Goal: Task Accomplishment & Management: Complete application form

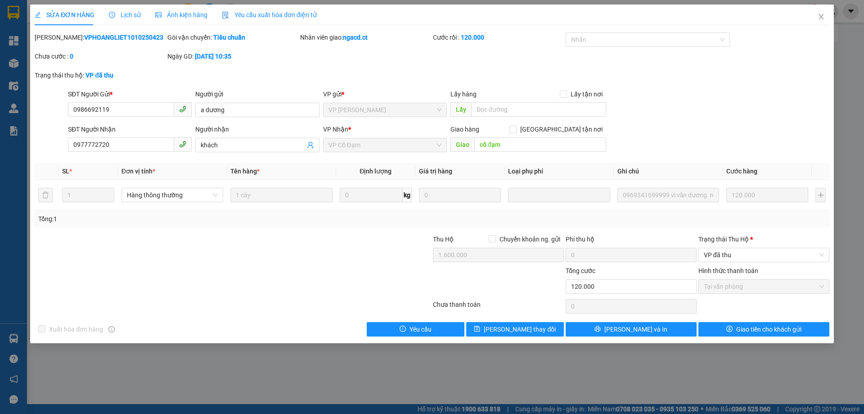
click at [132, 16] on span "Lịch sử" at bounding box center [125, 14] width 32 height 7
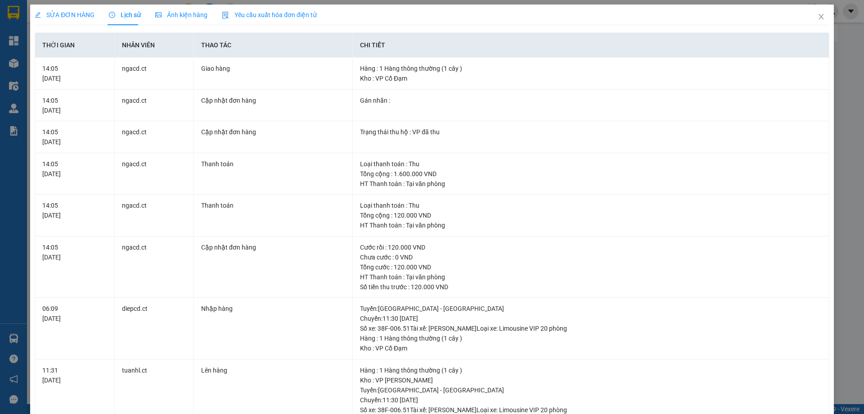
click at [58, 16] on span "SỬA ĐƠN HÀNG" at bounding box center [65, 14] width 60 height 7
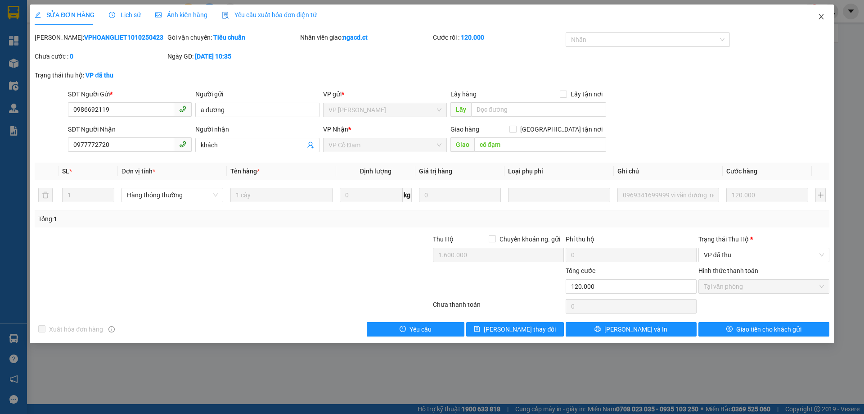
click at [821, 13] on span "Close" at bounding box center [821, 17] width 25 height 25
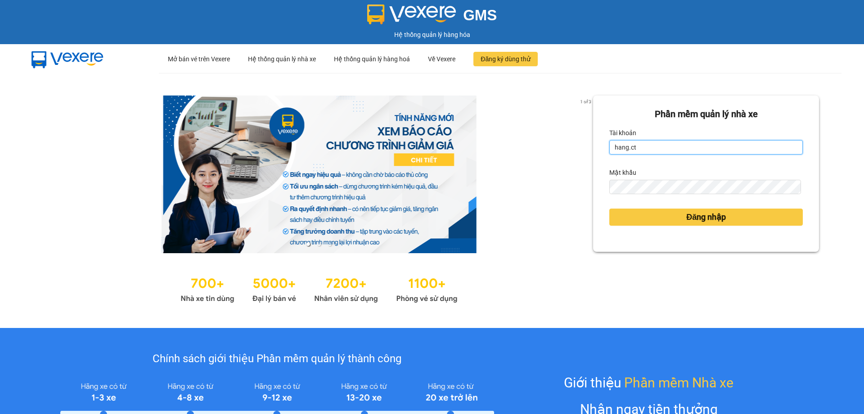
click at [642, 149] on input "hang.ct" at bounding box center [707, 147] width 194 height 14
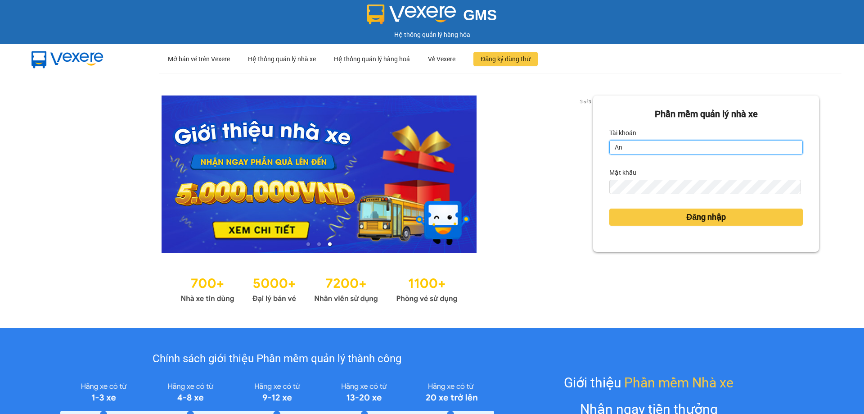
type input "A"
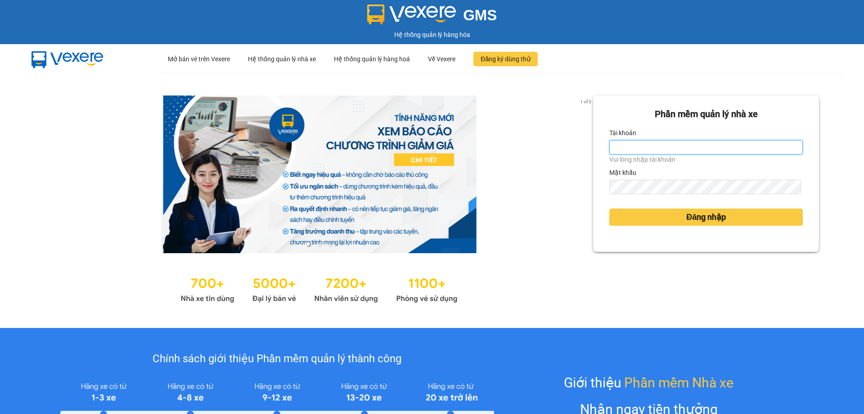
type input "nguyenhoa.ct"
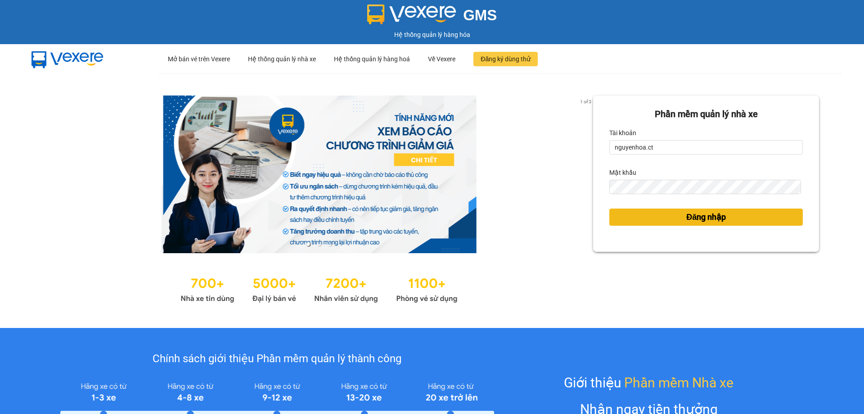
click at [676, 215] on button "Đăng nhập" at bounding box center [707, 216] width 194 height 17
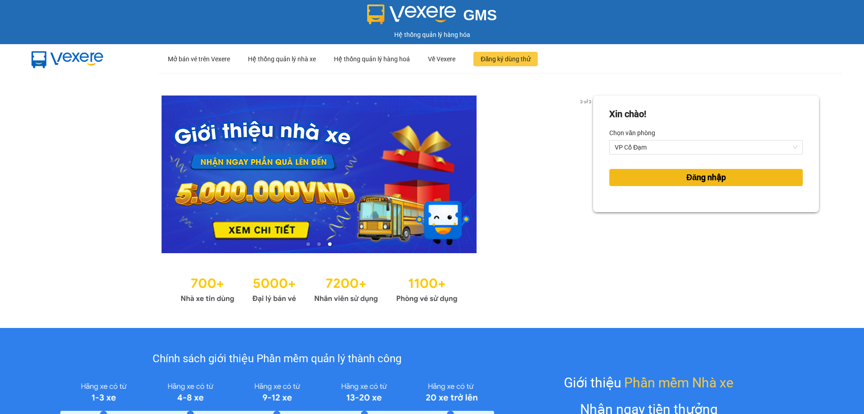
click at [698, 180] on span "Đăng nhập" at bounding box center [707, 177] width 40 height 13
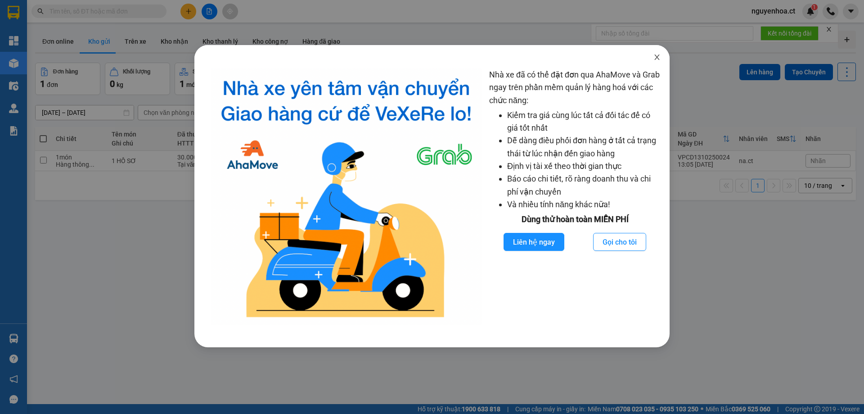
click at [657, 58] on icon "close" at bounding box center [657, 56] width 5 height 5
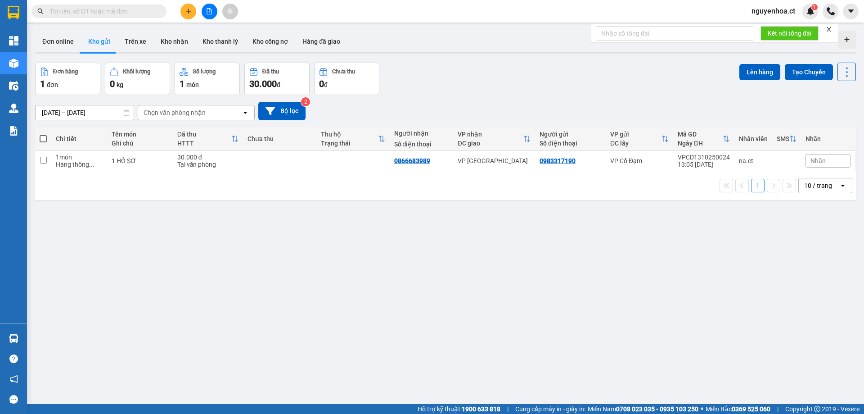
click at [69, 14] on input "text" at bounding box center [103, 11] width 106 height 10
click at [786, 13] on span "nguyenhoa.ct" at bounding box center [774, 10] width 58 height 11
click at [770, 46] on span "Đổi mật khẩu" at bounding box center [778, 42] width 39 height 10
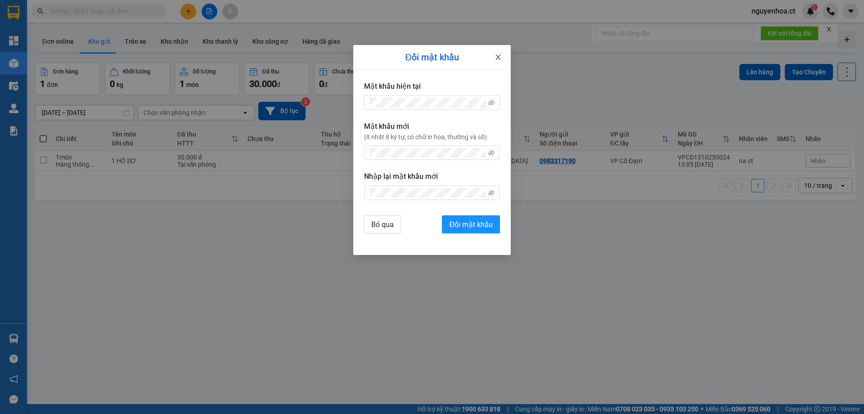
click at [500, 58] on icon "close" at bounding box center [498, 57] width 7 height 7
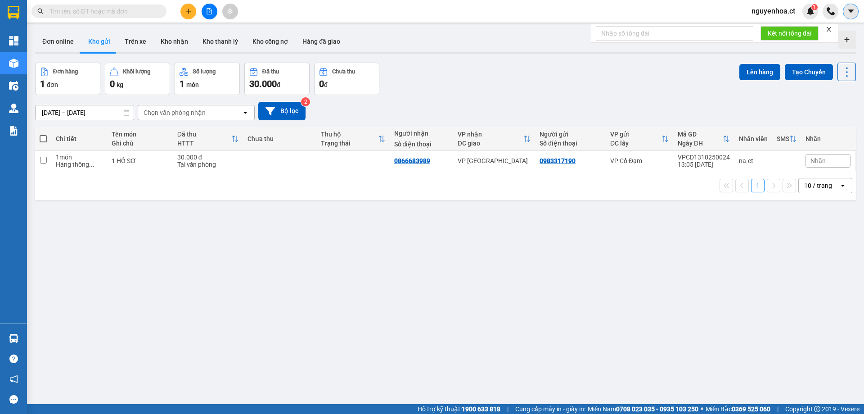
click at [850, 14] on icon "caret-down" at bounding box center [851, 11] width 8 height 8
click at [764, 13] on span "nguyenhoa.ct" at bounding box center [774, 10] width 58 height 11
click at [767, 28] on span "Đăng xuất" at bounding box center [778, 28] width 39 height 10
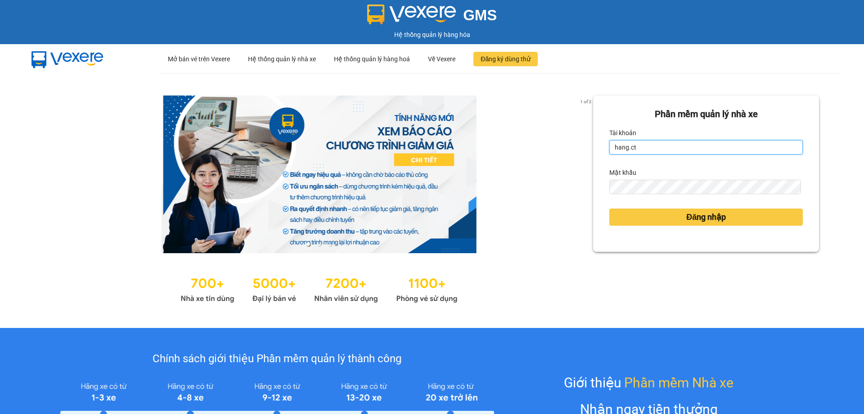
click at [638, 149] on input "hang.ct" at bounding box center [707, 147] width 194 height 14
type input "taigh.ct"
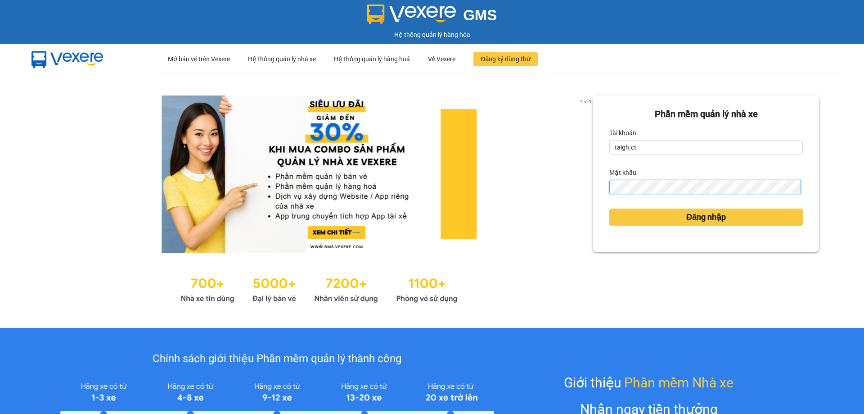
click at [596, 194] on div "Phần mềm quản lý nhà xe Tài khoản taigh.ct Mật khẩu Đăng nhập" at bounding box center [706, 173] width 226 height 156
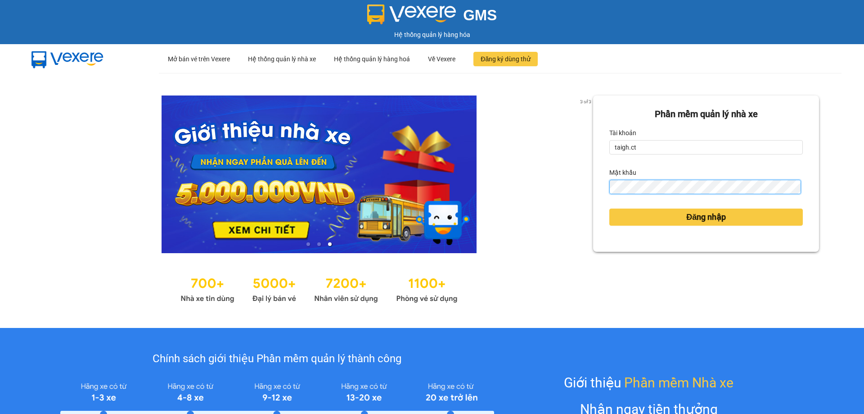
click at [610, 208] on button "Đăng nhập" at bounding box center [707, 216] width 194 height 17
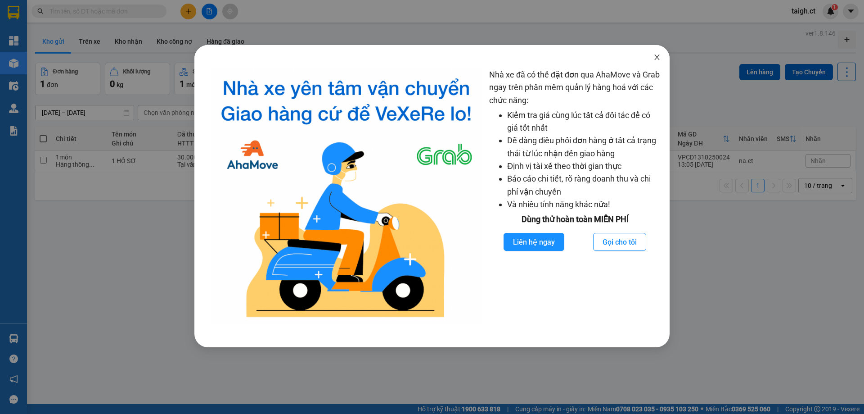
drag, startPoint x: 656, startPoint y: 58, endPoint x: 678, endPoint y: 69, distance: 24.6
click at [660, 59] on icon "close" at bounding box center [657, 57] width 7 height 7
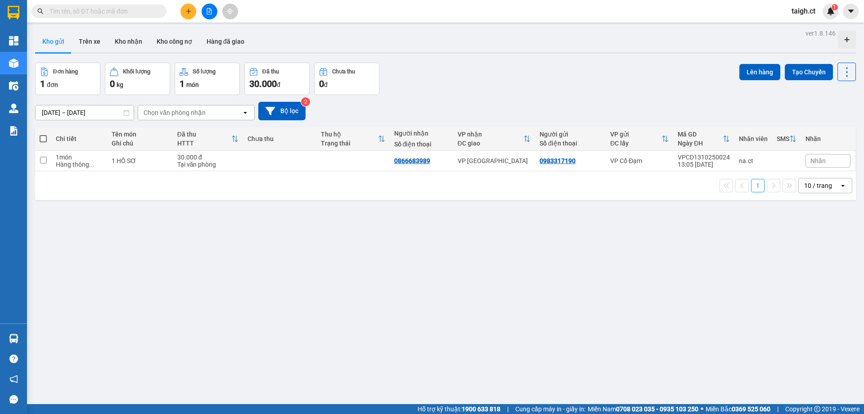
click at [86, 14] on input "text" at bounding box center [103, 11] width 106 height 10
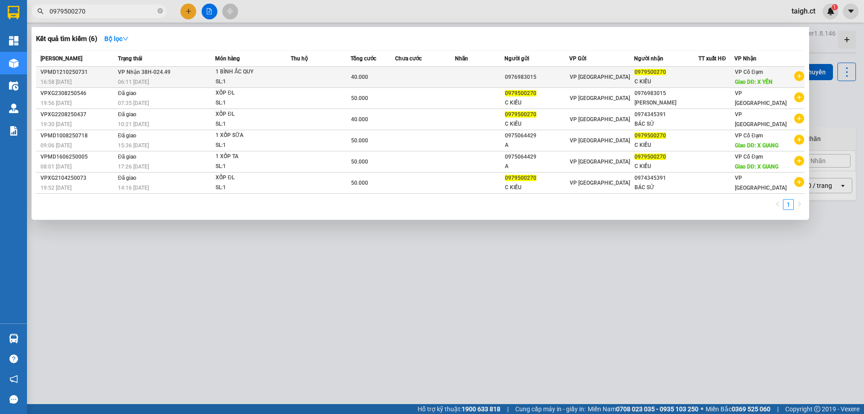
type input "0979500270"
click at [178, 79] on div "06:11 [DATE]" at bounding box center [166, 82] width 97 height 10
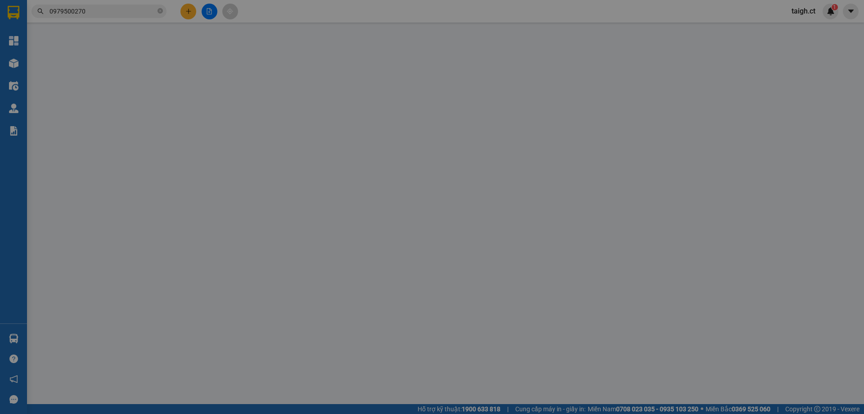
type input "0976983015"
type input "0979500270"
type input "C KIỀU"
type input "X YÊN"
type input "0"
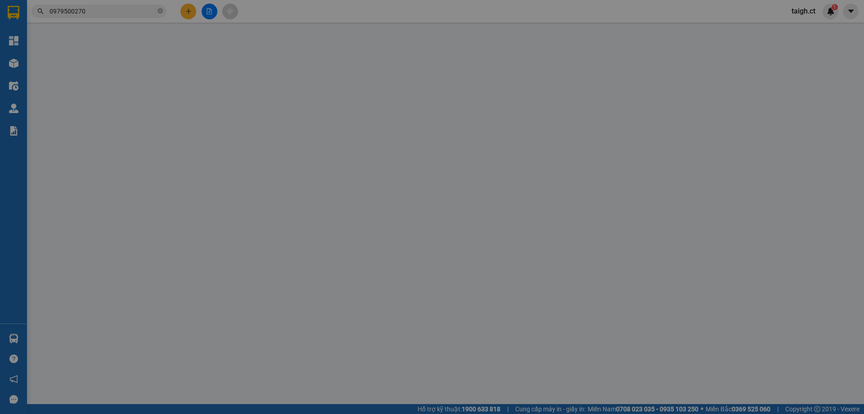
type input "40.000"
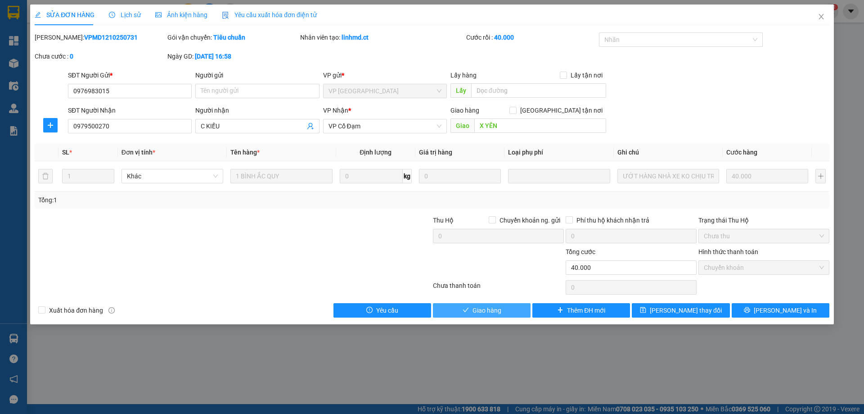
click at [480, 310] on span "Giao hàng" at bounding box center [487, 310] width 29 height 10
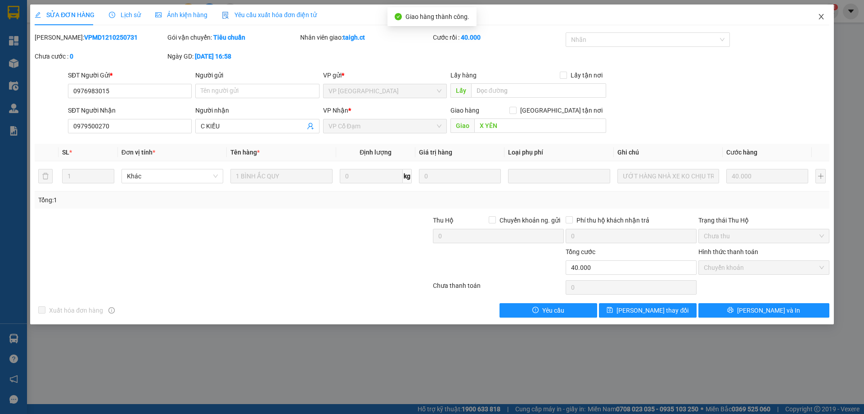
click at [821, 16] on icon "close" at bounding box center [821, 16] width 7 height 7
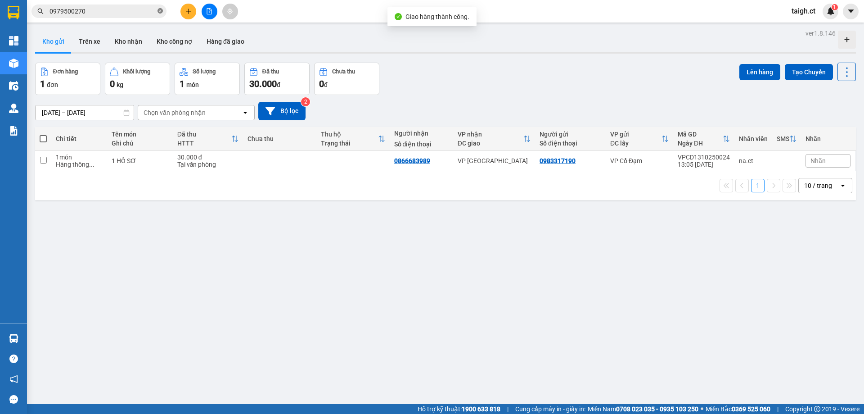
click at [160, 12] on icon "close-circle" at bounding box center [160, 10] width 5 height 5
click at [113, 8] on input "text" at bounding box center [103, 11] width 106 height 10
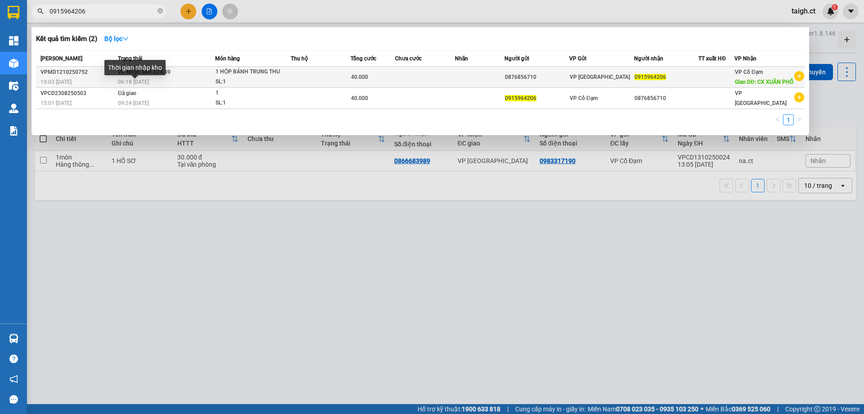
type input "0915964206"
click at [149, 83] on span "06:18 [DATE]" at bounding box center [133, 82] width 31 height 6
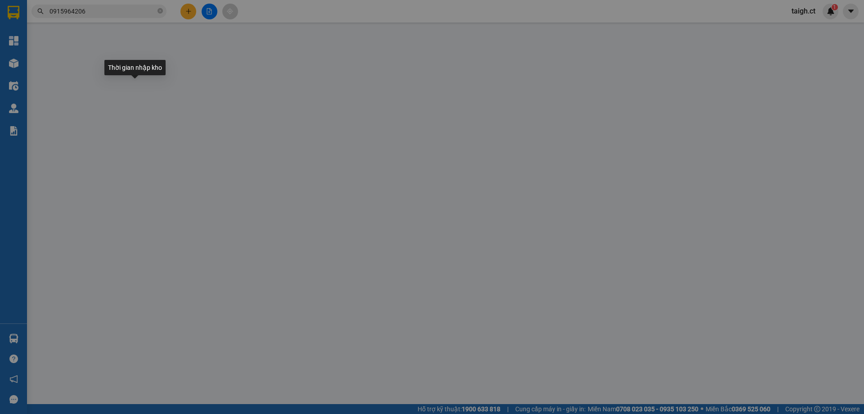
type input "0876856710"
type input "0915964206"
type input "CX XUÂN PHỔ"
type input "0"
type input "40.000"
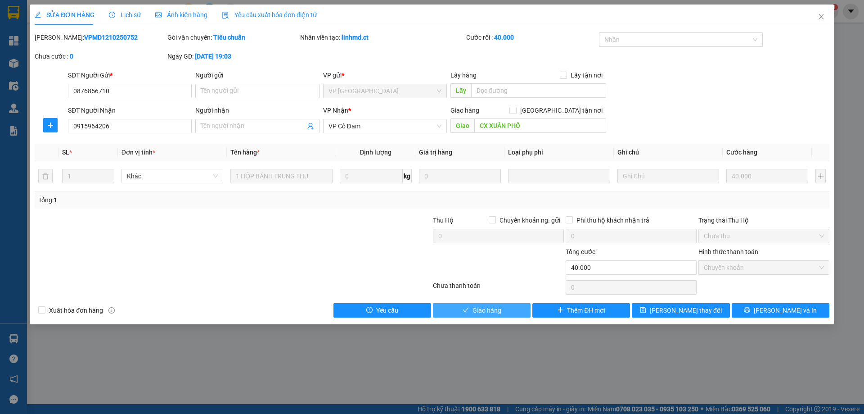
click at [477, 311] on span "Giao hàng" at bounding box center [487, 310] width 29 height 10
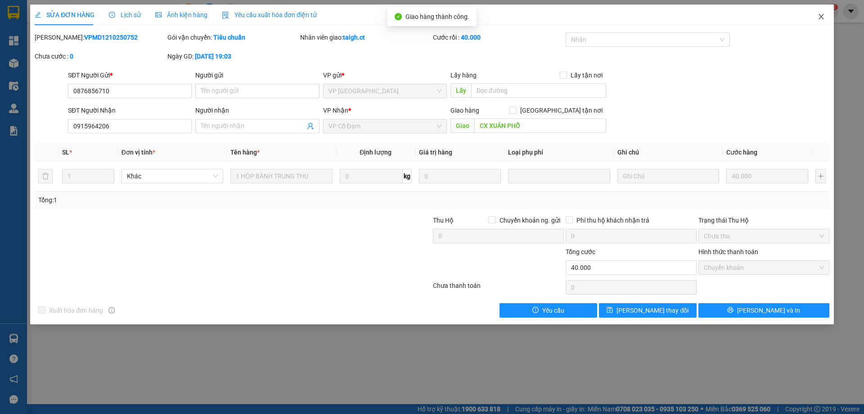
click at [824, 18] on icon "close" at bounding box center [821, 16] width 7 height 7
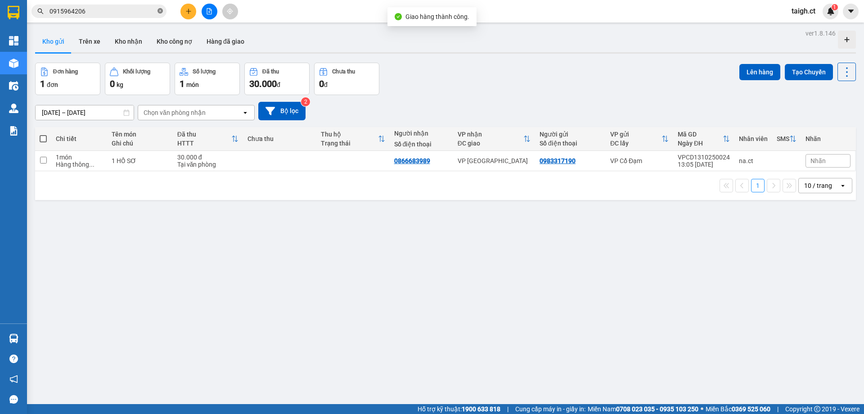
click at [158, 11] on icon "close-circle" at bounding box center [160, 10] width 5 height 5
click at [100, 14] on input "text" at bounding box center [103, 11] width 106 height 10
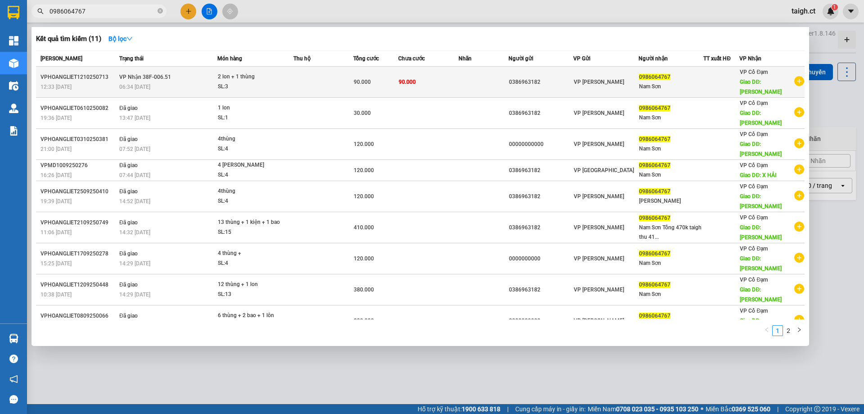
type input "0986064767"
click at [202, 82] on div "06:34 [DATE]" at bounding box center [167, 87] width 97 height 10
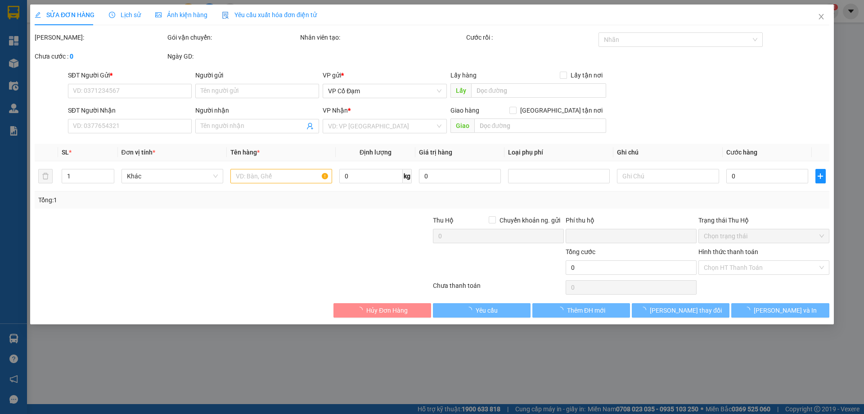
type input "0386963182"
type input "0986064767"
type input "Nam Sơn"
type input "[PERSON_NAME]"
type input "0"
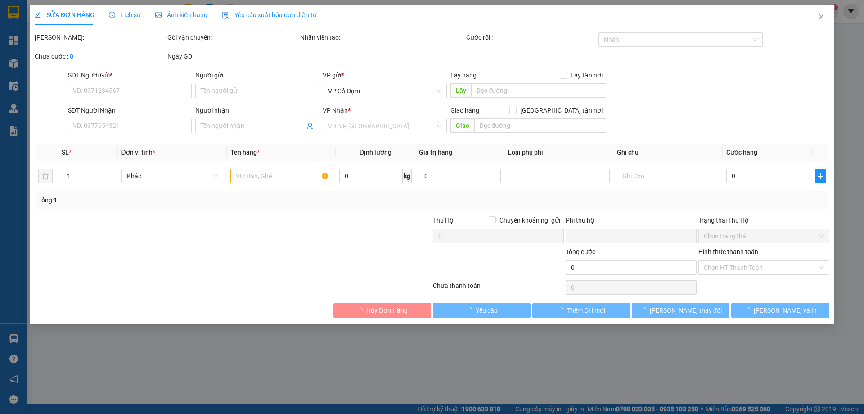
type input "90.000"
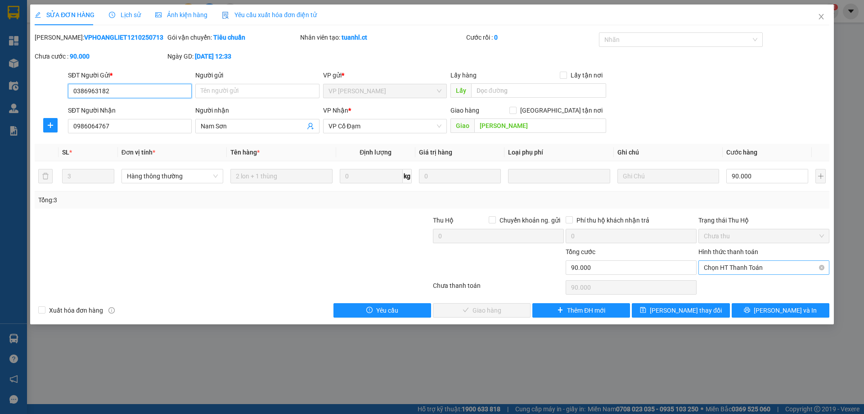
click at [722, 265] on span "Chọn HT Thanh Toán" at bounding box center [764, 268] width 120 height 14
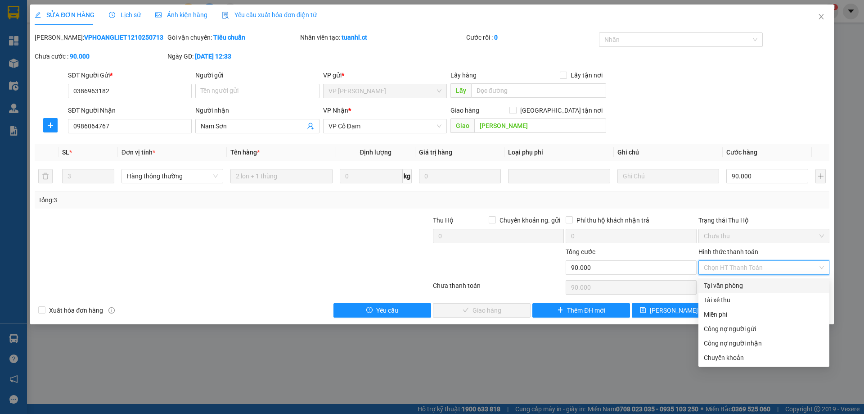
click at [721, 285] on div "Tại văn phòng" at bounding box center [764, 285] width 120 height 10
type input "0"
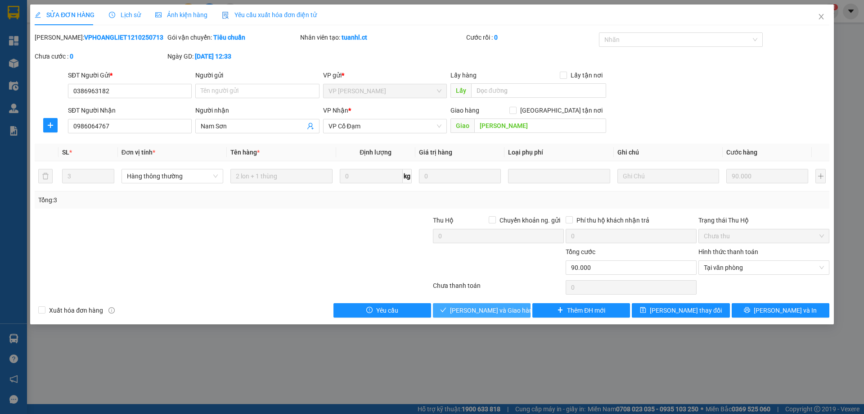
click at [482, 312] on span "[PERSON_NAME] và Giao hàng" at bounding box center [493, 310] width 86 height 10
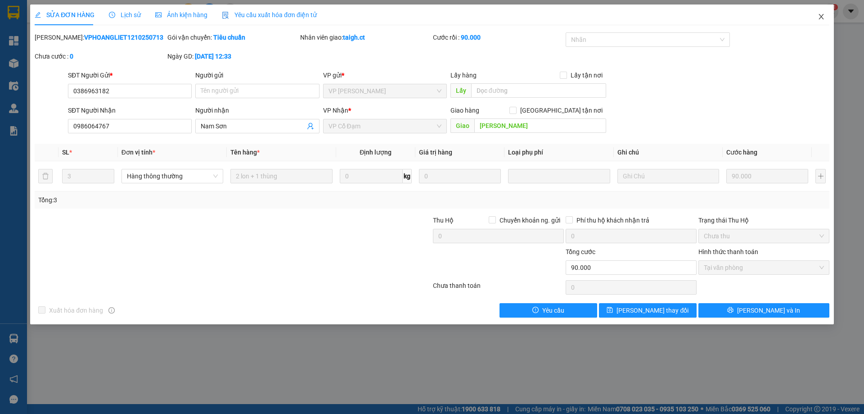
click at [820, 18] on icon "close" at bounding box center [821, 16] width 7 height 7
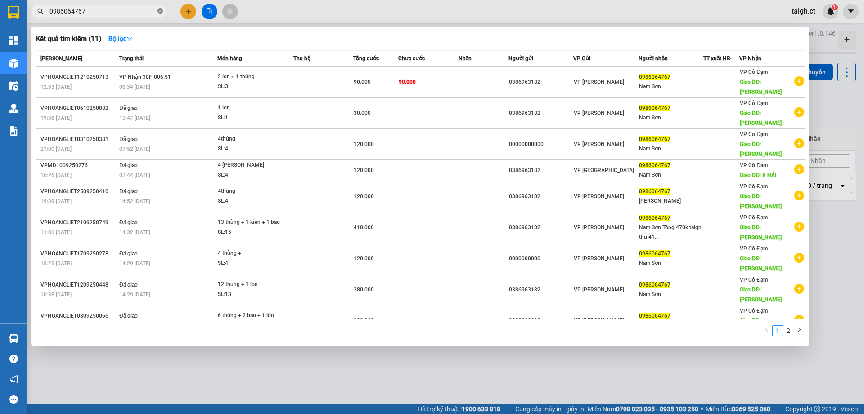
click at [158, 10] on icon "close-circle" at bounding box center [160, 10] width 5 height 5
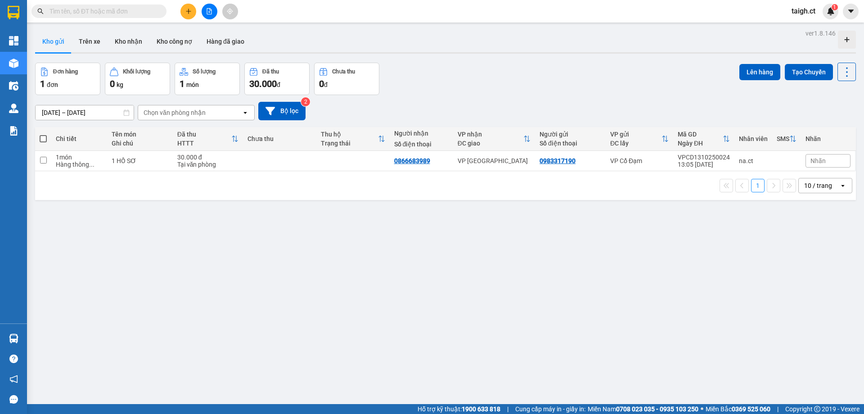
click at [115, 13] on input "text" at bounding box center [103, 11] width 106 height 10
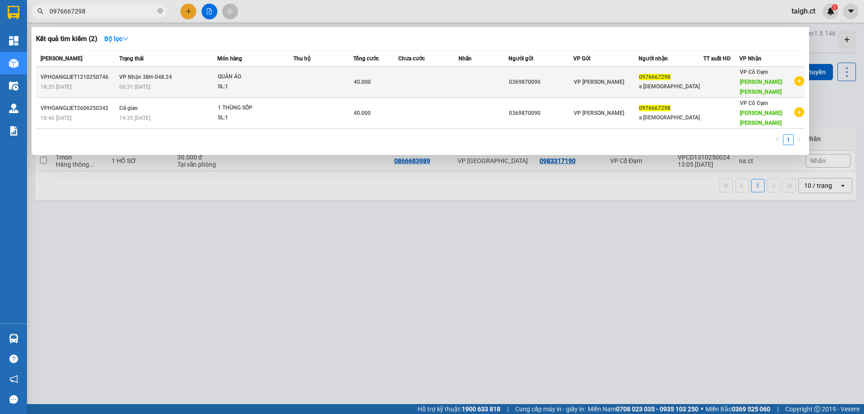
type input "0976667298"
click at [171, 74] on td "VP Nhận 38H-048.24 06:31 [DATE]" at bounding box center [167, 82] width 100 height 31
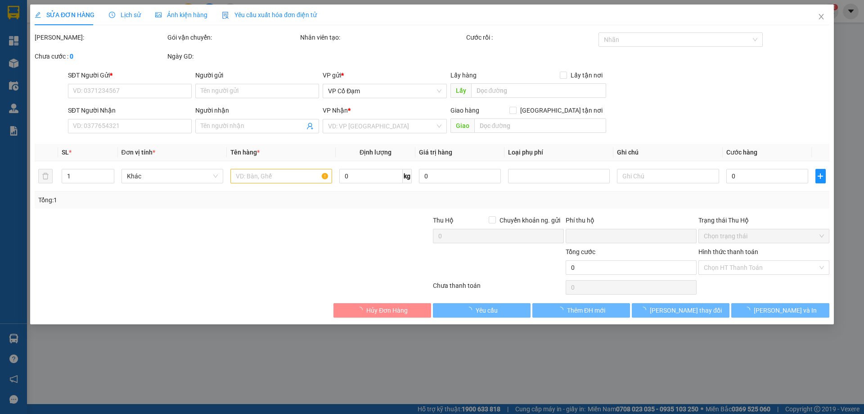
type input "0369870090"
type input "0976667298"
type input "a [DEMOGRAPHIC_DATA]"
type input "[PERSON_NAME]"
type input "0"
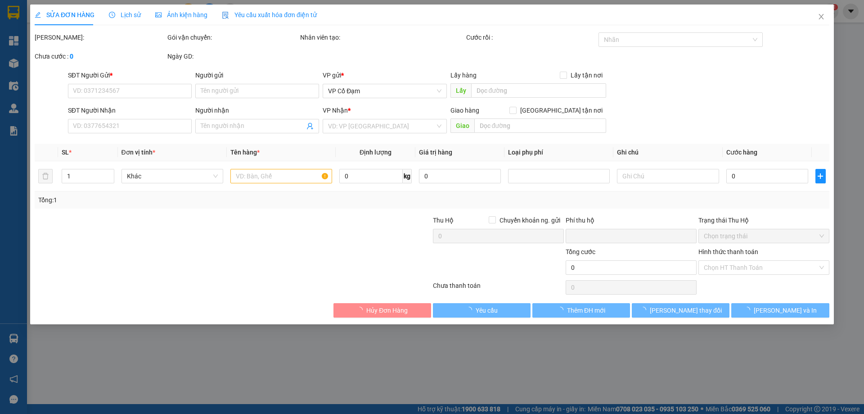
type input "40.000"
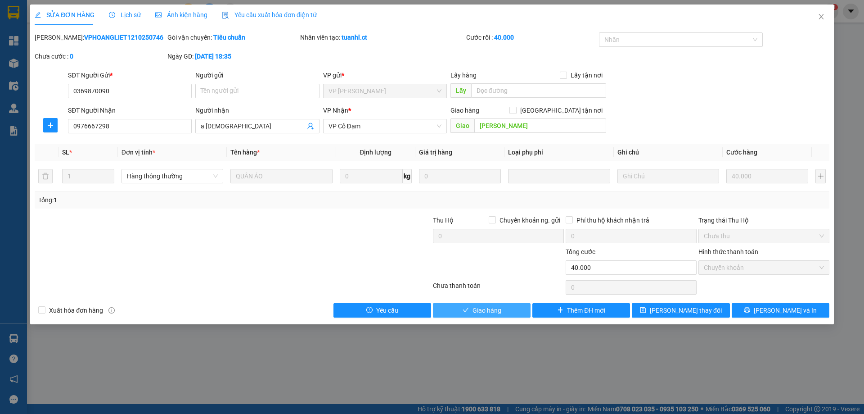
click at [493, 312] on span "Giao hàng" at bounding box center [487, 310] width 29 height 10
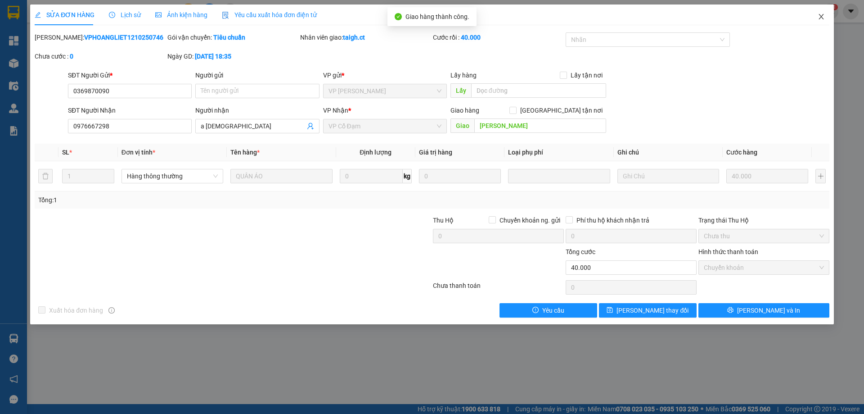
click at [821, 17] on icon "close" at bounding box center [821, 16] width 5 height 5
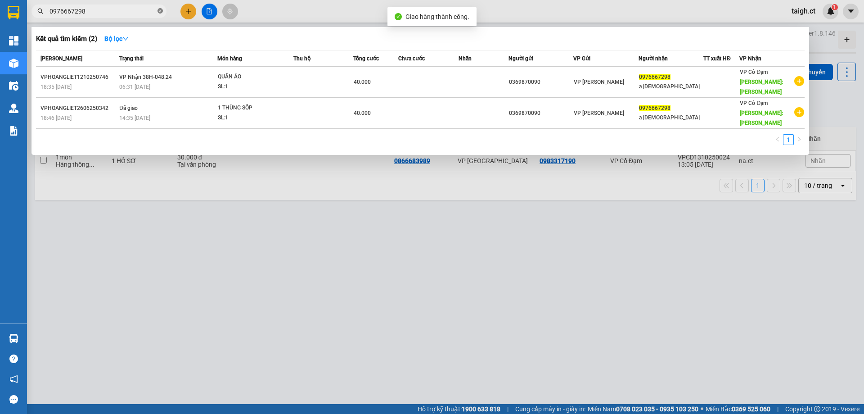
drag, startPoint x: 161, startPoint y: 11, endPoint x: 118, endPoint y: 11, distance: 43.2
click at [160, 11] on icon "close-circle" at bounding box center [160, 10] width 5 height 5
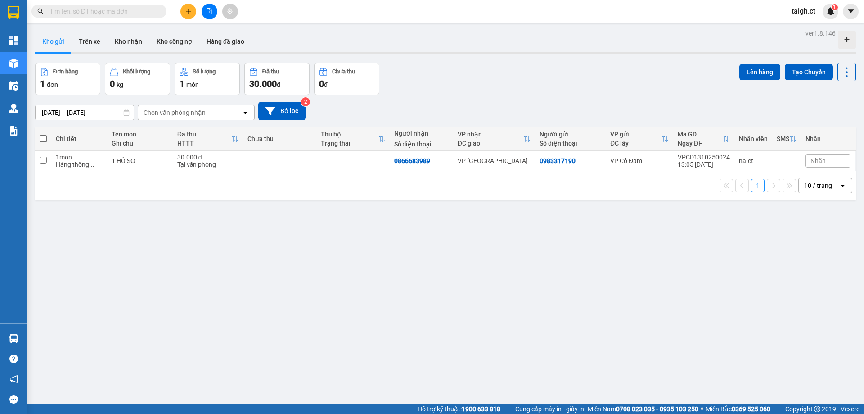
click at [106, 11] on input "text" at bounding box center [103, 11] width 106 height 10
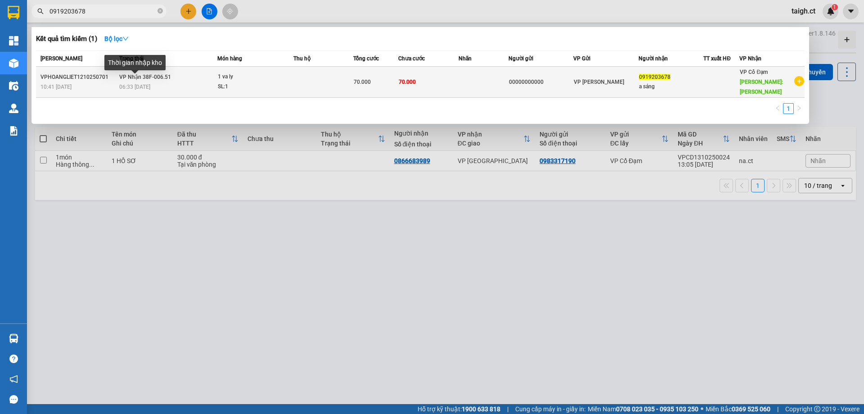
type input "0919203678"
click at [148, 84] on span "06:33 [DATE]" at bounding box center [134, 87] width 31 height 6
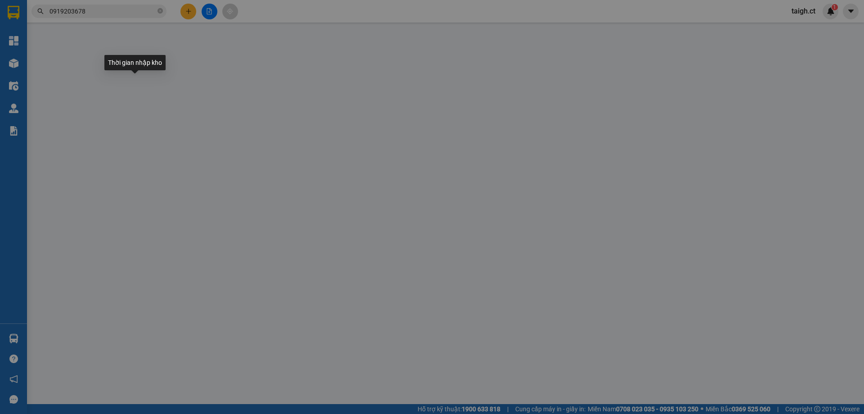
type input "00000000000"
type input "0919203678"
type input "a sáng"
type input "tiên điền"
type input "0"
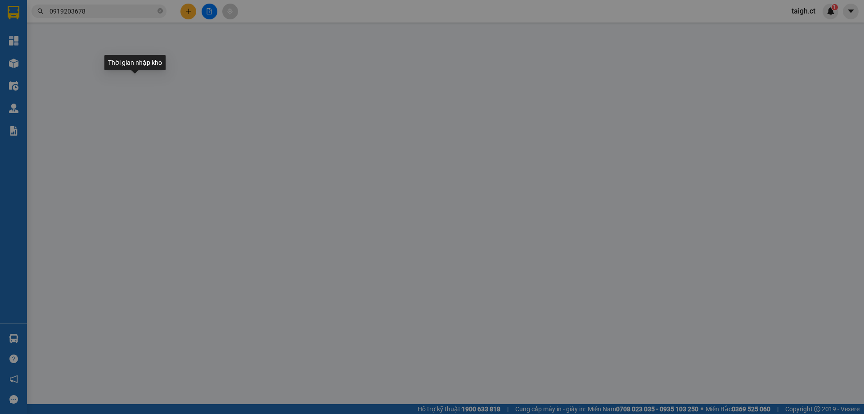
type input "70.000"
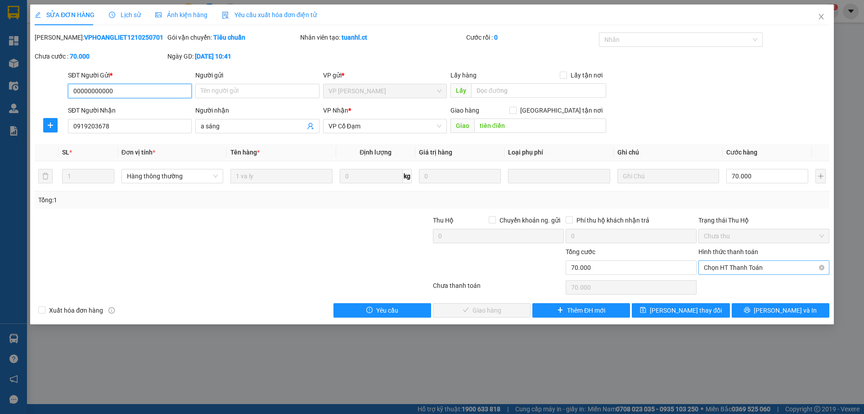
click at [738, 268] on span "Chọn HT Thanh Toán" at bounding box center [764, 268] width 120 height 14
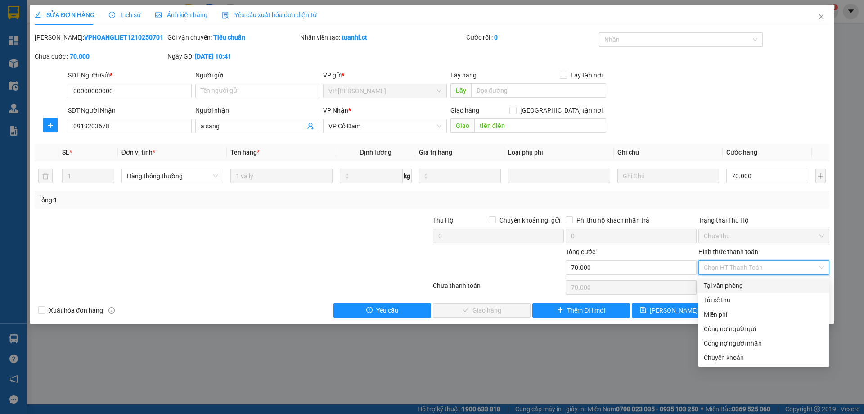
click at [740, 289] on div "Tại văn phòng" at bounding box center [764, 285] width 120 height 10
type input "0"
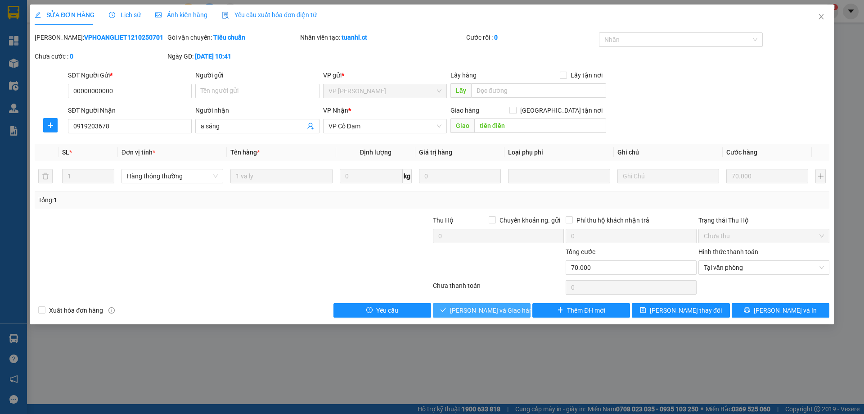
click at [475, 311] on span "[PERSON_NAME] và Giao hàng" at bounding box center [493, 310] width 86 height 10
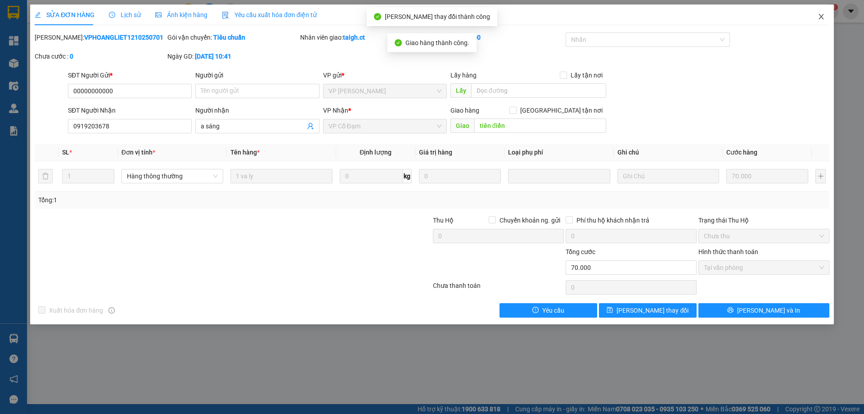
click at [825, 18] on span "Close" at bounding box center [821, 17] width 25 height 25
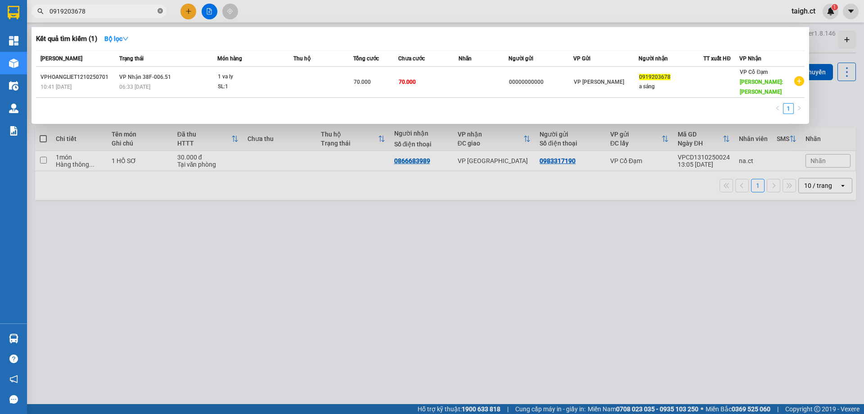
drag, startPoint x: 160, startPoint y: 10, endPoint x: 101, endPoint y: 13, distance: 58.6
click at [159, 10] on icon "close-circle" at bounding box center [160, 10] width 5 height 5
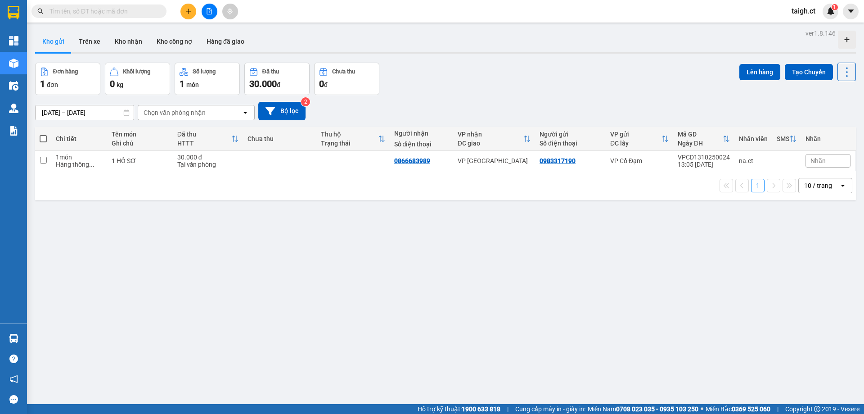
click at [100, 13] on input "text" at bounding box center [103, 11] width 106 height 10
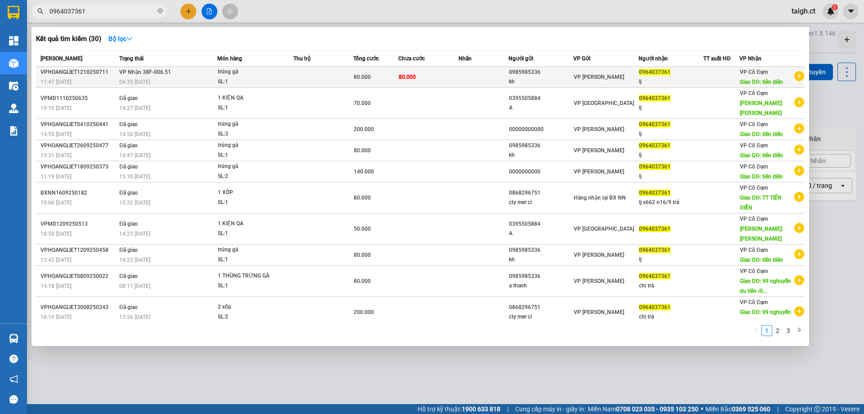
type input "0964037361"
click at [125, 86] on div "06:35 [DATE]" at bounding box center [167, 82] width 97 height 10
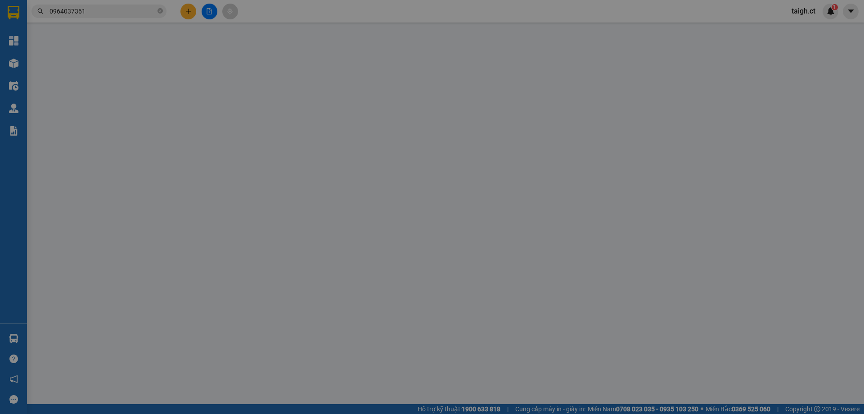
type input "0985985336"
type input "kh"
type input "0964037361"
type input "lj"
type input "tiên diên"
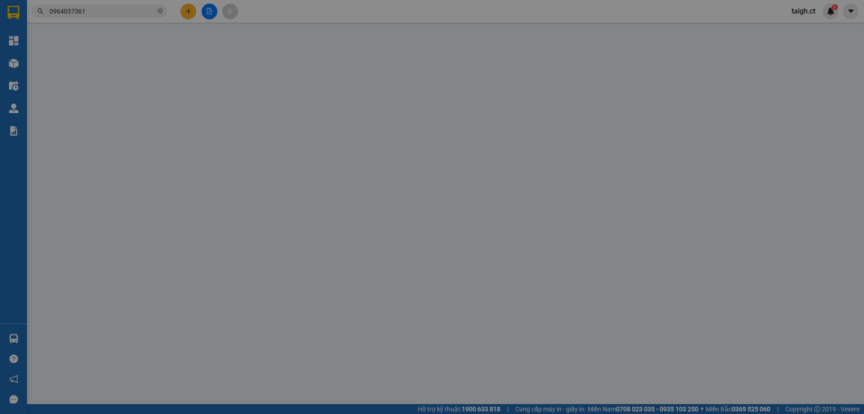
type input "0"
type input "80.000"
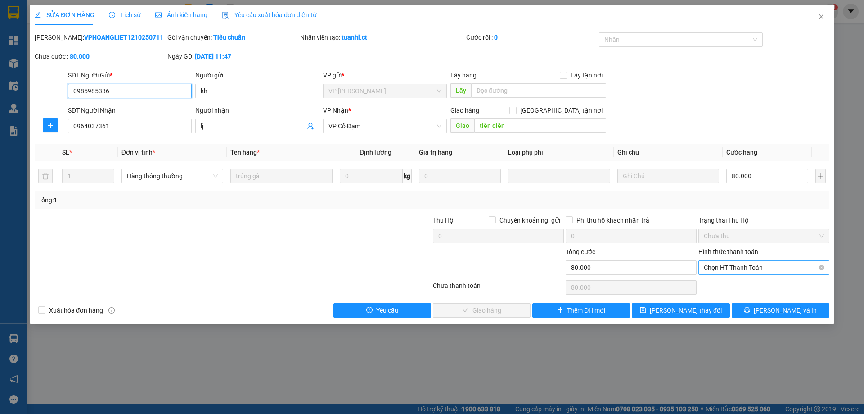
click at [725, 271] on span "Chọn HT Thanh Toán" at bounding box center [764, 268] width 120 height 14
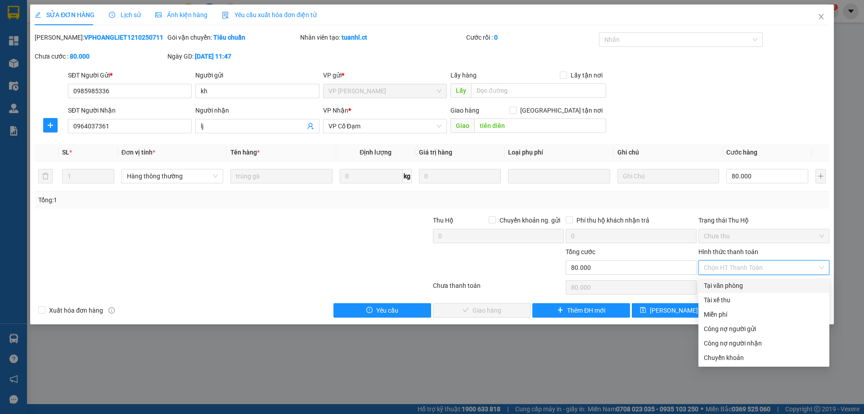
click at [731, 287] on div "Tại văn phòng" at bounding box center [764, 285] width 120 height 10
type input "0"
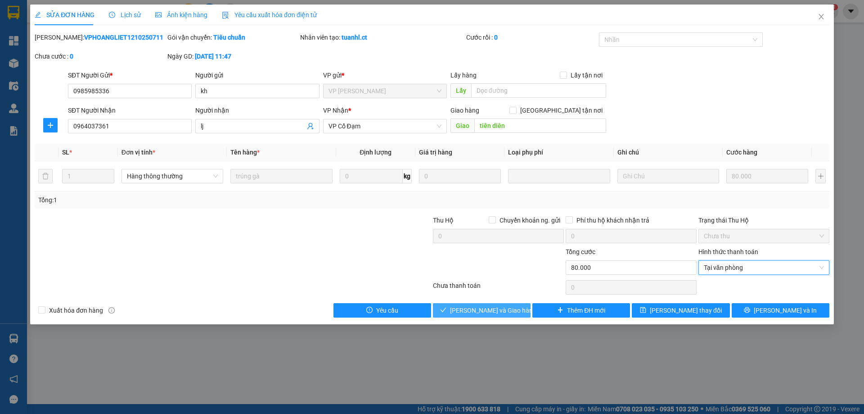
click at [520, 311] on button "[PERSON_NAME] và Giao hàng" at bounding box center [482, 310] width 98 height 14
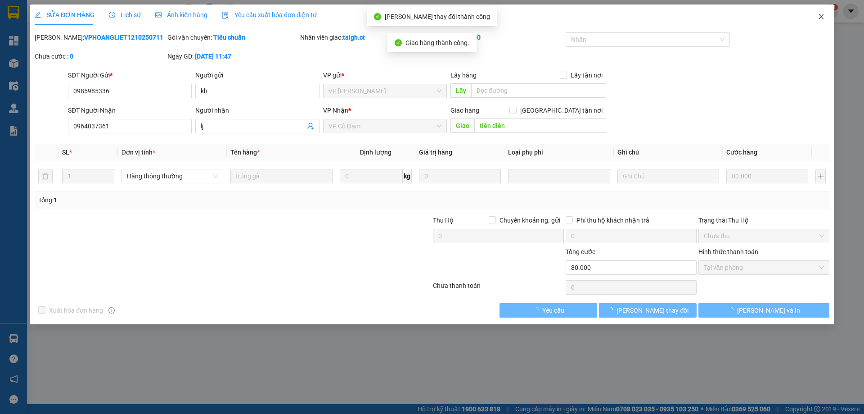
click at [821, 16] on icon "close" at bounding box center [821, 16] width 7 height 7
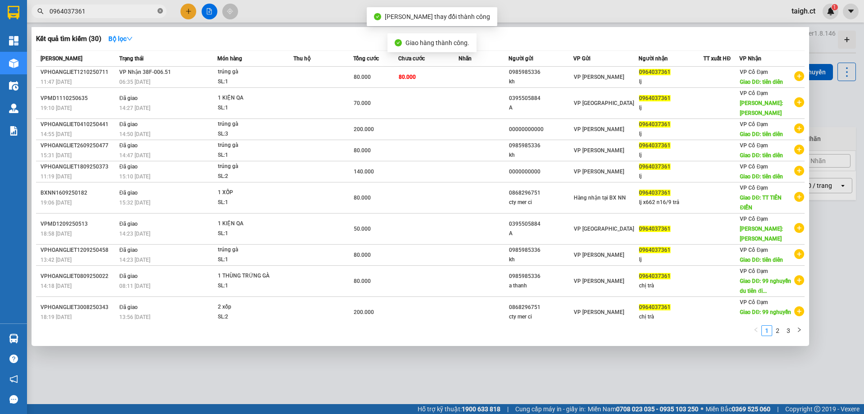
click at [161, 13] on icon "close-circle" at bounding box center [160, 10] width 5 height 5
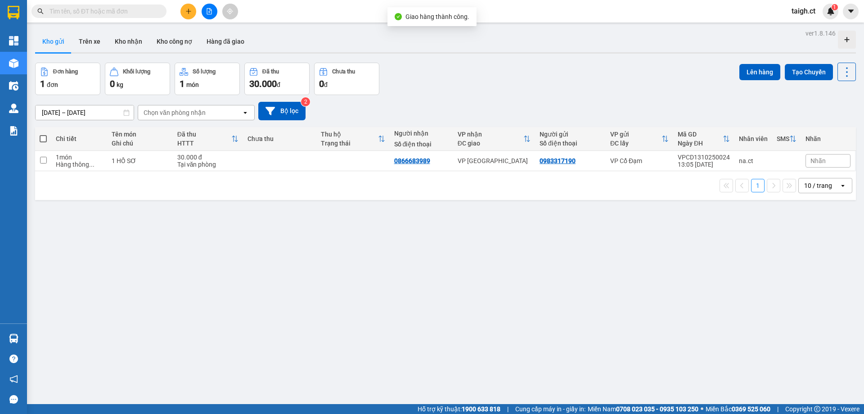
click at [103, 15] on input "text" at bounding box center [103, 11] width 106 height 10
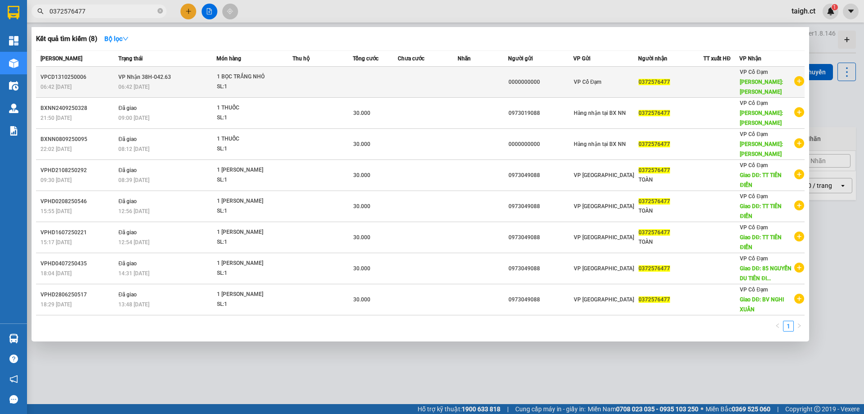
type input "0372576477"
click at [165, 82] on div "06:42 [DATE]" at bounding box center [167, 87] width 98 height 10
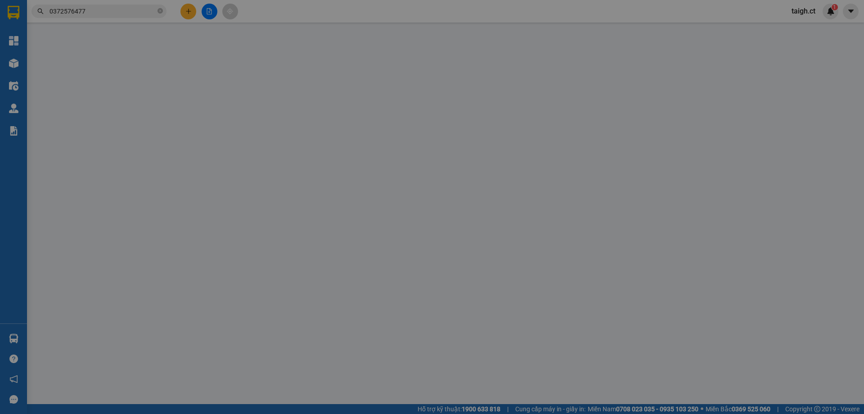
type input "0000000000"
type input "0372576477"
type input "[PERSON_NAME]"
type input "0"
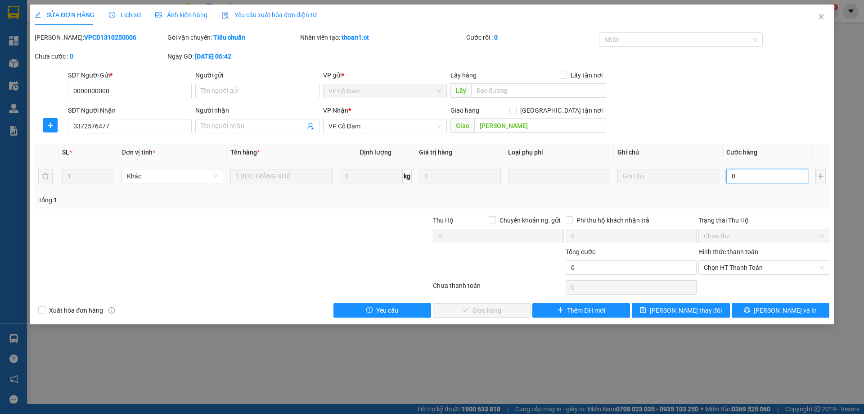
click at [751, 179] on input "0" at bounding box center [768, 176] width 82 height 14
type input "3"
type input "30"
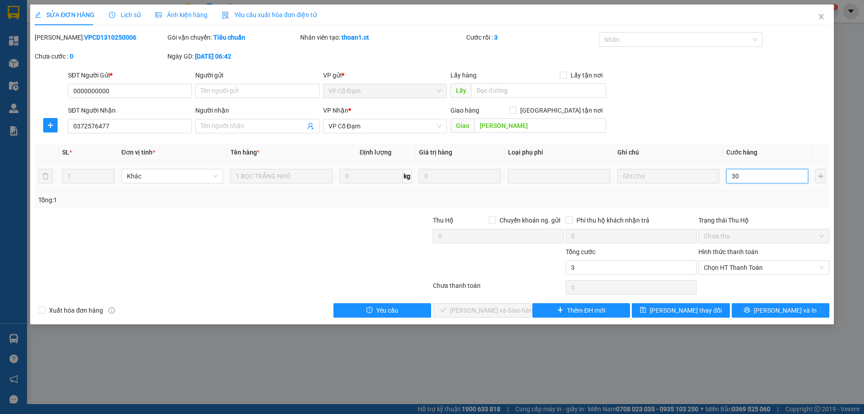
type input "30"
click at [714, 272] on span "Chọn HT Thanh Toán" at bounding box center [764, 268] width 120 height 14
type input "30"
type input "30.000"
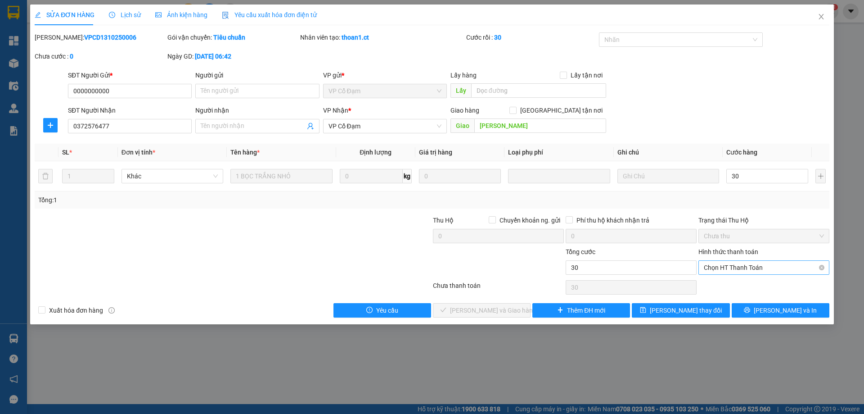
type input "30.000"
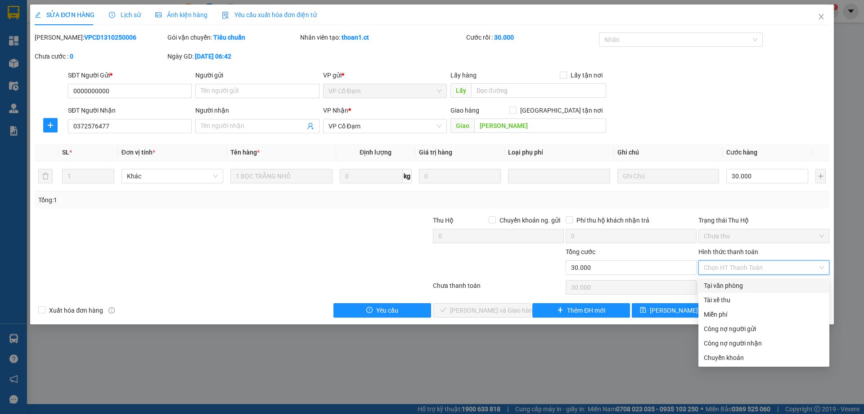
click at [712, 285] on div "Tại văn phòng" at bounding box center [764, 285] width 120 height 10
type input "0"
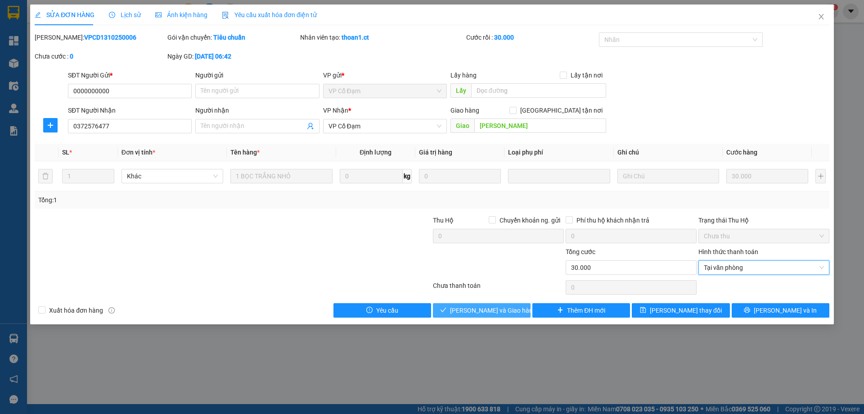
click at [500, 312] on span "[PERSON_NAME] và Giao hàng" at bounding box center [493, 310] width 86 height 10
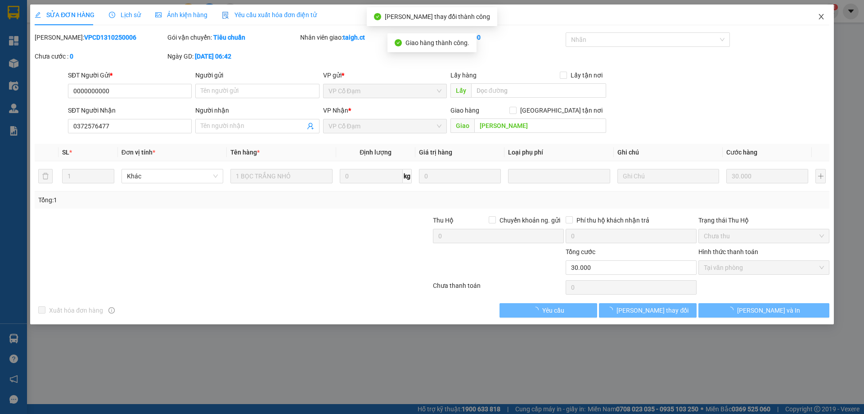
click at [821, 16] on icon "close" at bounding box center [821, 16] width 7 height 7
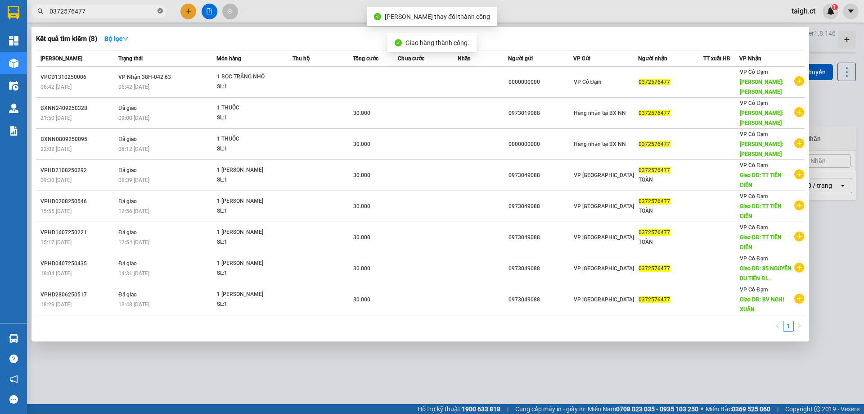
click at [160, 10] on icon "close-circle" at bounding box center [160, 10] width 5 height 5
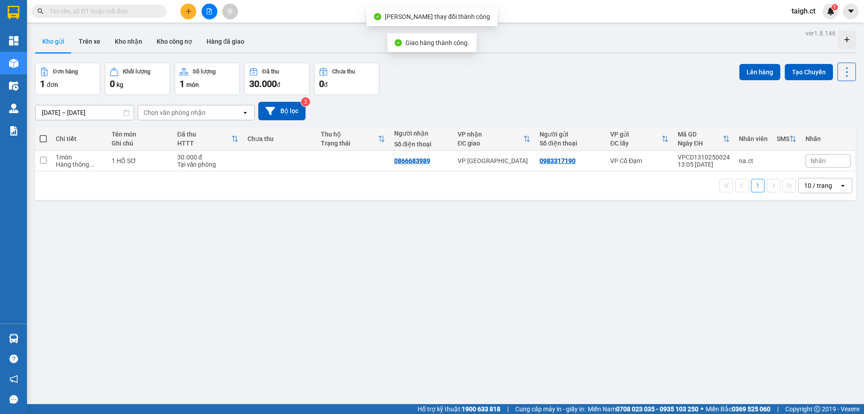
click at [107, 12] on input "text" at bounding box center [103, 11] width 106 height 10
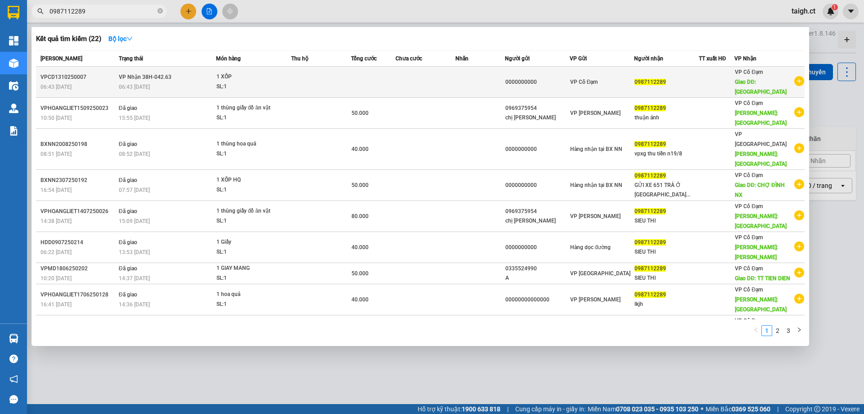
type input "0987112289"
click at [159, 82] on div "06:43 [DATE]" at bounding box center [167, 87] width 97 height 10
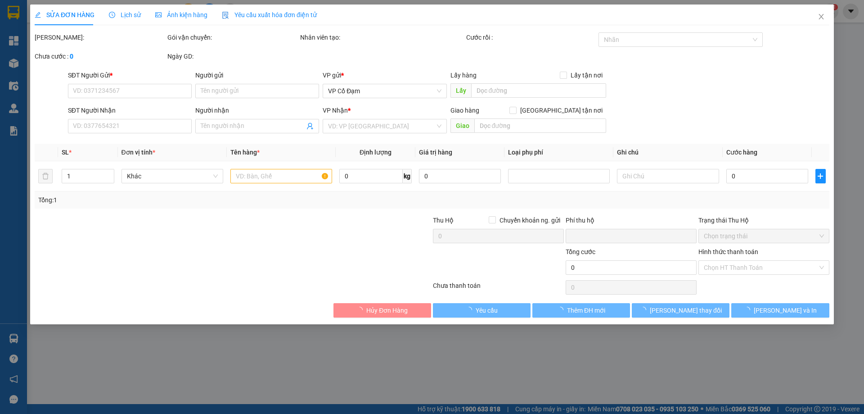
type input "0000000000"
type input "0987112289"
type input "CHỢ ĐÌNH"
type input "0"
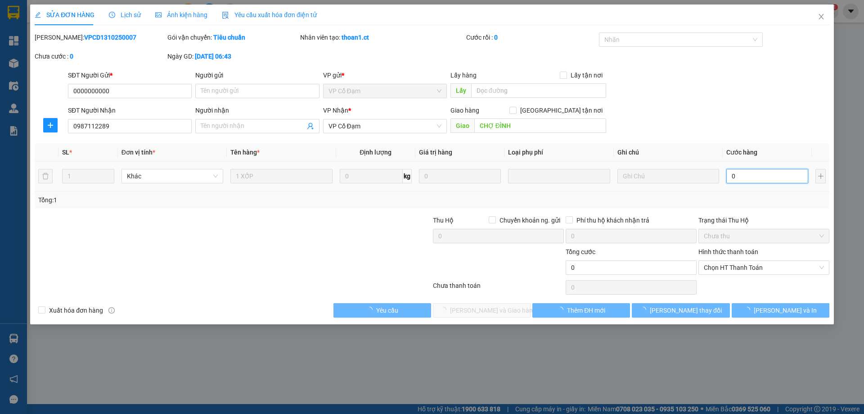
click at [744, 180] on input "0" at bounding box center [768, 176] width 82 height 14
type input "5"
type input "50"
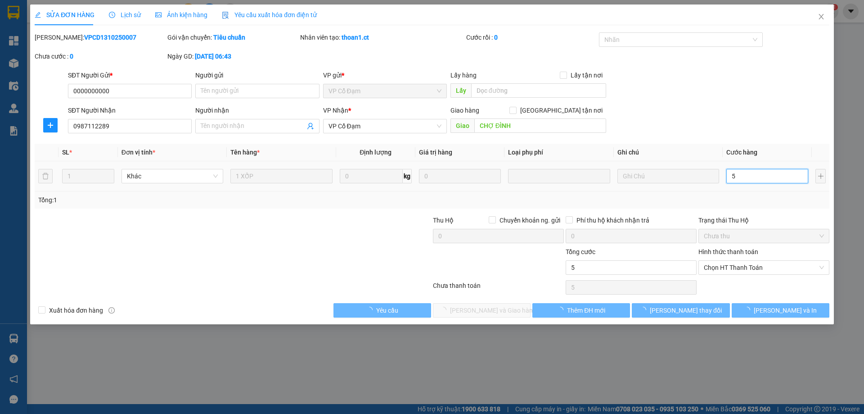
type input "50"
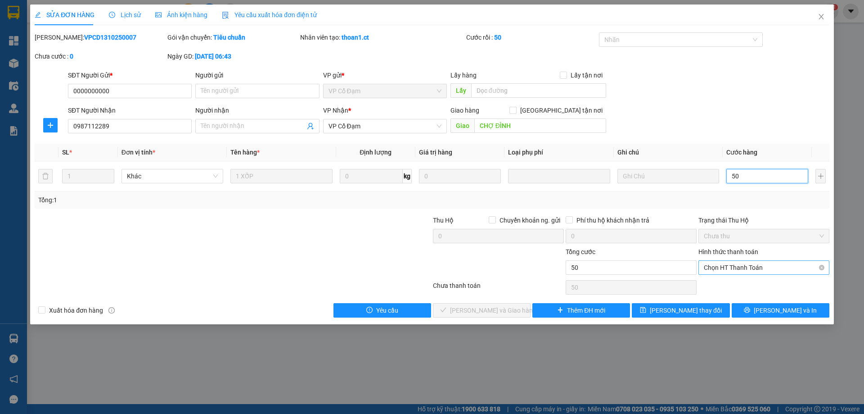
click at [731, 268] on span "Chọn HT Thanh Toán" at bounding box center [764, 268] width 120 height 14
type input "50"
type input "50.000"
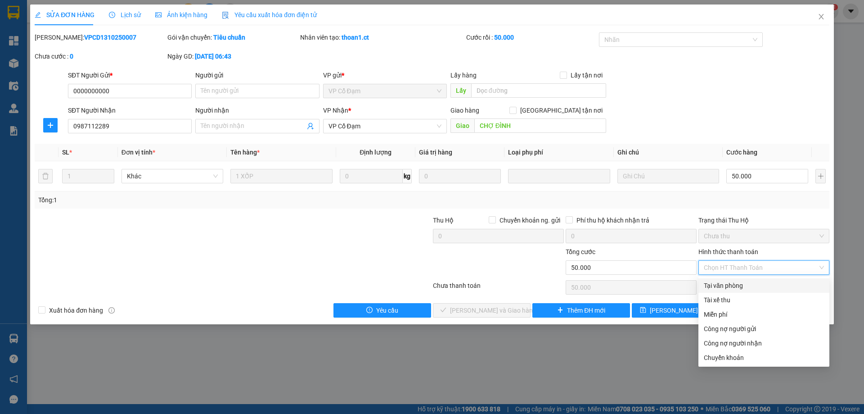
click at [719, 290] on div "Tại văn phòng" at bounding box center [764, 285] width 131 height 14
type input "0"
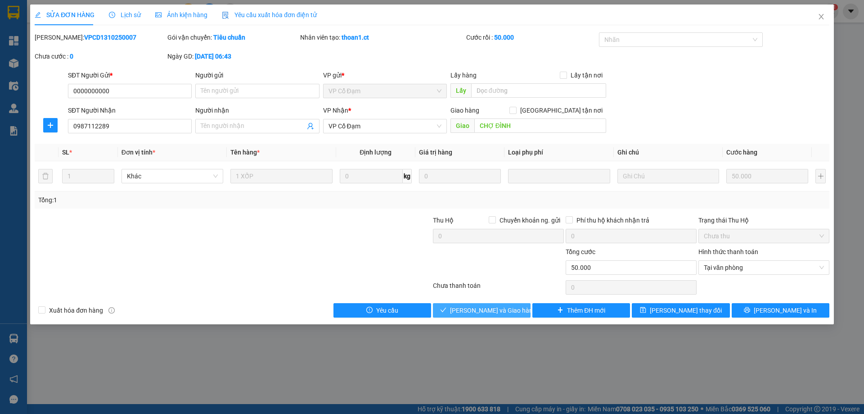
click at [478, 313] on span "[PERSON_NAME] và Giao hàng" at bounding box center [493, 310] width 86 height 10
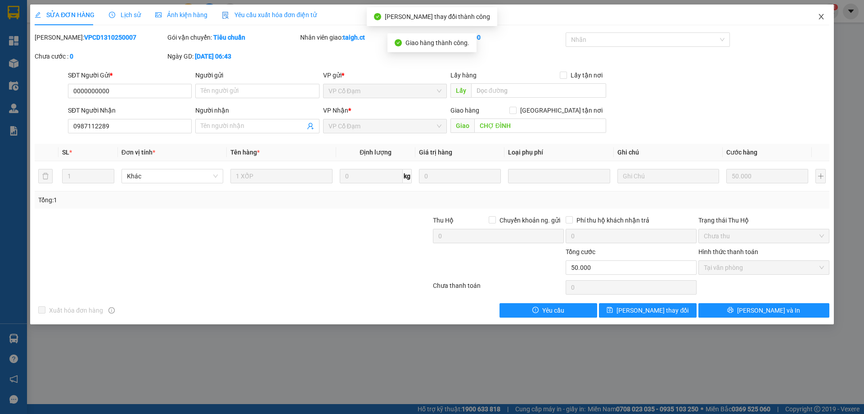
click at [819, 18] on icon "close" at bounding box center [821, 16] width 7 height 7
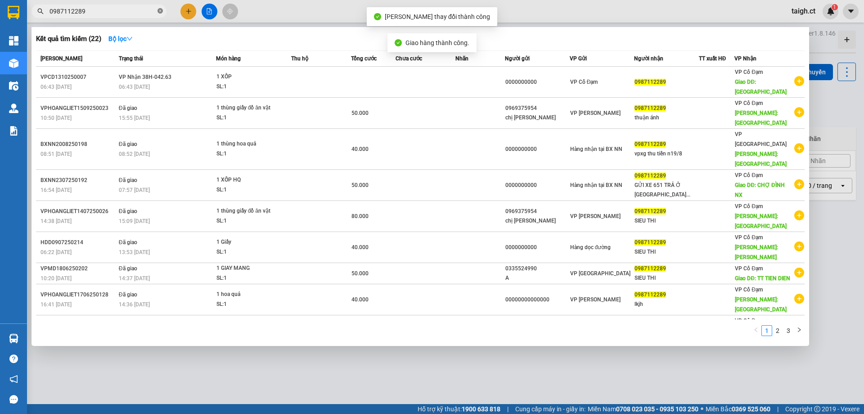
click at [158, 12] on icon "close-circle" at bounding box center [160, 10] width 5 height 5
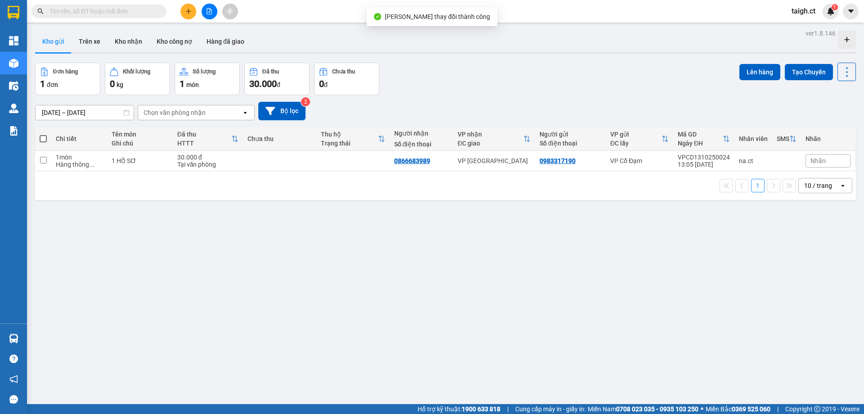
click at [107, 14] on input "text" at bounding box center [103, 11] width 106 height 10
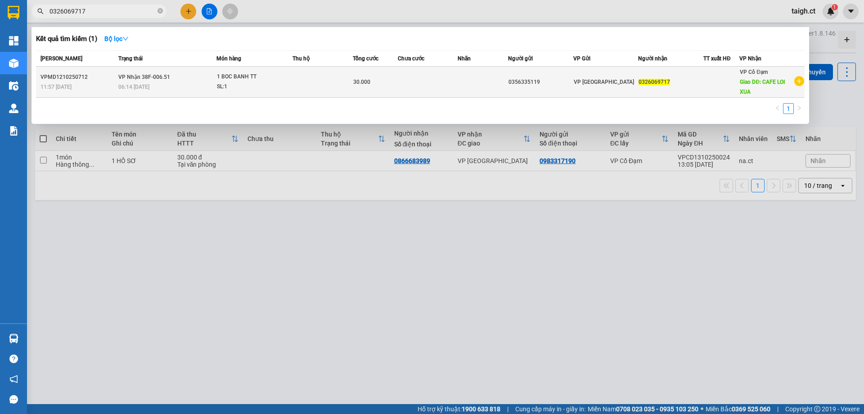
type input "0326069717"
click at [141, 92] on td "VP Nhận 38F-006.51 06:14 [DATE]" at bounding box center [166, 82] width 100 height 31
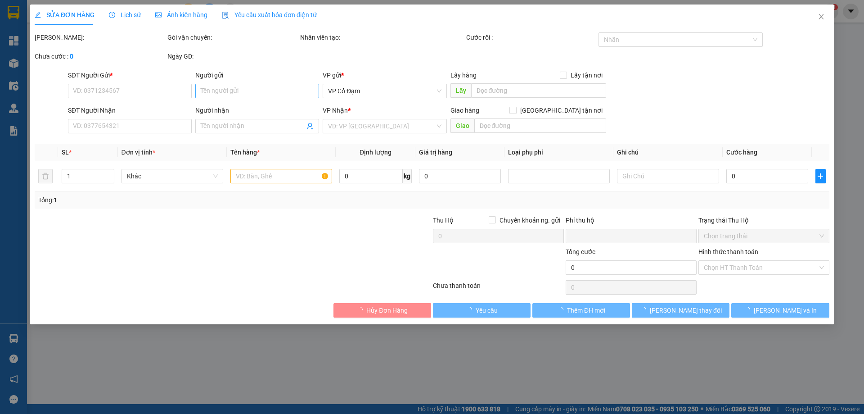
type input "0356335119"
type input "0326069717"
type input "CAFE LOI XUA"
type input "0"
type input "30.000"
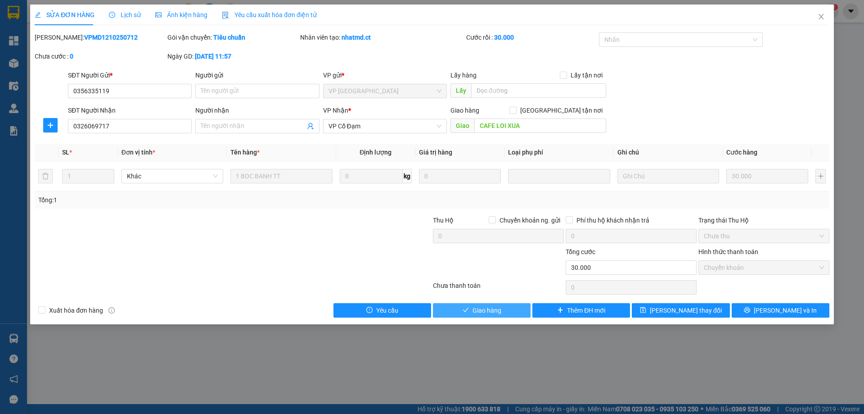
drag, startPoint x: 488, startPoint y: 312, endPoint x: 511, endPoint y: 288, distance: 33.1
click at [488, 312] on span "Giao hàng" at bounding box center [487, 310] width 29 height 10
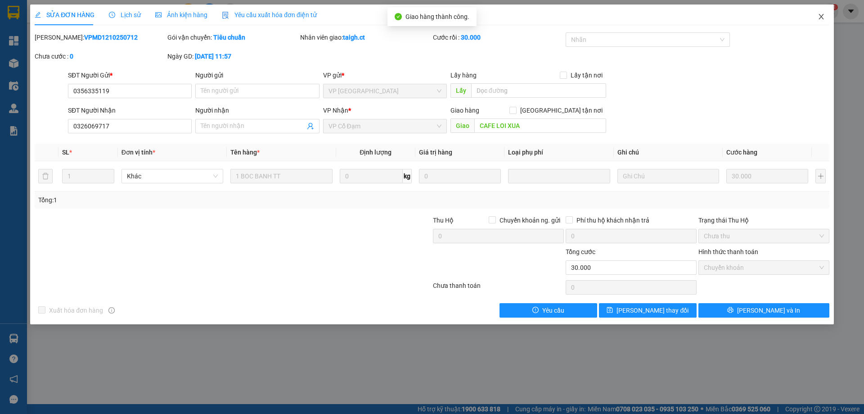
click at [821, 17] on icon "close" at bounding box center [821, 16] width 7 height 7
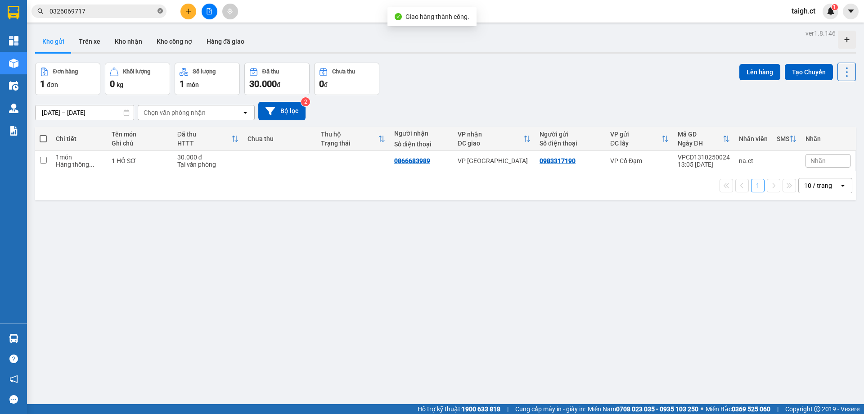
click at [158, 13] on icon "close-circle" at bounding box center [160, 10] width 5 height 5
click at [105, 14] on input "text" at bounding box center [103, 11] width 106 height 10
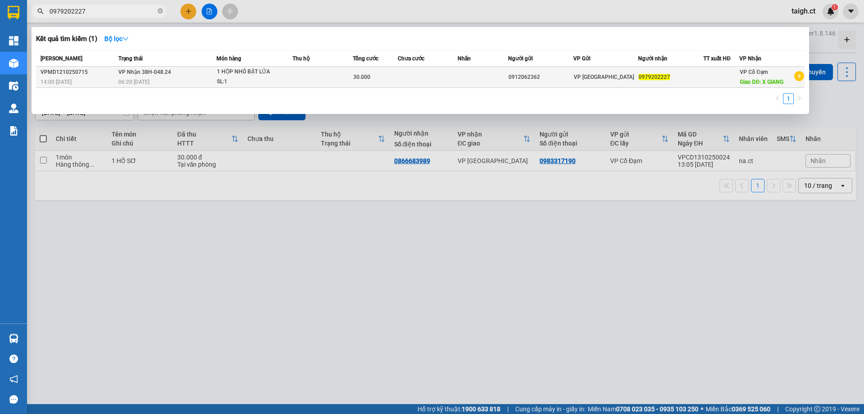
type input "0979202227"
click at [153, 80] on div "06:20 [DATE]" at bounding box center [167, 82] width 98 height 10
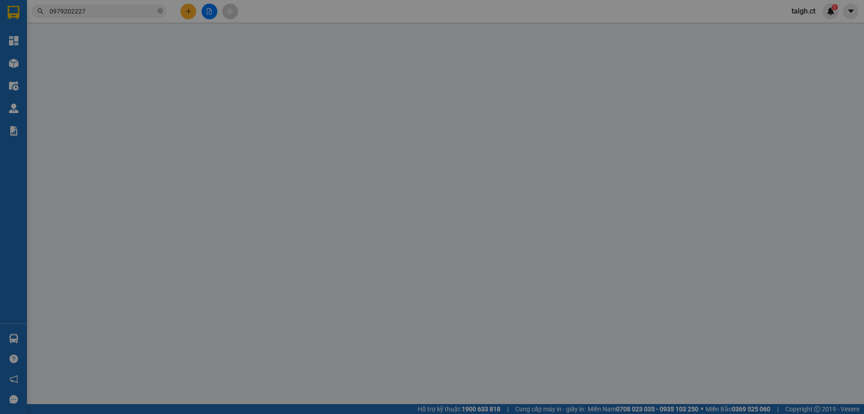
type input "0912062362"
type input "0979202227"
type input "X GIANG"
type input "0"
type input "30.000"
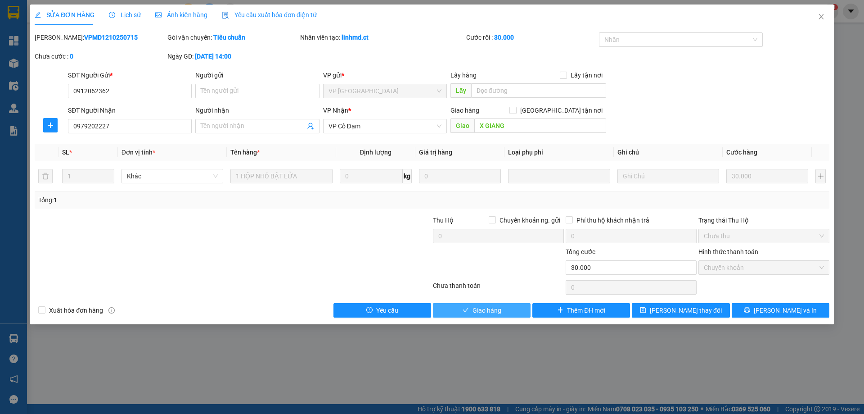
click at [487, 310] on span "Giao hàng" at bounding box center [487, 310] width 29 height 10
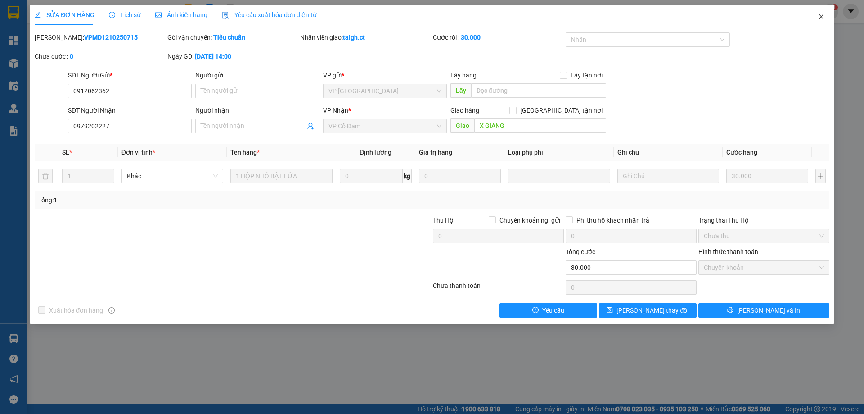
click at [822, 17] on icon "close" at bounding box center [821, 16] width 7 height 7
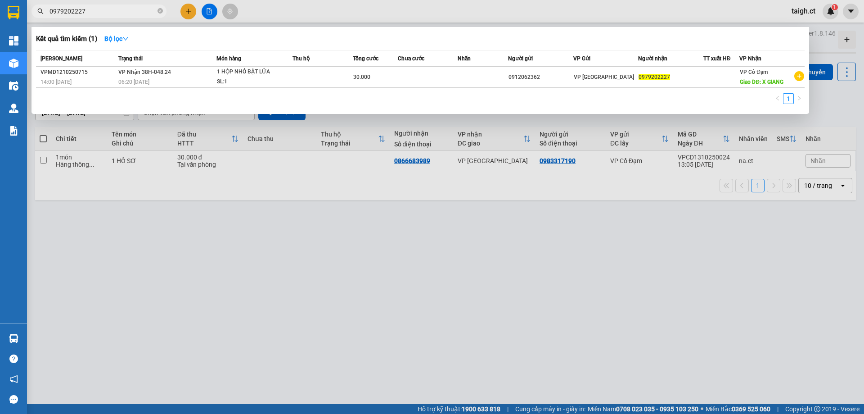
drag, startPoint x: 158, startPoint y: 10, endPoint x: 72, endPoint y: 8, distance: 86.0
click at [147, 10] on span "0979202227" at bounding box center [99, 12] width 135 height 14
click at [158, 12] on icon "close-circle" at bounding box center [160, 10] width 5 height 5
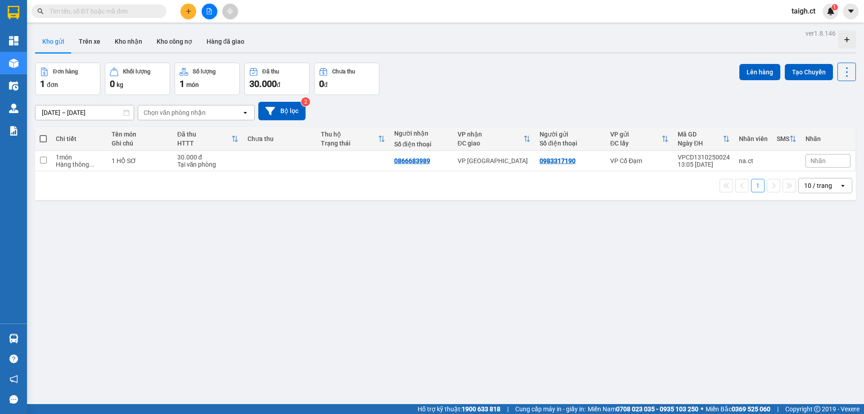
click at [98, 12] on input "text" at bounding box center [103, 11] width 106 height 10
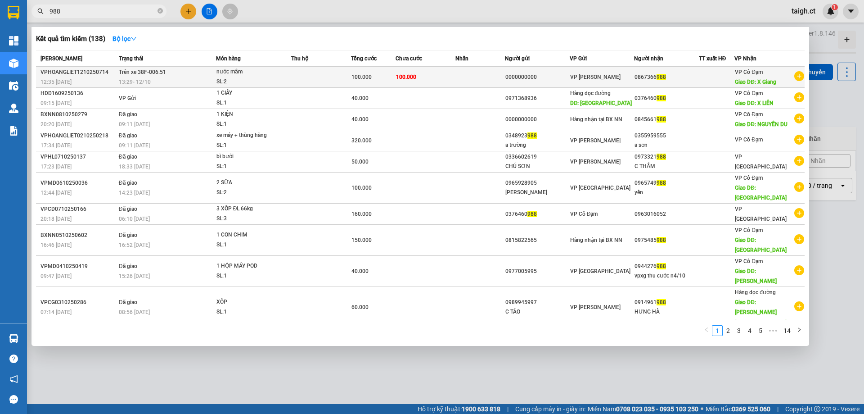
type input "988"
click at [169, 75] on td "Trên xe 38F-006.51 13:29 [DATE]" at bounding box center [167, 77] width 100 height 21
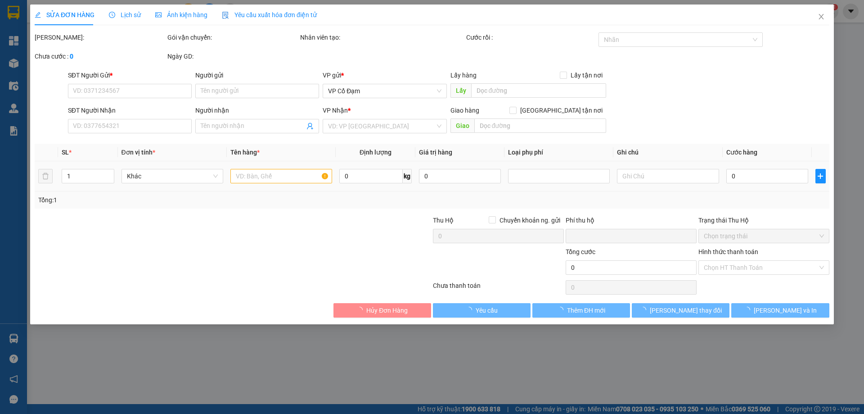
type input "0000000000"
type input "0867366988"
type input "X Giang"
type input "0"
type input "100.000"
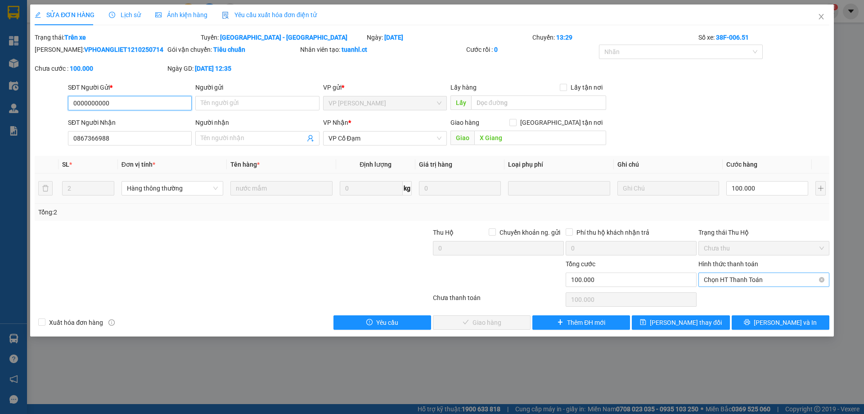
click at [733, 281] on span "Chọn HT Thanh Toán" at bounding box center [764, 280] width 120 height 14
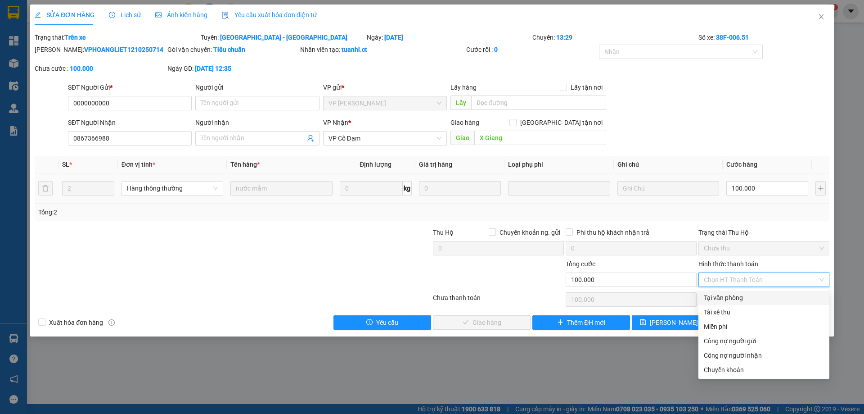
click at [723, 297] on div "Tại văn phòng" at bounding box center [764, 298] width 120 height 10
type input "0"
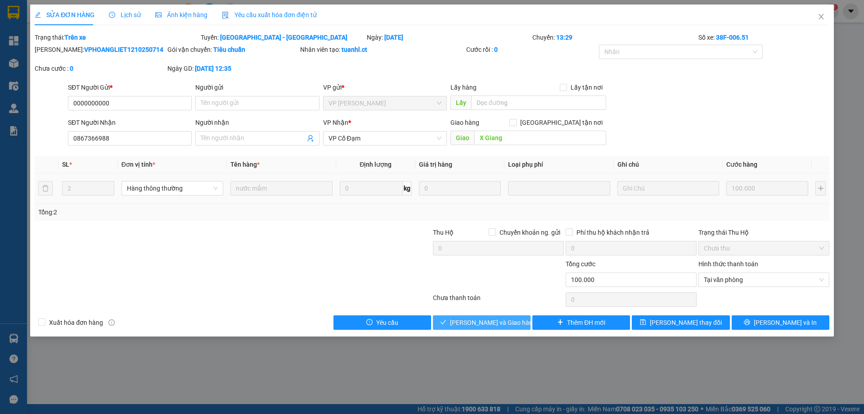
click at [494, 325] on span "[PERSON_NAME] và Giao hàng" at bounding box center [493, 322] width 86 height 10
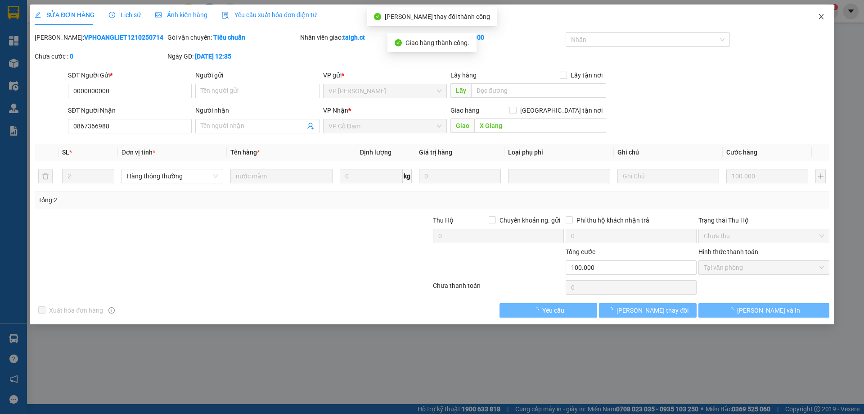
click at [824, 18] on icon "close" at bounding box center [821, 16] width 7 height 7
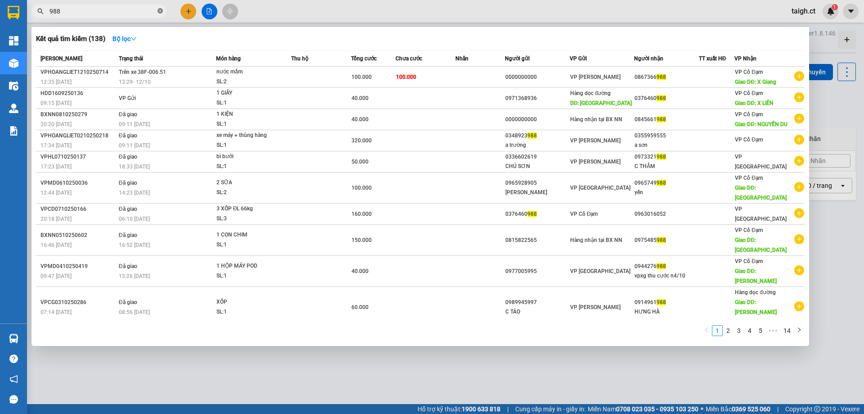
click at [158, 13] on icon "close-circle" at bounding box center [160, 10] width 5 height 5
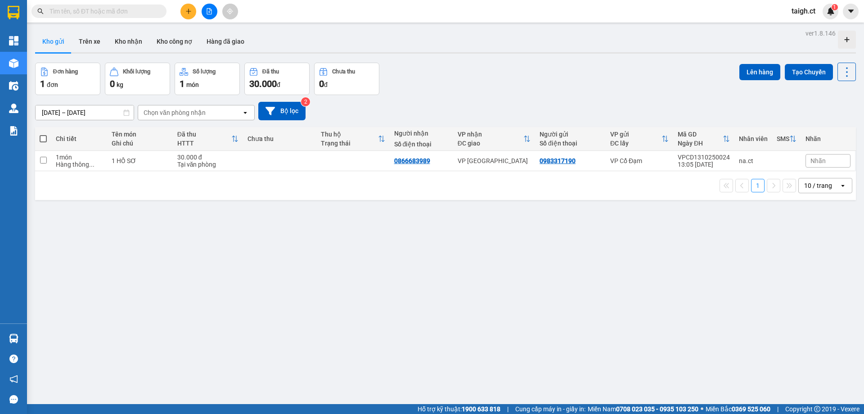
click at [92, 7] on input "text" at bounding box center [103, 11] width 106 height 10
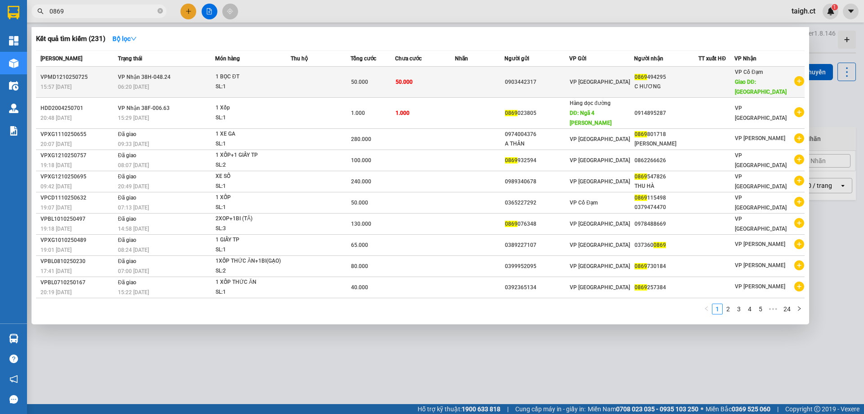
type input "0869"
click at [185, 81] on td "VP Nhận 38H-048.24 06:20 [DATE]" at bounding box center [166, 82] width 100 height 31
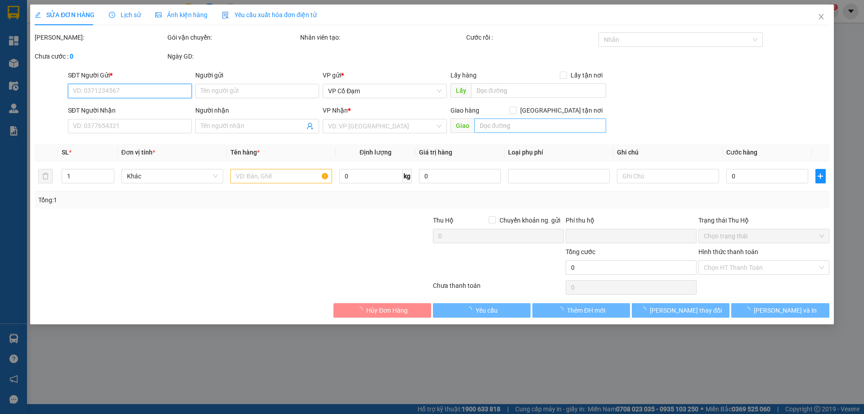
type input "0903442317"
type input "0869494295"
type input "C HƯƠNG"
type input "[PERSON_NAME]"
type input "0"
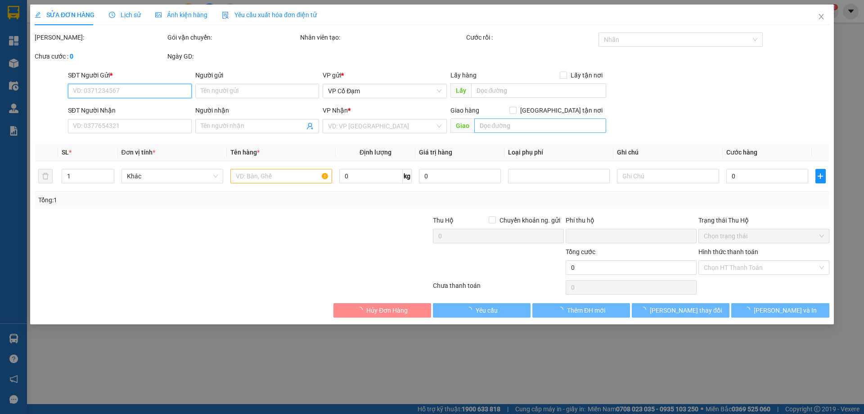
type input "50.000"
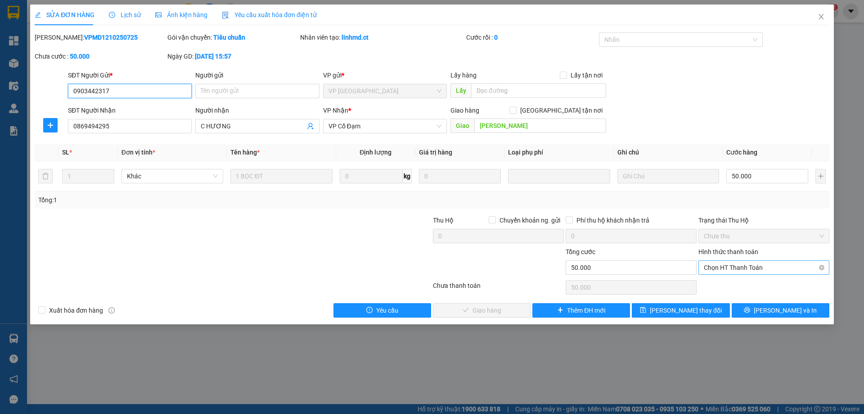
click at [723, 267] on span "Chọn HT Thanh Toán" at bounding box center [764, 268] width 120 height 14
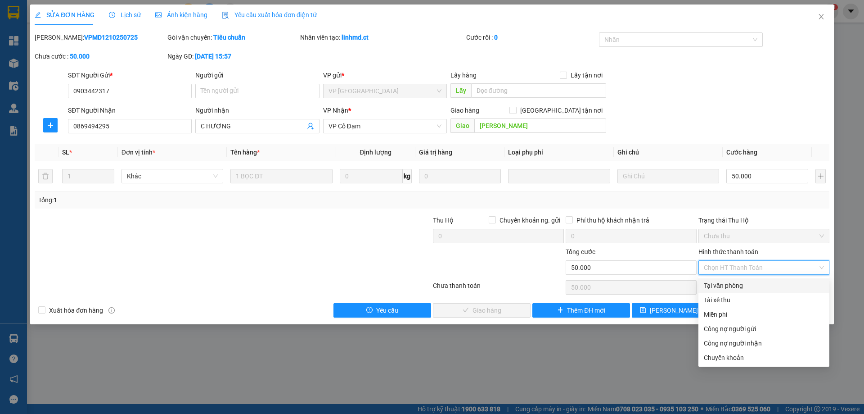
drag, startPoint x: 721, startPoint y: 285, endPoint x: 712, endPoint y: 285, distance: 9.0
click at [721, 285] on div "Tại văn phòng" at bounding box center [764, 285] width 120 height 10
type input "0"
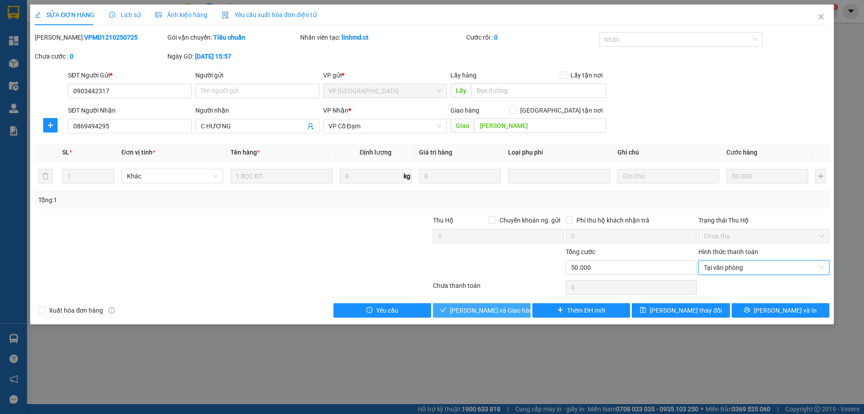
drag, startPoint x: 489, startPoint y: 313, endPoint x: 557, endPoint y: 204, distance: 127.8
click at [489, 312] on span "[PERSON_NAME] và Giao hàng" at bounding box center [493, 310] width 86 height 10
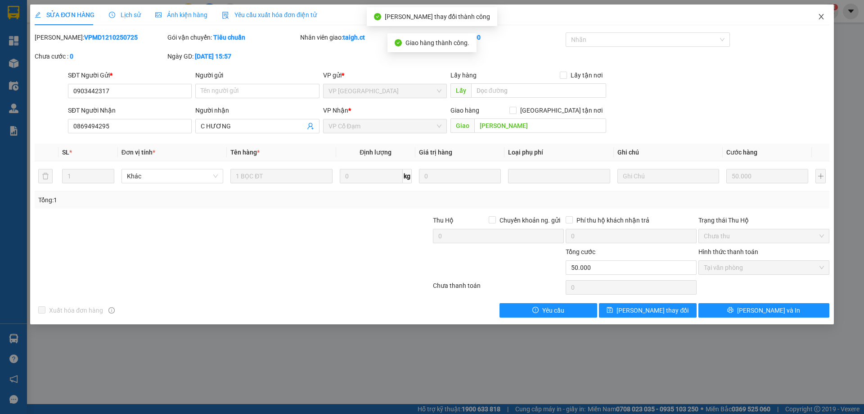
drag, startPoint x: 819, startPoint y: 17, endPoint x: 394, endPoint y: 10, distance: 425.1
click at [819, 16] on icon "close" at bounding box center [821, 16] width 7 height 7
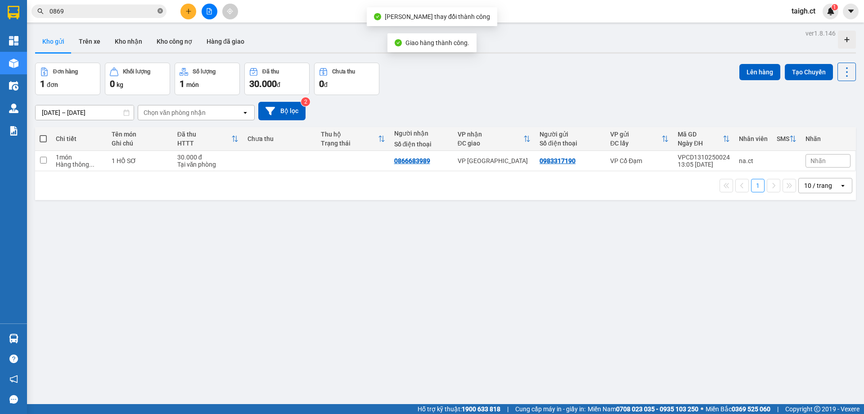
drag, startPoint x: 158, startPoint y: 10, endPoint x: 140, endPoint y: 10, distance: 18.9
click at [156, 10] on span "0869" at bounding box center [99, 12] width 135 height 14
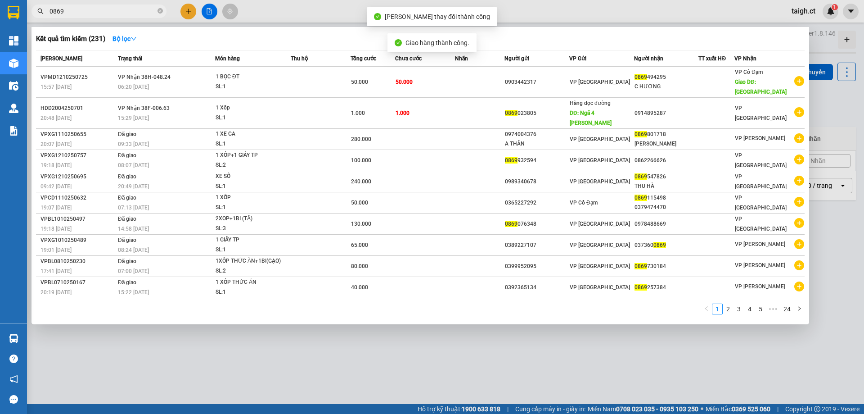
click at [85, 9] on input "0869" at bounding box center [103, 11] width 106 height 10
drag, startPoint x: 160, startPoint y: 12, endPoint x: 74, endPoint y: 1, distance: 86.2
click at [159, 12] on icon "close-circle" at bounding box center [160, 10] width 5 height 5
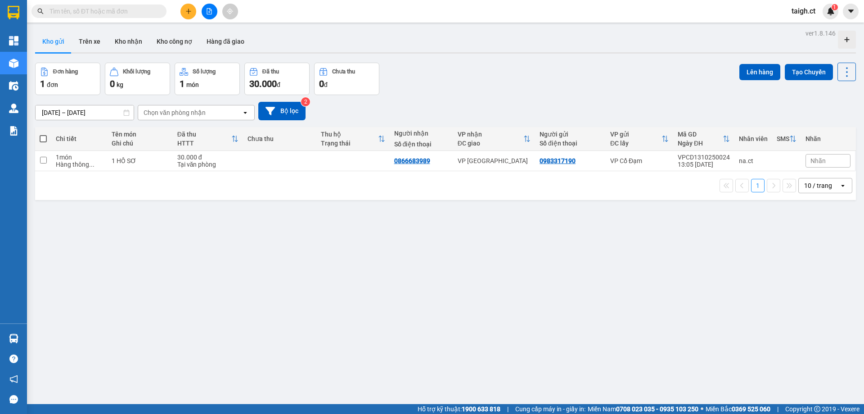
click at [59, 8] on input "text" at bounding box center [103, 11] width 106 height 10
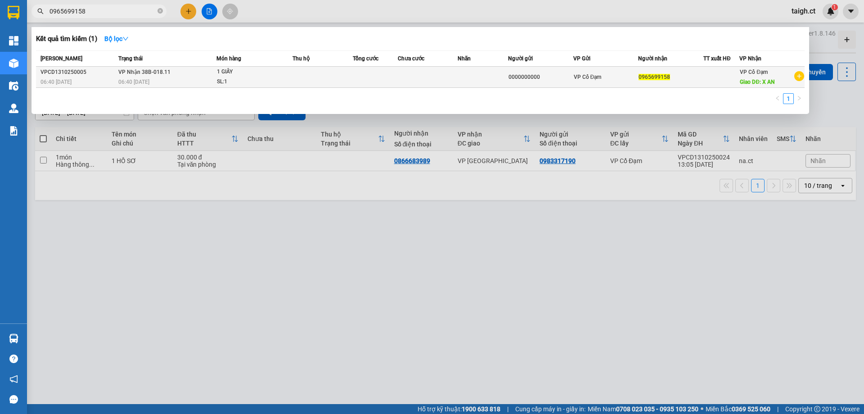
type input "0965699158"
click at [183, 84] on div "06:40 [DATE]" at bounding box center [167, 82] width 98 height 10
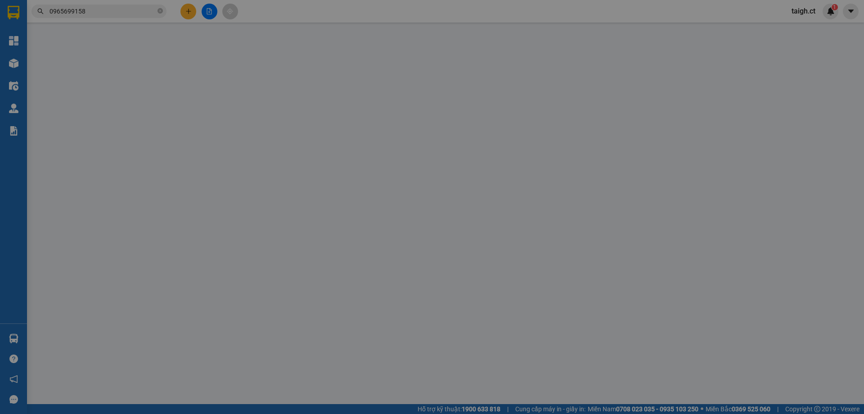
type input "0000000000"
type input "0965699158"
type input "X AN"
type input "0"
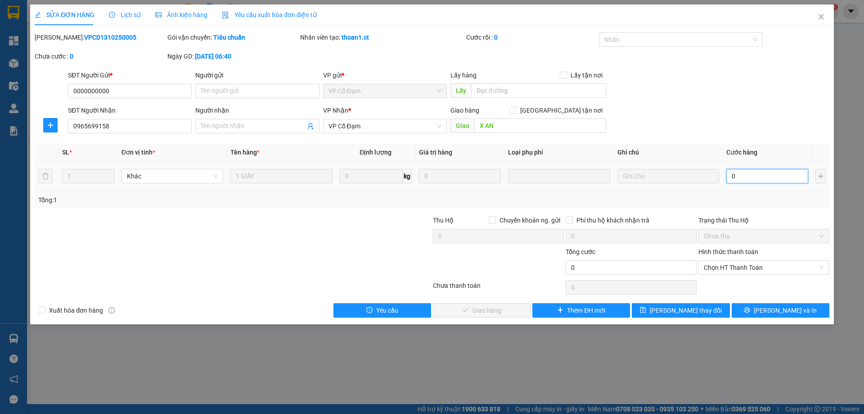
click at [740, 179] on input "0" at bounding box center [768, 176] width 82 height 14
type input "5"
type input "50"
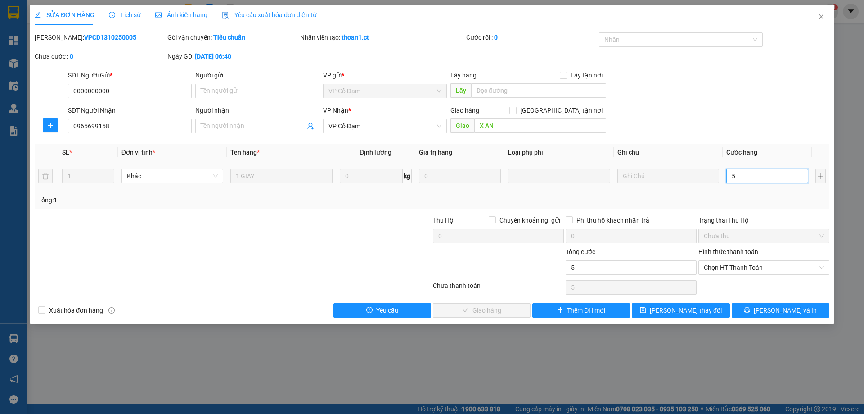
type input "50"
click at [735, 274] on span "Chọn HT Thanh Toán" at bounding box center [764, 268] width 120 height 14
type input "50"
type input "50.000"
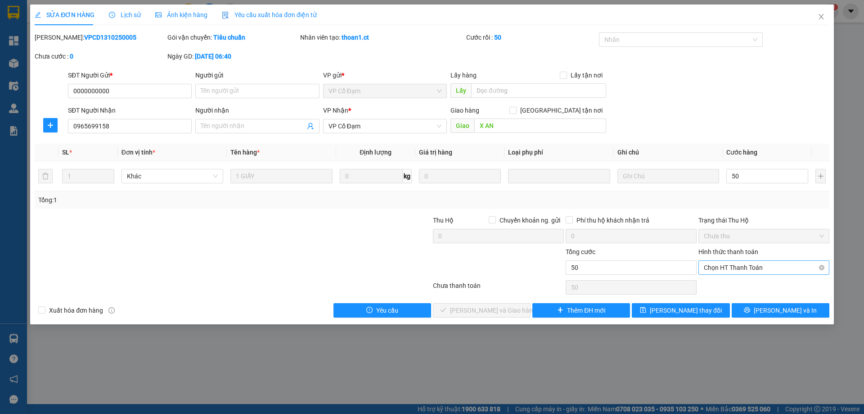
type input "50.000"
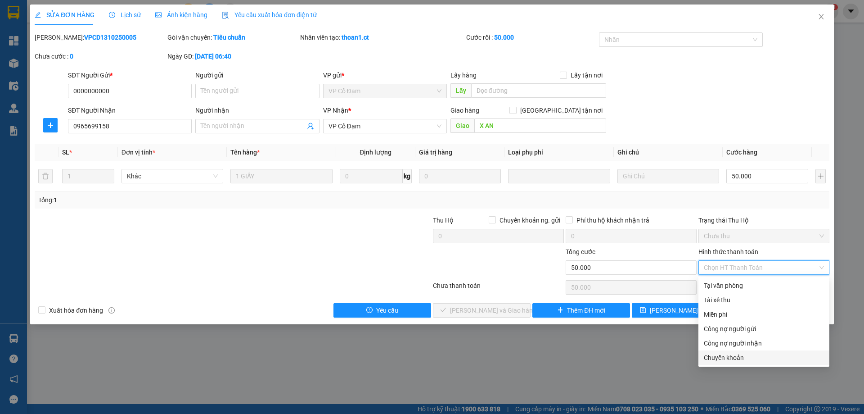
drag, startPoint x: 744, startPoint y: 357, endPoint x: 700, endPoint y: 351, distance: 44.6
click at [742, 357] on div "Chuyển khoản" at bounding box center [764, 358] width 120 height 10
type input "0"
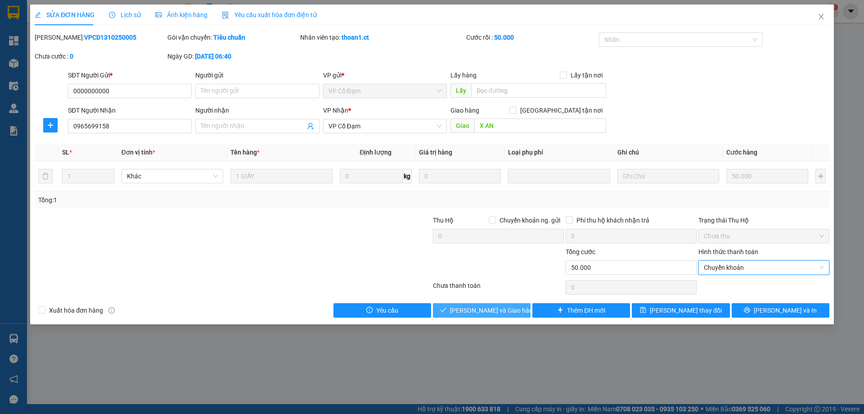
click at [496, 312] on span "[PERSON_NAME] và Giao hàng" at bounding box center [493, 310] width 86 height 10
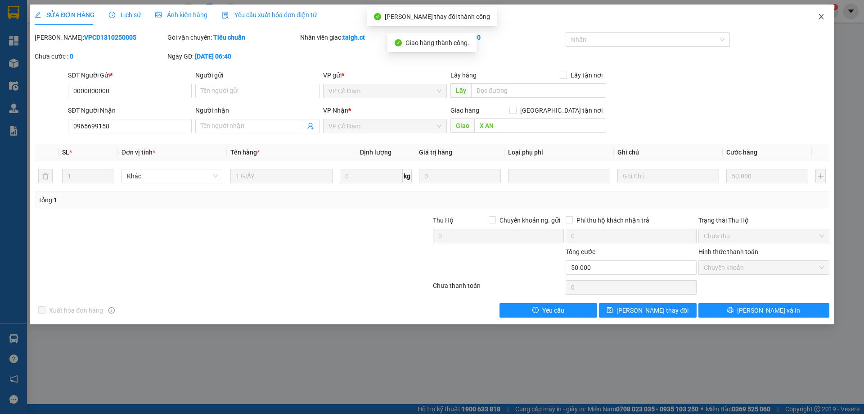
click at [823, 16] on icon "close" at bounding box center [821, 16] width 7 height 7
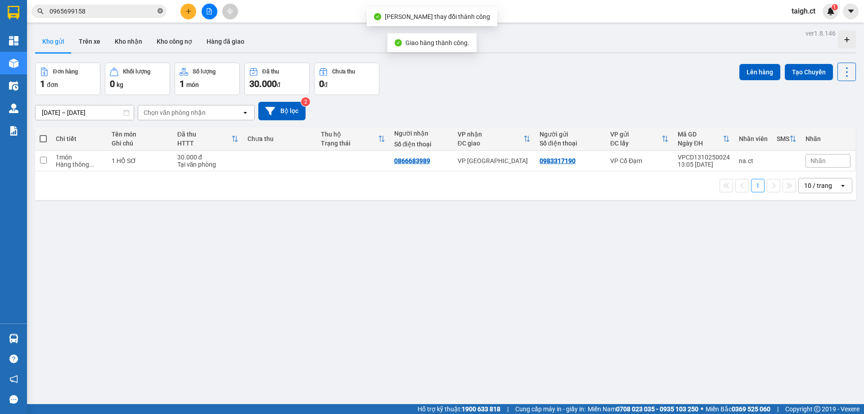
drag, startPoint x: 159, startPoint y: 10, endPoint x: 145, endPoint y: 10, distance: 14.4
click at [159, 10] on icon "close-circle" at bounding box center [160, 10] width 5 height 5
click at [112, 12] on input "text" at bounding box center [103, 11] width 106 height 10
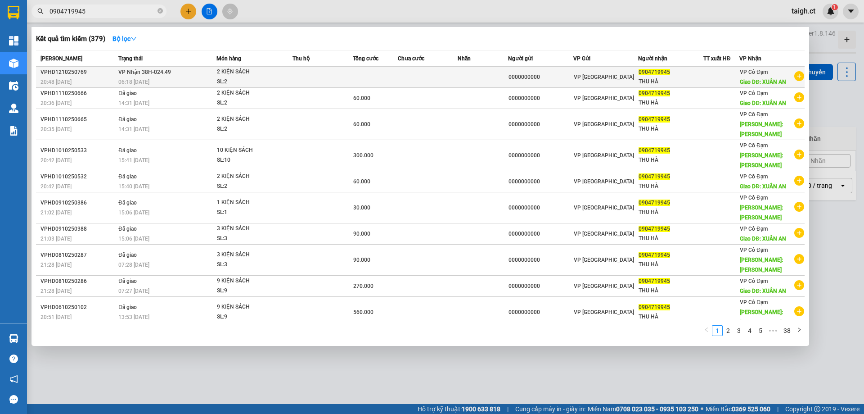
type input "0904719945"
click at [154, 77] on td "VP Nhận 38H-024.49 06:18 [DATE]" at bounding box center [166, 77] width 100 height 21
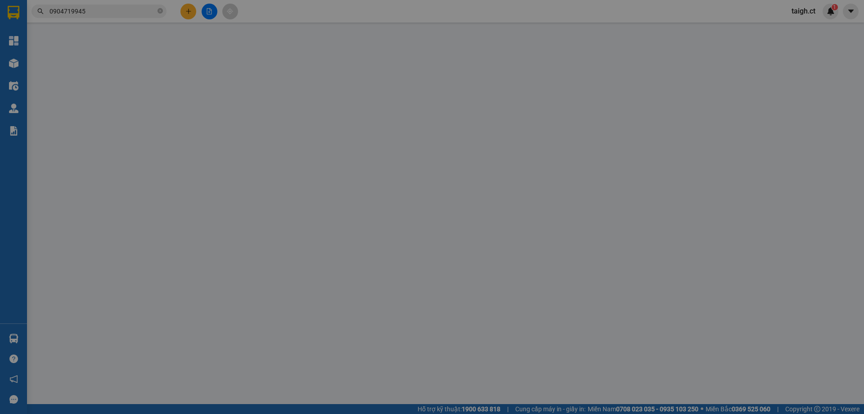
type input "0000000000"
type input "0904719945"
type input "THU HÀ"
type input "XUÂN AN"
type input "0"
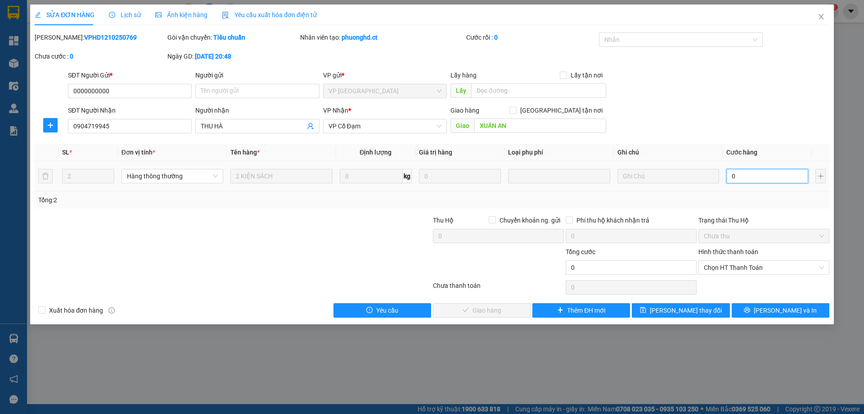
click at [746, 178] on input "0" at bounding box center [768, 176] width 82 height 14
type input "8"
type input "80"
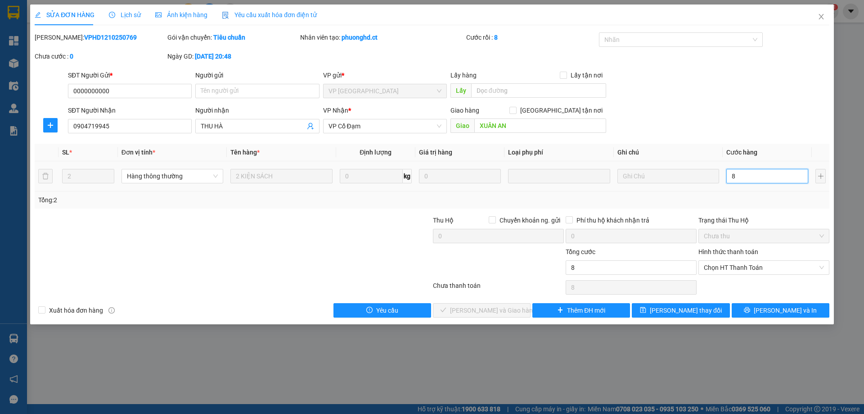
type input "80"
click at [740, 267] on span "Chọn HT Thanh Toán" at bounding box center [764, 268] width 120 height 14
type input "80"
type input "80.000"
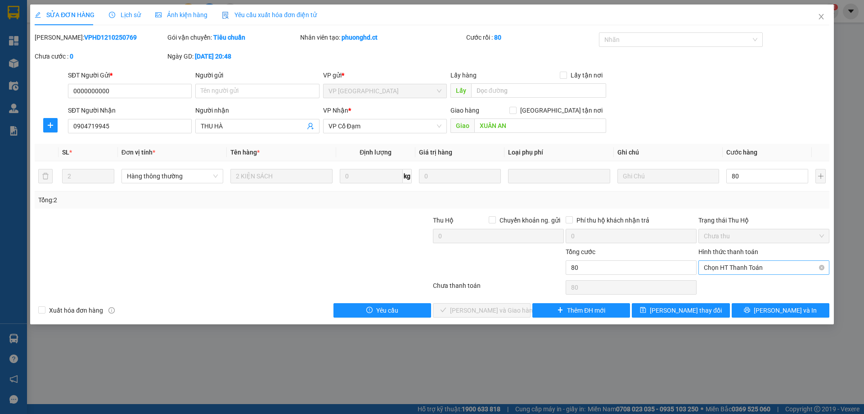
type input "80.000"
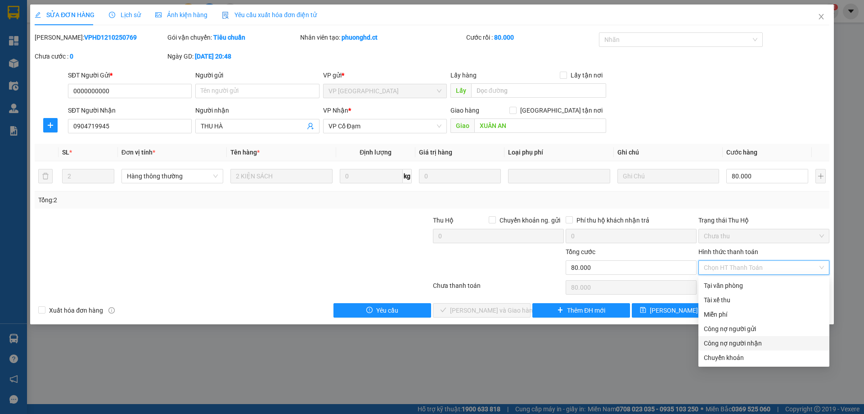
drag, startPoint x: 740, startPoint y: 343, endPoint x: 610, endPoint y: 327, distance: 131.1
click at [739, 343] on div "Công nợ người nhận" at bounding box center [764, 343] width 120 height 10
type input "0"
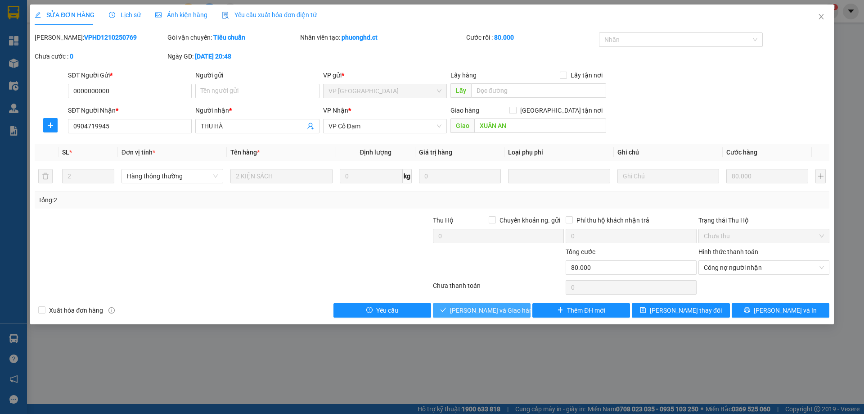
click at [496, 311] on span "[PERSON_NAME] và Giao hàng" at bounding box center [493, 310] width 86 height 10
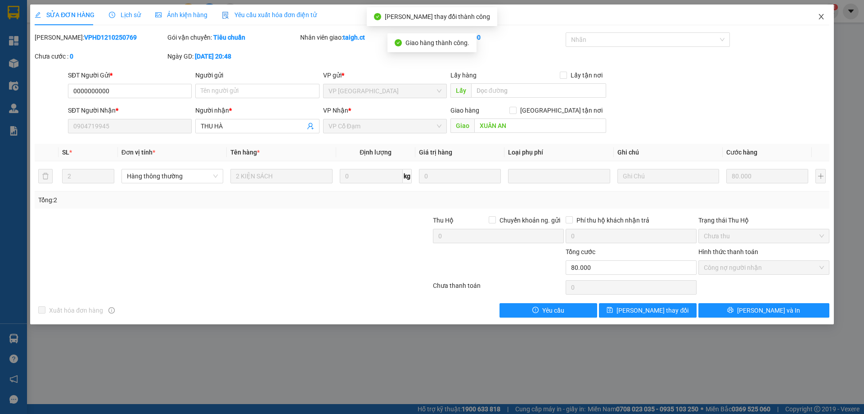
click at [821, 19] on icon "close" at bounding box center [821, 16] width 7 height 7
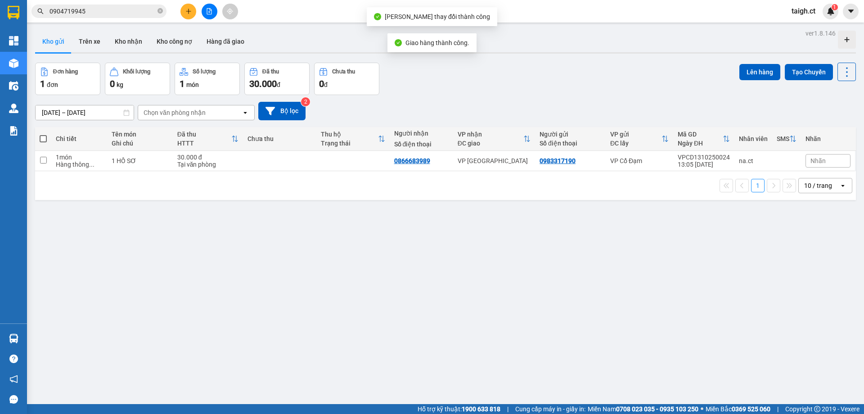
click at [157, 11] on span "0904719945" at bounding box center [99, 12] width 135 height 14
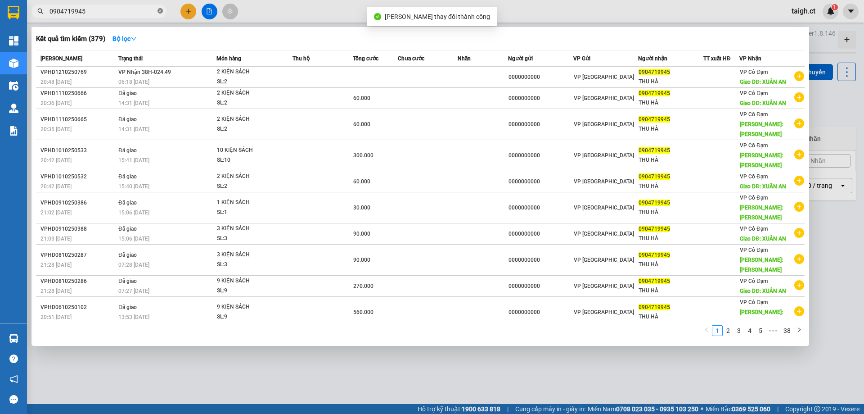
click at [160, 13] on icon "close-circle" at bounding box center [160, 10] width 5 height 5
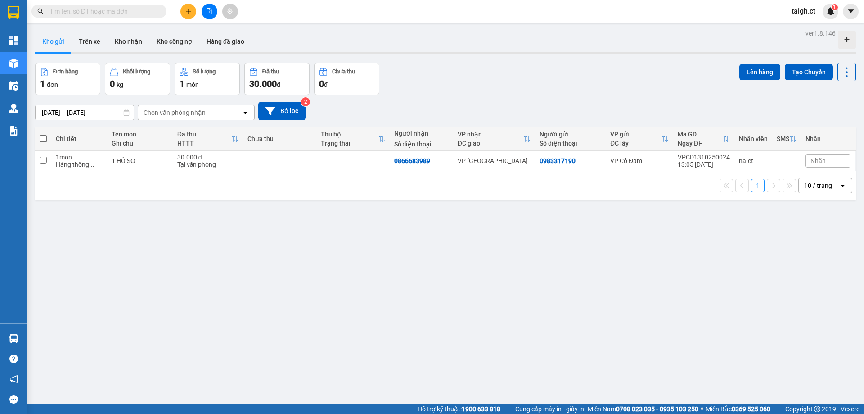
click at [86, 15] on input "text" at bounding box center [103, 11] width 106 height 10
click at [86, 13] on input "text" at bounding box center [103, 11] width 106 height 10
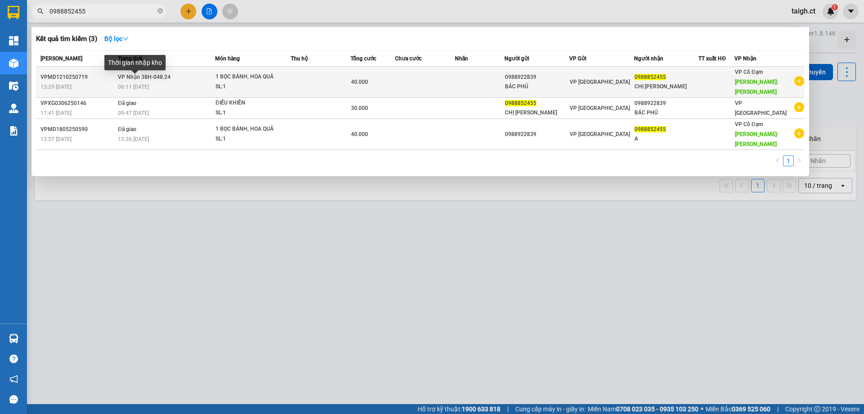
type input "0988852455"
click at [130, 84] on span "06:11 [DATE]" at bounding box center [133, 87] width 31 height 6
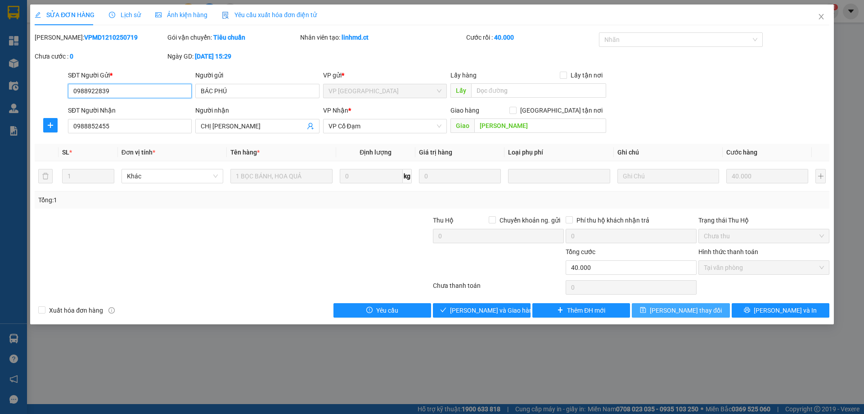
type input "0988922839"
type input "BÁC PHÚ"
type input "0988852455"
type input "CHỊ [PERSON_NAME]"
type input "[PERSON_NAME]"
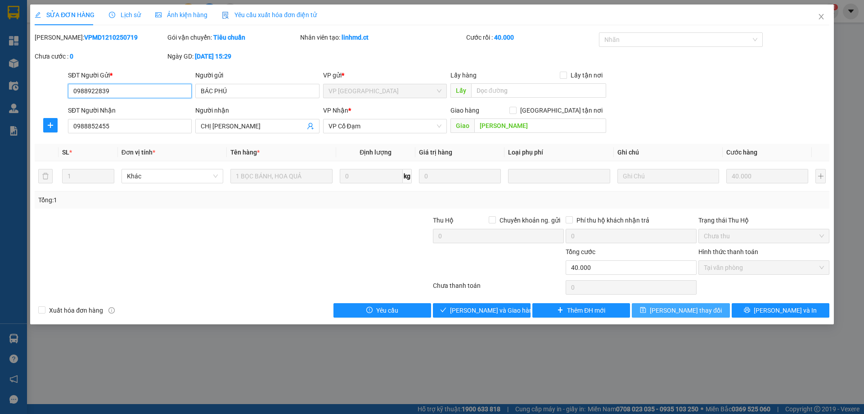
type input "0"
type input "40.000"
drag, startPoint x: 498, startPoint y: 311, endPoint x: 664, endPoint y: 163, distance: 222.2
click at [498, 311] on span "Giao hàng" at bounding box center [487, 310] width 29 height 10
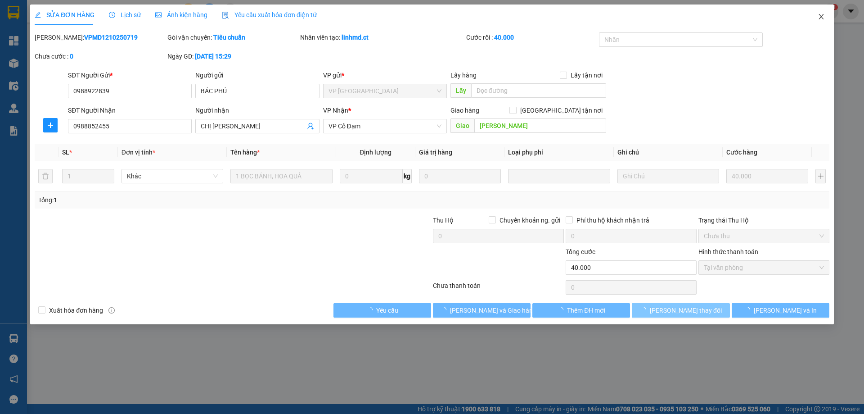
click at [823, 17] on icon "close" at bounding box center [821, 16] width 7 height 7
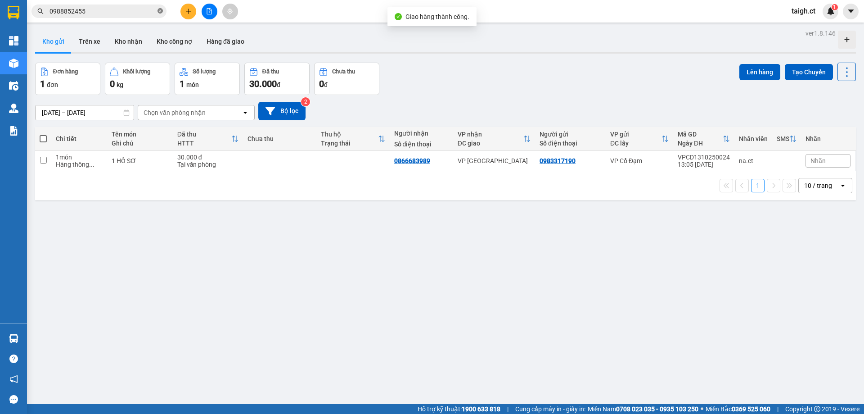
click at [159, 13] on icon "close-circle" at bounding box center [160, 10] width 5 height 5
click at [108, 12] on input "text" at bounding box center [103, 11] width 106 height 10
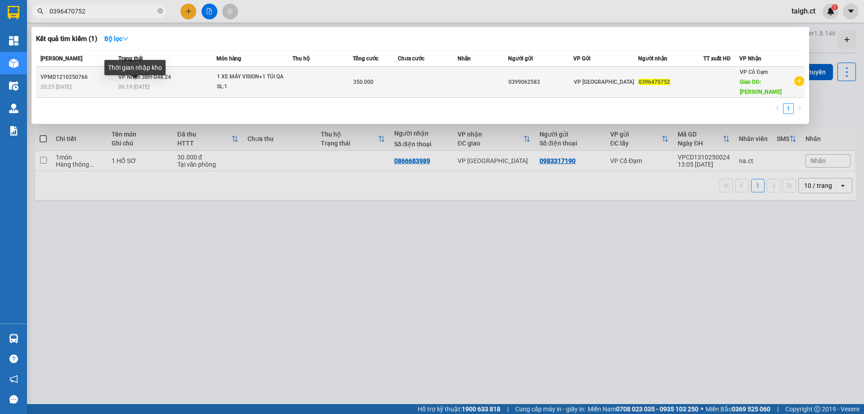
type input "0396470752"
click at [142, 86] on span "06:19 [DATE]" at bounding box center [133, 87] width 31 height 6
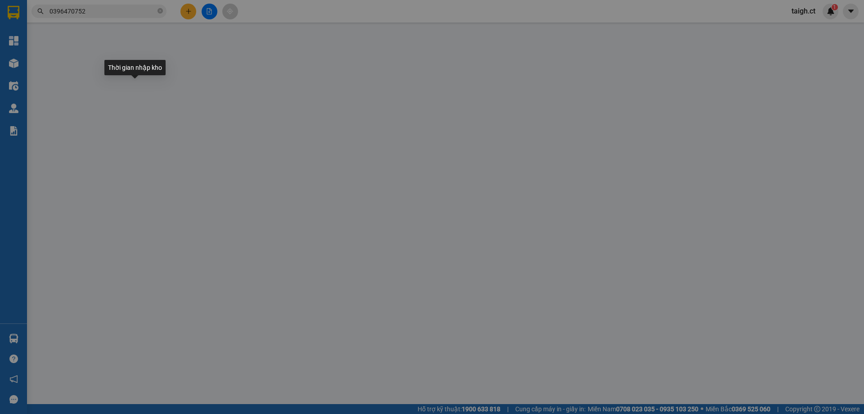
type input "0399062583"
type input "0396470752"
type input "[PERSON_NAME]"
type input "0"
type input "350.000"
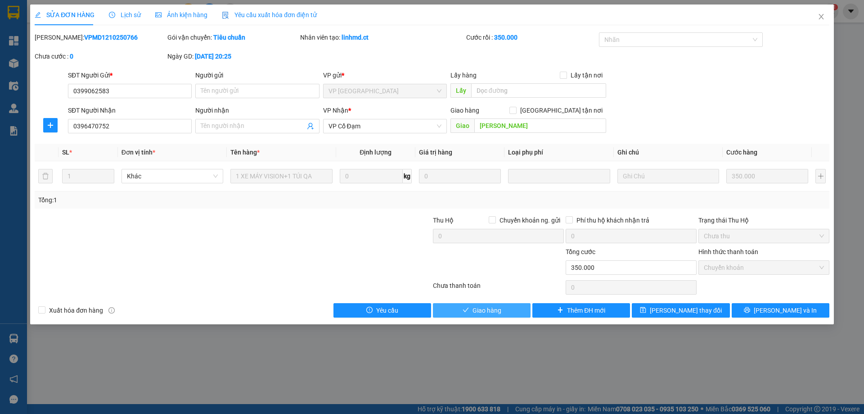
click at [497, 312] on span "Giao hàng" at bounding box center [487, 310] width 29 height 10
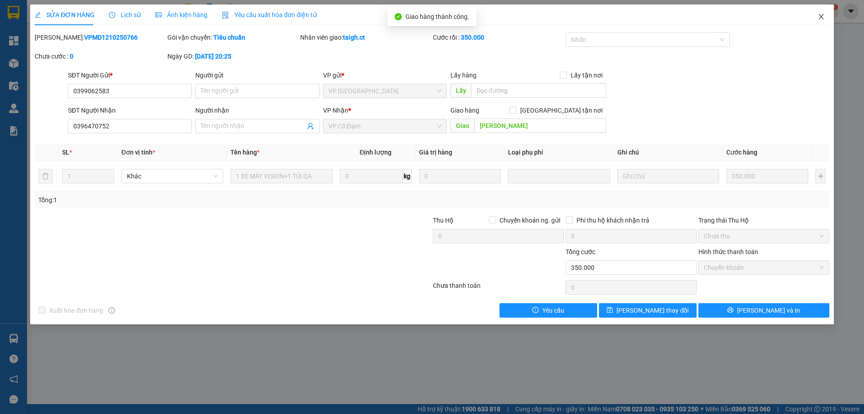
click at [823, 18] on icon "close" at bounding box center [821, 16] width 7 height 7
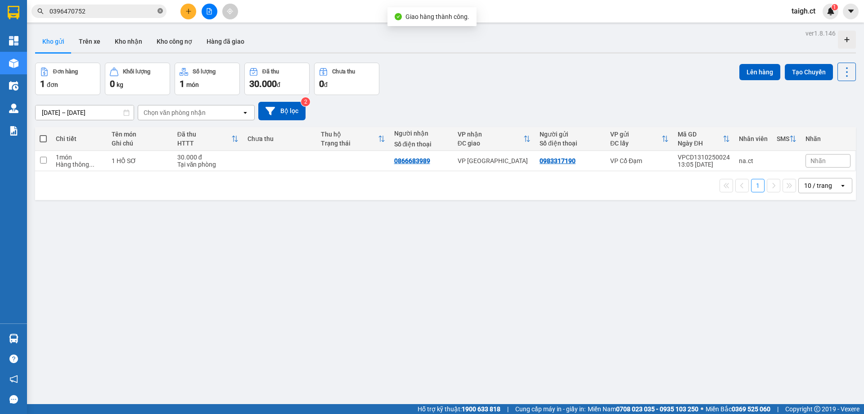
click at [160, 10] on icon "close-circle" at bounding box center [160, 10] width 5 height 5
click at [103, 15] on input "text" at bounding box center [103, 11] width 106 height 10
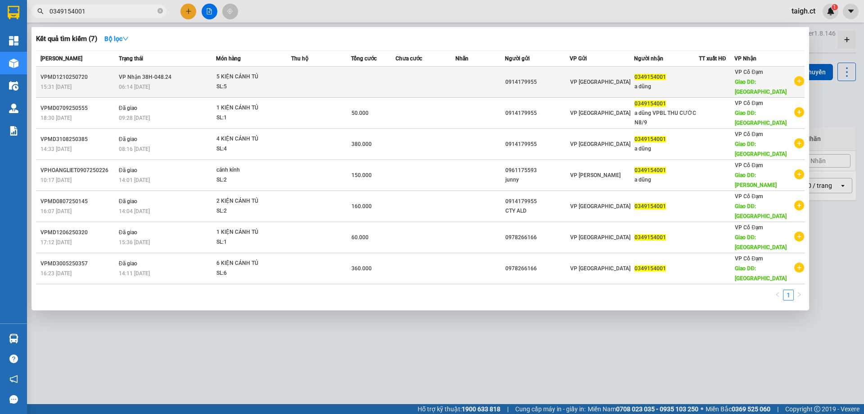
type input "0349154001"
click at [138, 77] on td "VP Nhận 38H-048.24 06:14 [DATE]" at bounding box center [167, 82] width 100 height 31
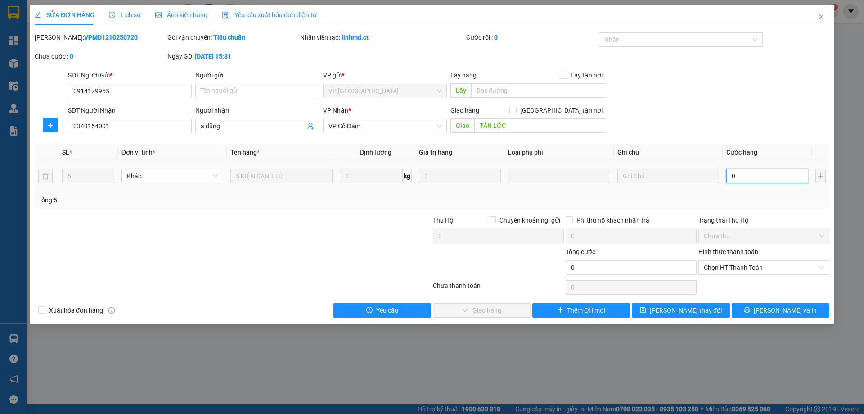
click at [748, 178] on input "0" at bounding box center [768, 176] width 82 height 14
type input "3"
type input "35"
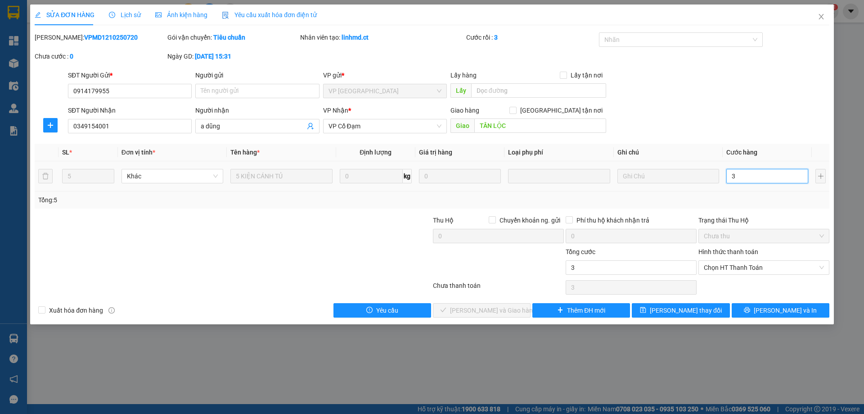
type input "35"
type input "350"
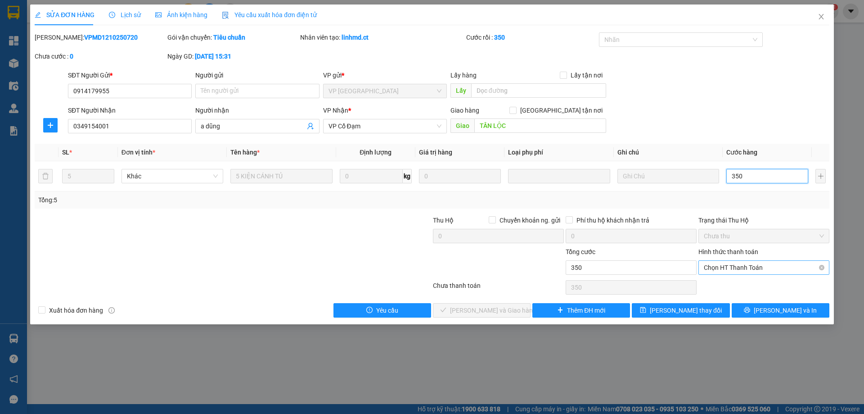
click at [737, 269] on span "Chọn HT Thanh Toán" at bounding box center [764, 268] width 120 height 14
type input "350.000"
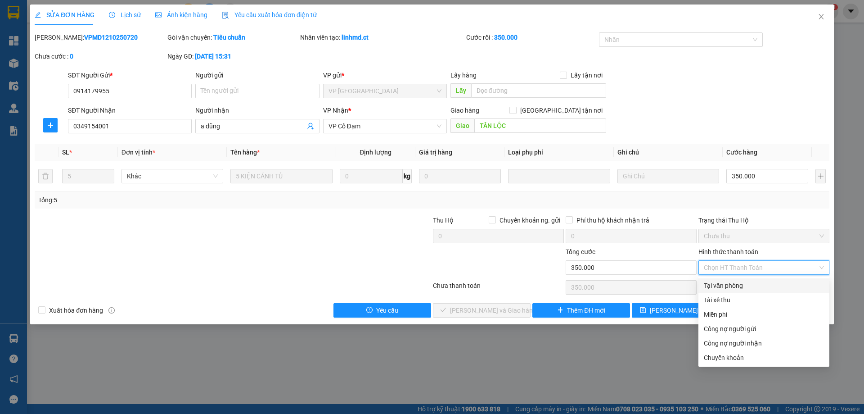
drag, startPoint x: 719, startPoint y: 289, endPoint x: 572, endPoint y: 293, distance: 147.3
click at [718, 289] on div "Tại văn phòng" at bounding box center [764, 285] width 120 height 10
type input "0"
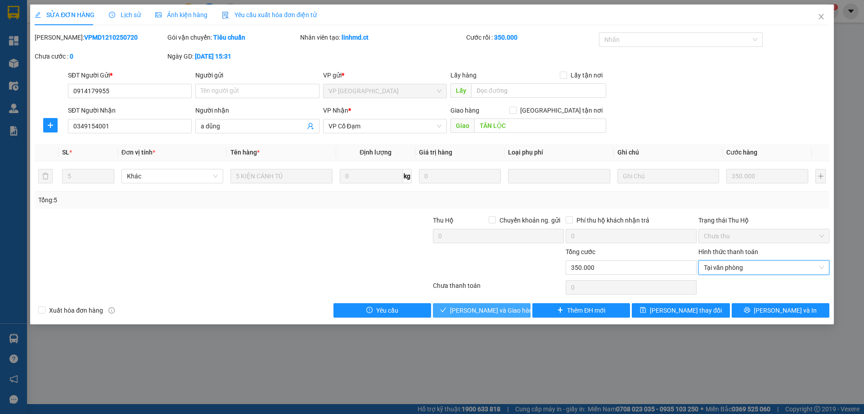
click at [514, 314] on button "[PERSON_NAME] và Giao hàng" at bounding box center [482, 310] width 98 height 14
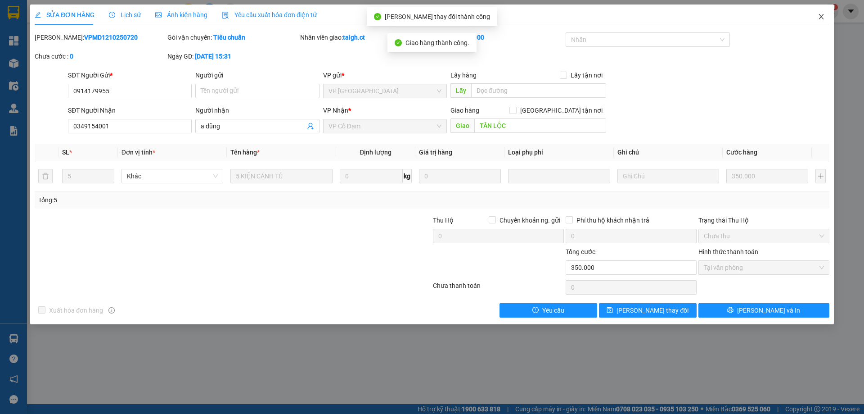
click at [820, 18] on icon "close" at bounding box center [821, 16] width 7 height 7
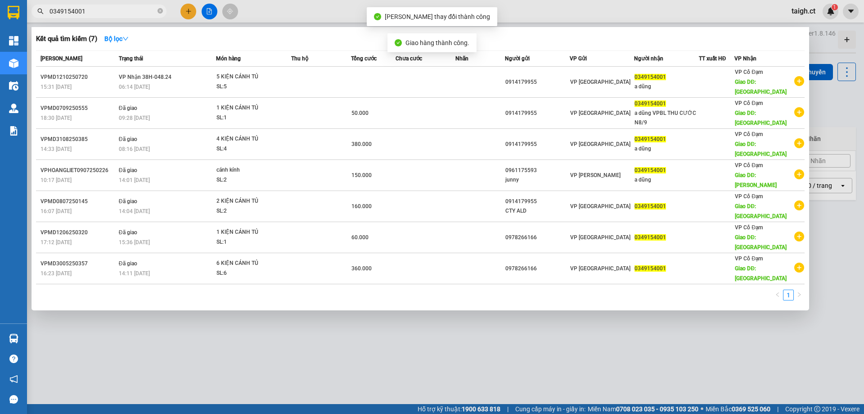
drag, startPoint x: 160, startPoint y: 11, endPoint x: 130, endPoint y: 7, distance: 30.4
click at [160, 10] on icon "close-circle" at bounding box center [160, 10] width 5 height 5
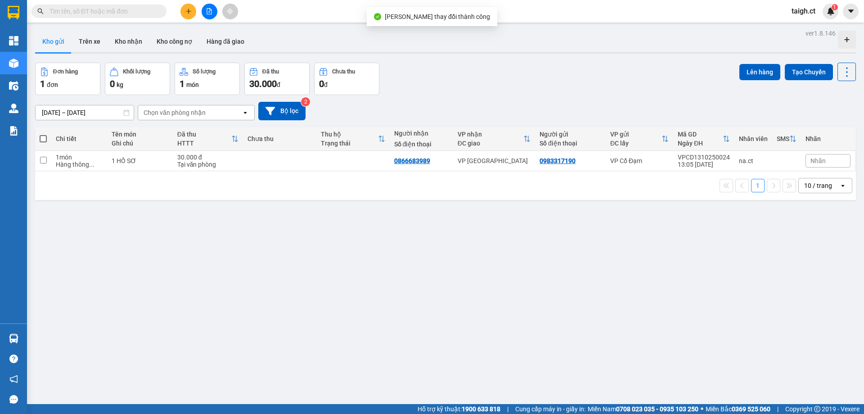
click at [108, 8] on input "text" at bounding box center [103, 11] width 106 height 10
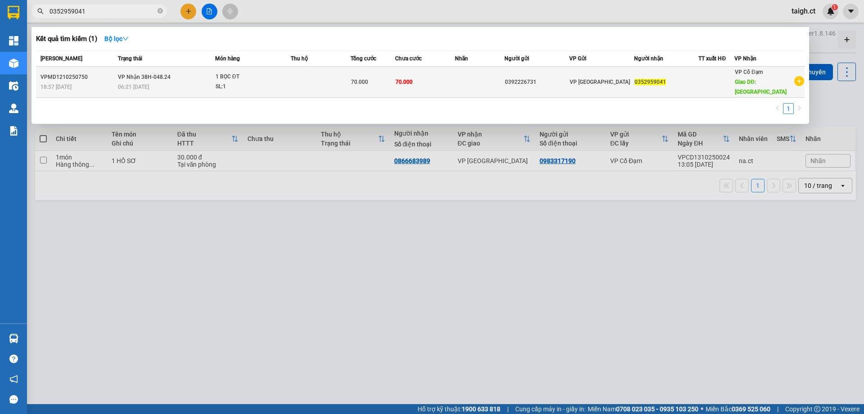
type input "0352959041"
click at [191, 82] on div "06:21 [DATE]" at bounding box center [166, 87] width 97 height 10
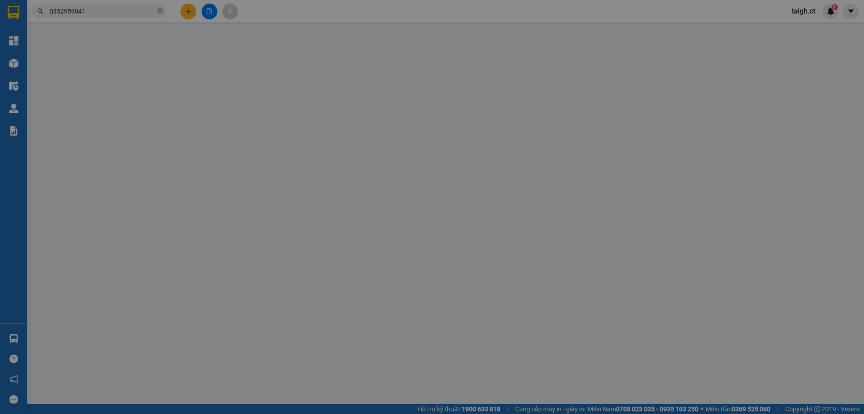
type input "0392226731"
type input "0352959041"
type input "BÌNH LỘC"
type input "0"
type input "70.000"
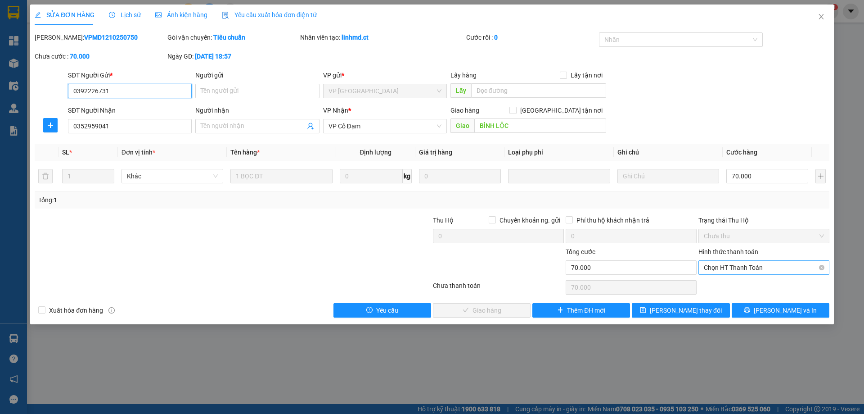
click at [724, 272] on span "Chọn HT Thanh Toán" at bounding box center [764, 268] width 120 height 14
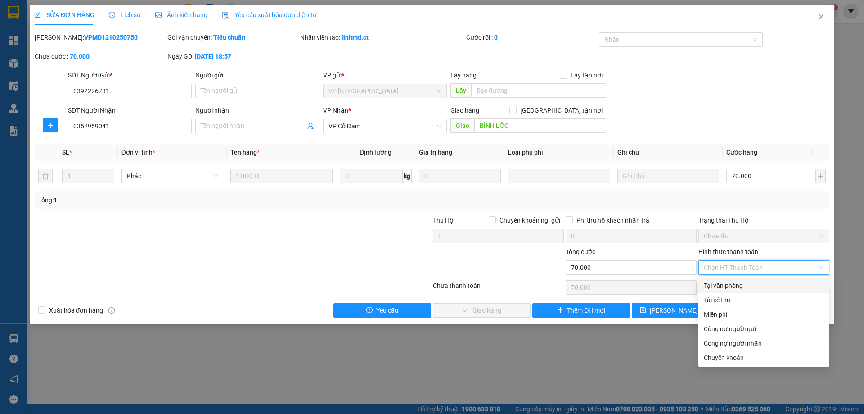
click at [724, 285] on div "Tại văn phòng" at bounding box center [764, 285] width 120 height 10
type input "0"
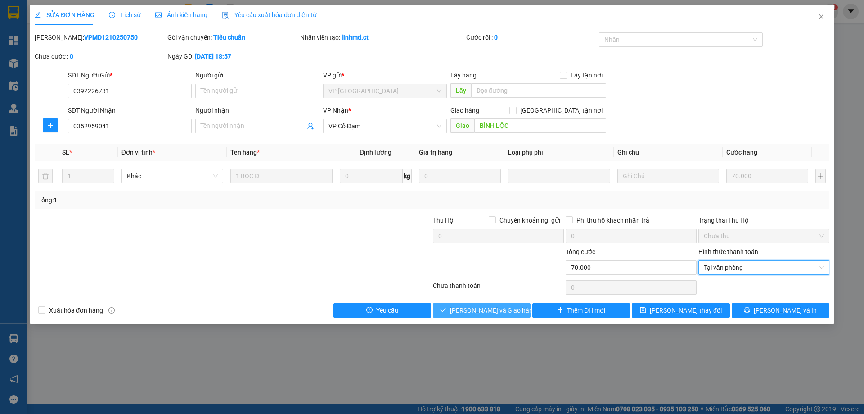
click at [485, 306] on span "[PERSON_NAME] và Giao hàng" at bounding box center [493, 310] width 86 height 10
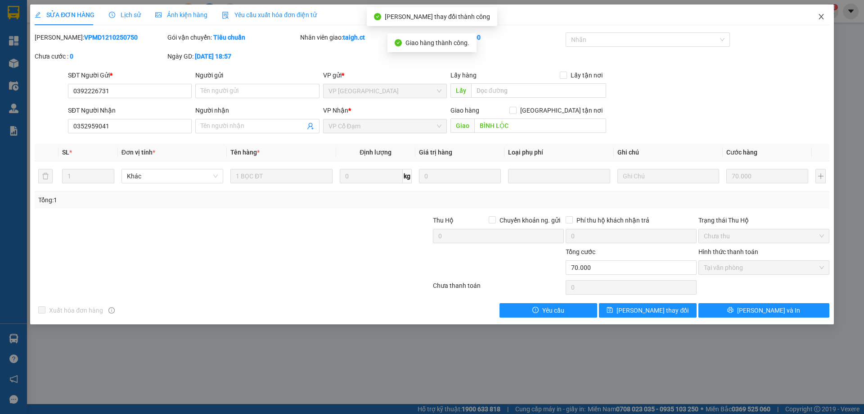
click at [820, 18] on icon "close" at bounding box center [821, 16] width 5 height 5
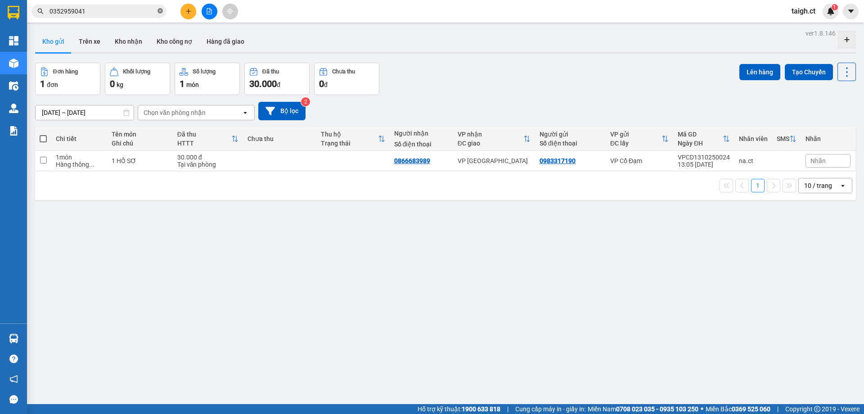
click at [160, 13] on icon "close-circle" at bounding box center [160, 10] width 5 height 5
click at [106, 16] on span at bounding box center [99, 12] width 135 height 14
click at [79, 14] on input "text" at bounding box center [103, 11] width 106 height 10
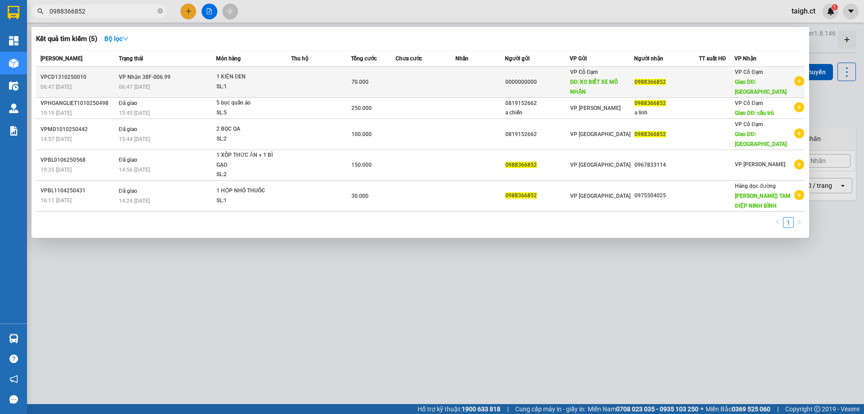
type input "0988366852"
click at [175, 90] on div "06:47 [DATE]" at bounding box center [167, 87] width 97 height 10
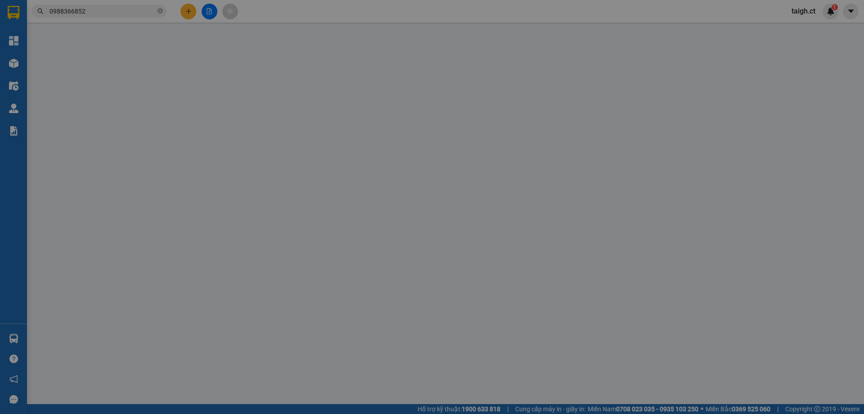
type input "0000000000"
type input "KO BIẾT XE MÔ NHẬN"
type input "0988366852"
type input "BÌNH LỘC"
type input "0"
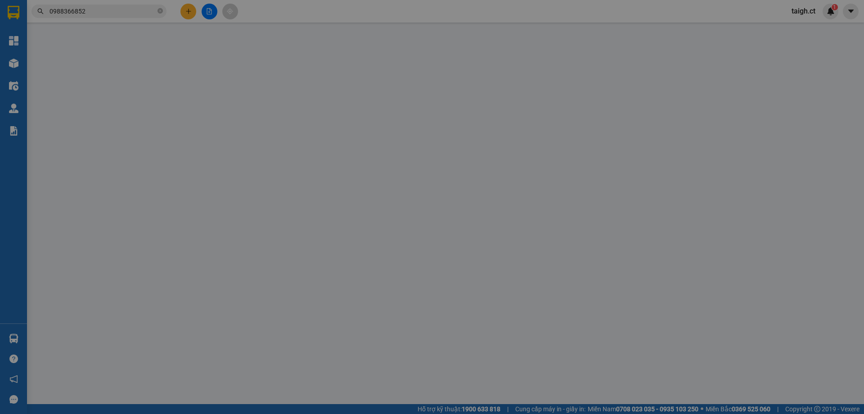
type input "70.000"
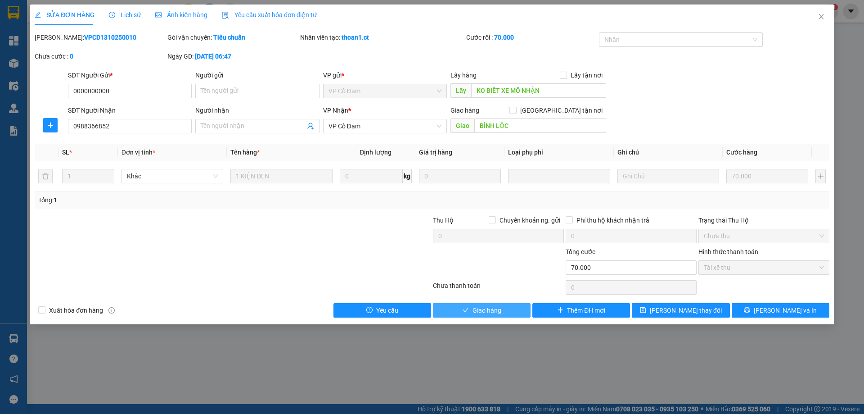
click at [470, 310] on button "Giao hàng" at bounding box center [482, 310] width 98 height 14
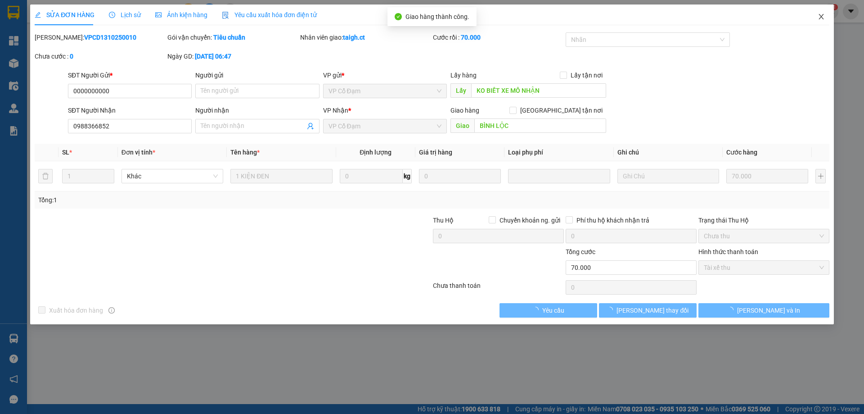
click at [821, 17] on icon "close" at bounding box center [821, 16] width 7 height 7
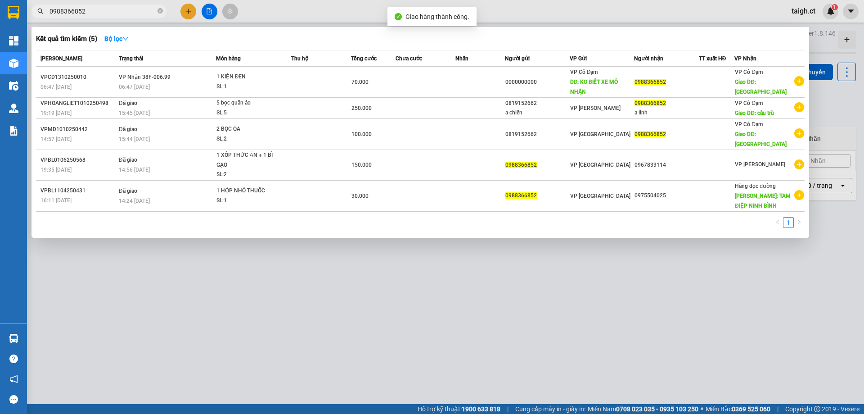
click at [163, 12] on span "0988366852" at bounding box center [99, 12] width 135 height 14
click at [161, 11] on icon "close-circle" at bounding box center [160, 10] width 5 height 5
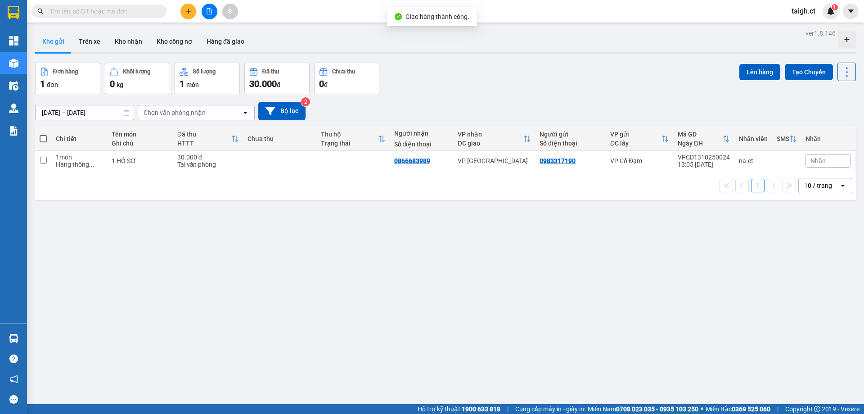
click at [123, 14] on input "text" at bounding box center [103, 11] width 106 height 10
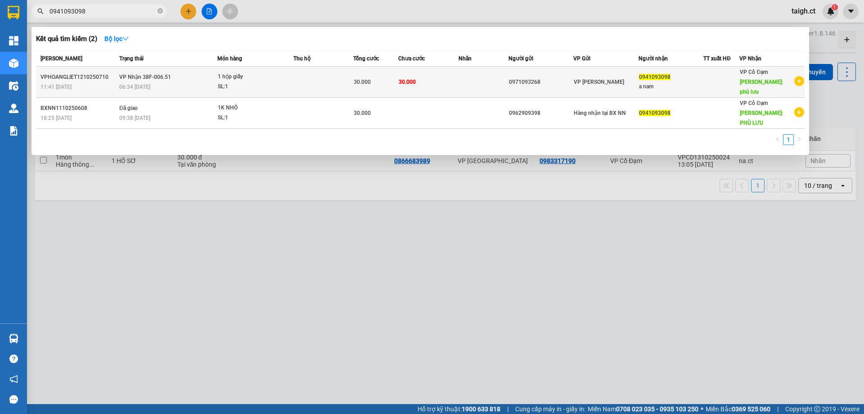
type input "0941093098"
click at [143, 74] on span "VP Nhận 38F-006.51" at bounding box center [145, 77] width 52 height 6
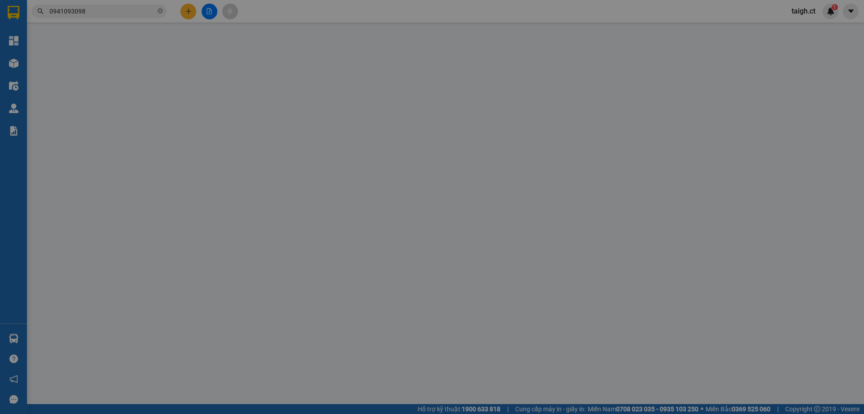
type input "0971093268"
type input "0941093098"
type input "a nam"
type input "phù lưu"
type input "0"
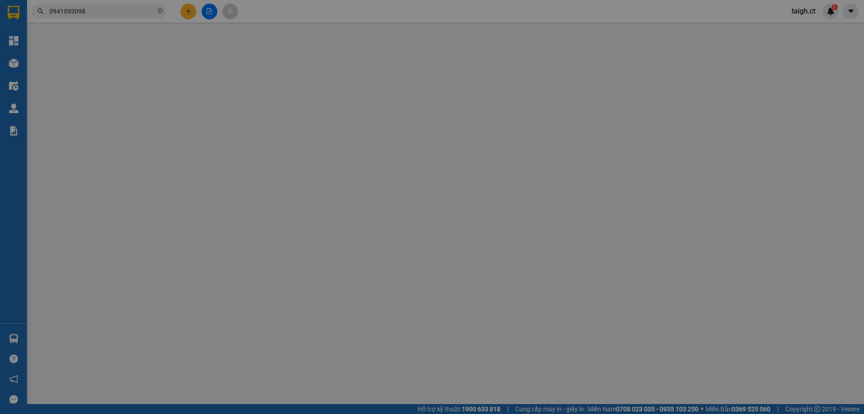
type input "30.000"
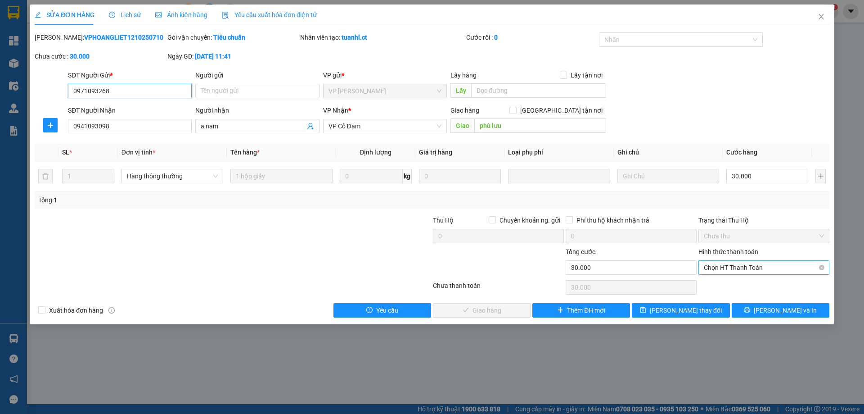
click at [722, 269] on span "Chọn HT Thanh Toán" at bounding box center [764, 268] width 120 height 14
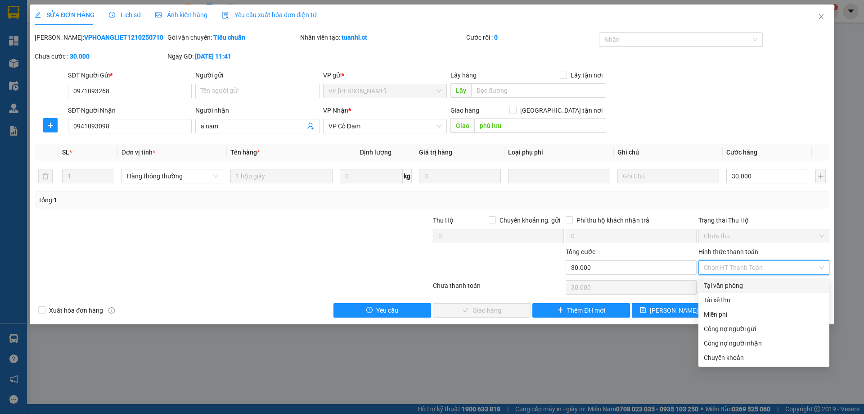
click at [724, 286] on div "Tại văn phòng" at bounding box center [764, 285] width 120 height 10
type input "0"
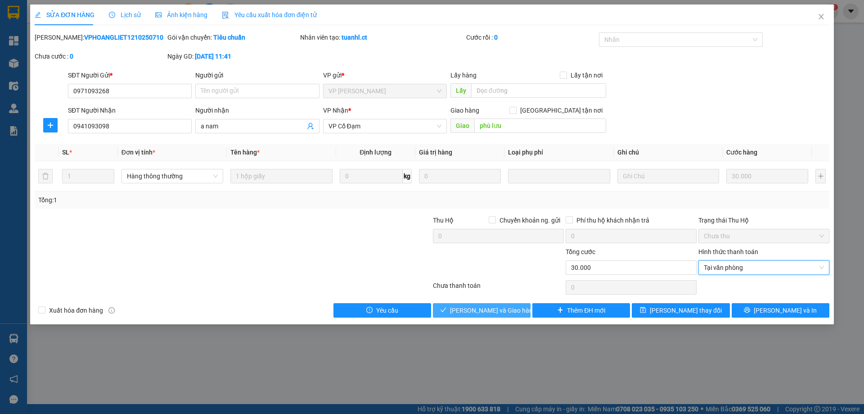
click at [485, 312] on span "[PERSON_NAME] và Giao hàng" at bounding box center [493, 310] width 86 height 10
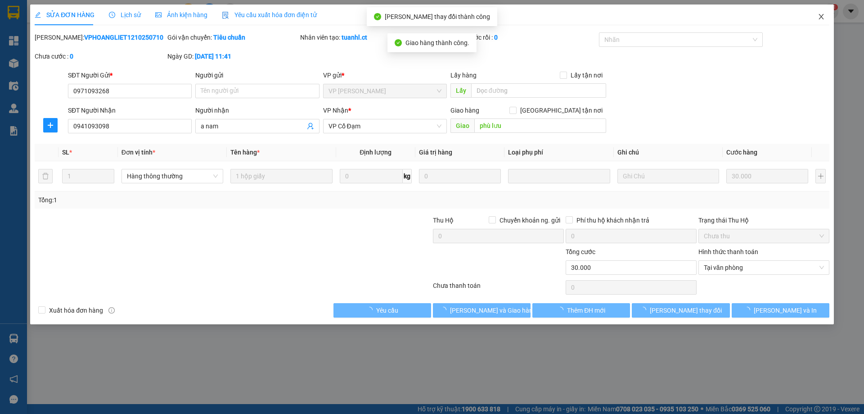
click at [821, 19] on icon "close" at bounding box center [821, 16] width 7 height 7
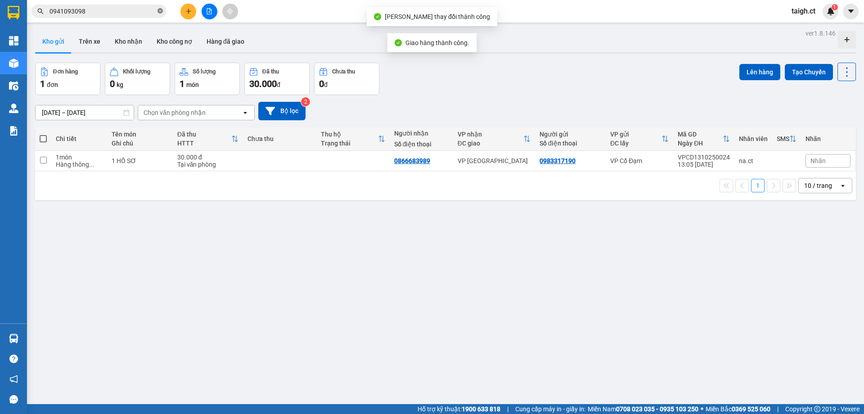
click at [159, 11] on icon "close-circle" at bounding box center [160, 10] width 5 height 5
click at [94, 11] on input "text" at bounding box center [103, 11] width 106 height 10
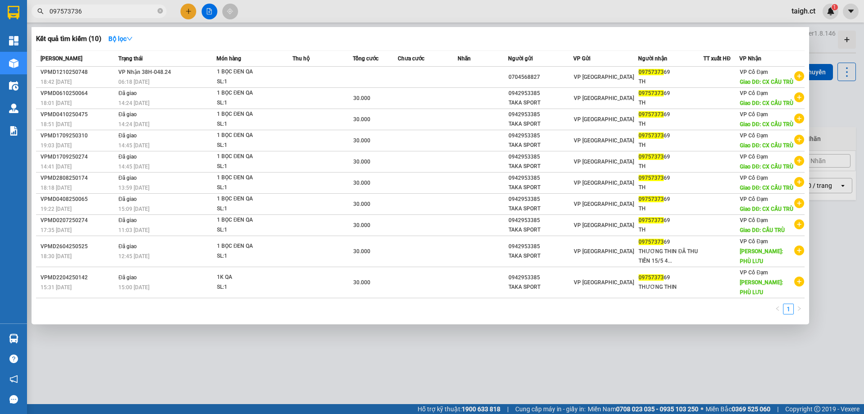
type input "0975737369"
click at [159, 8] on span at bounding box center [160, 11] width 5 height 9
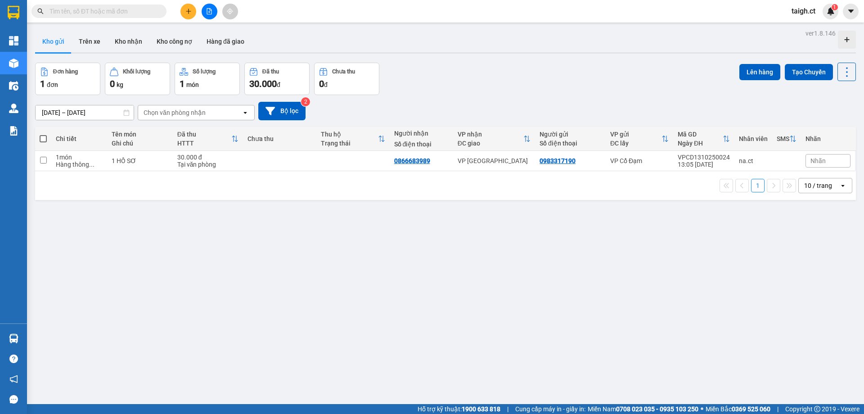
click at [106, 14] on input "text" at bounding box center [103, 11] width 106 height 10
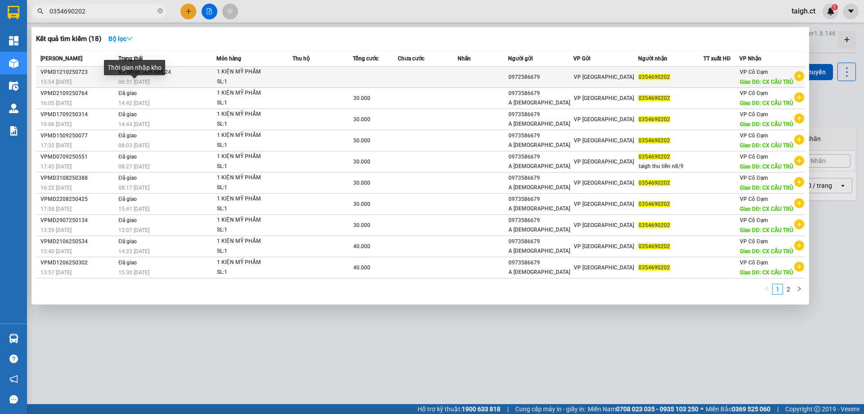
type input "0354690202"
click at [144, 85] on span "06:31 [DATE]" at bounding box center [133, 82] width 31 height 6
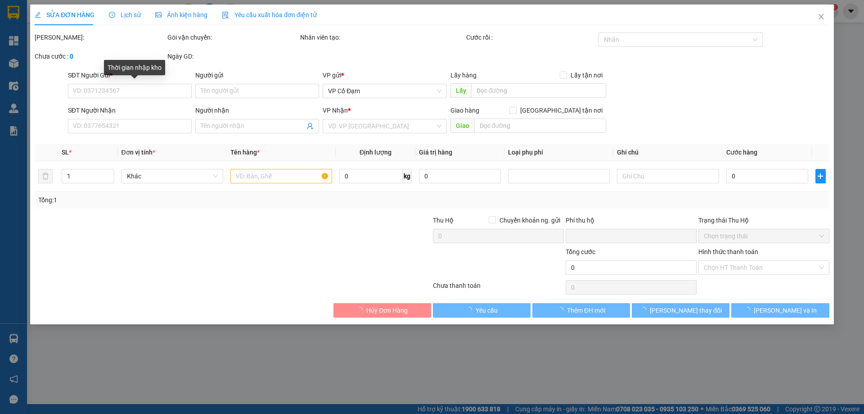
type input "0972586679"
type input "0354690202"
type input "CX CẦU TRÙ"
type input "0"
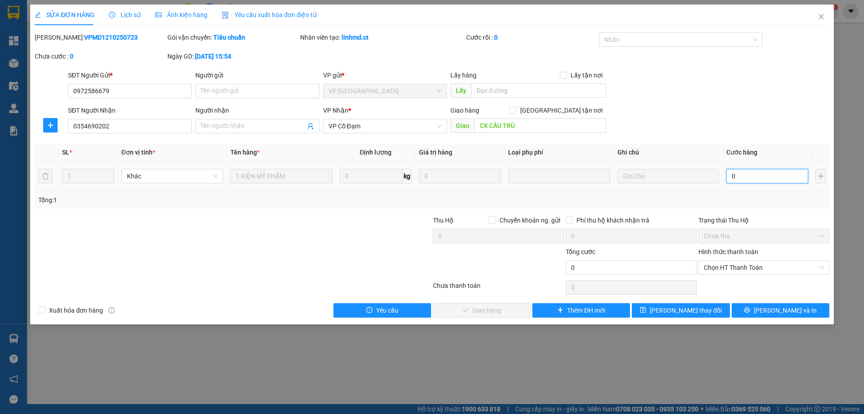
click at [745, 177] on input "0" at bounding box center [768, 176] width 82 height 14
type input "4"
type input "40"
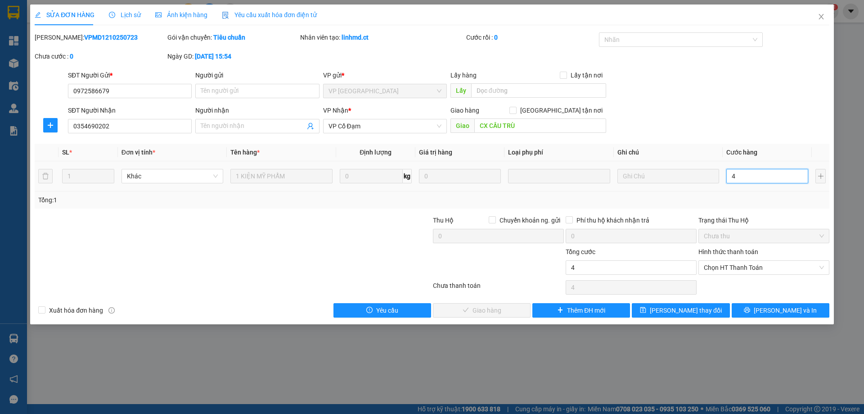
type input "40"
click at [739, 269] on span "Chọn HT Thanh Toán" at bounding box center [764, 268] width 120 height 14
type input "40"
type input "40.000"
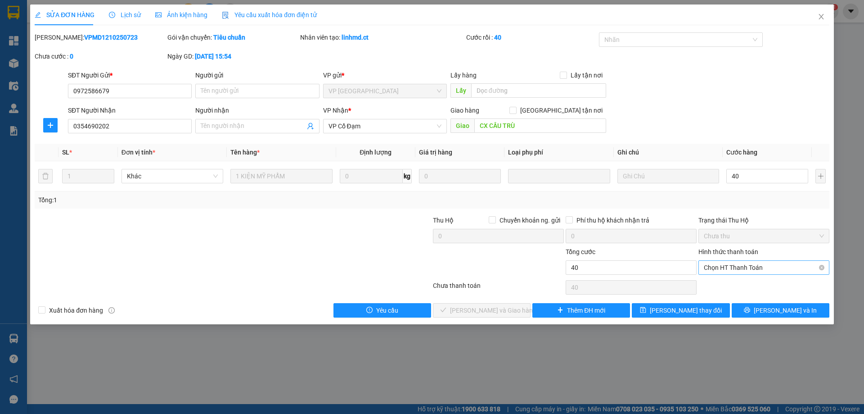
type input "40.000"
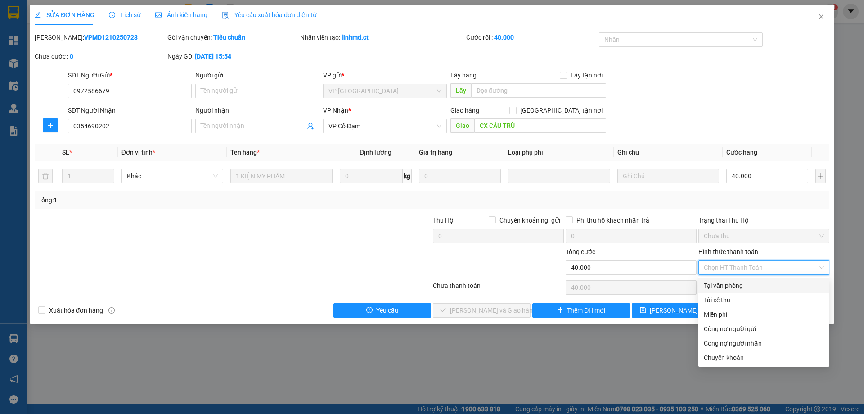
click at [722, 289] on div "Tại văn phòng" at bounding box center [764, 285] width 120 height 10
type input "0"
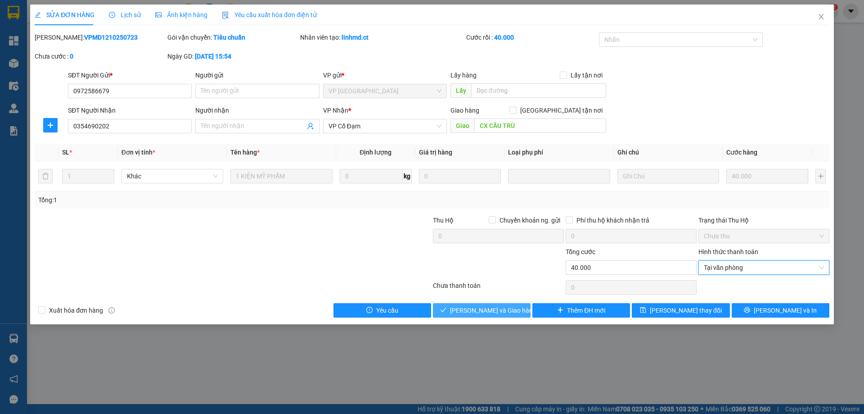
click at [507, 309] on span "[PERSON_NAME] và Giao hàng" at bounding box center [493, 310] width 86 height 10
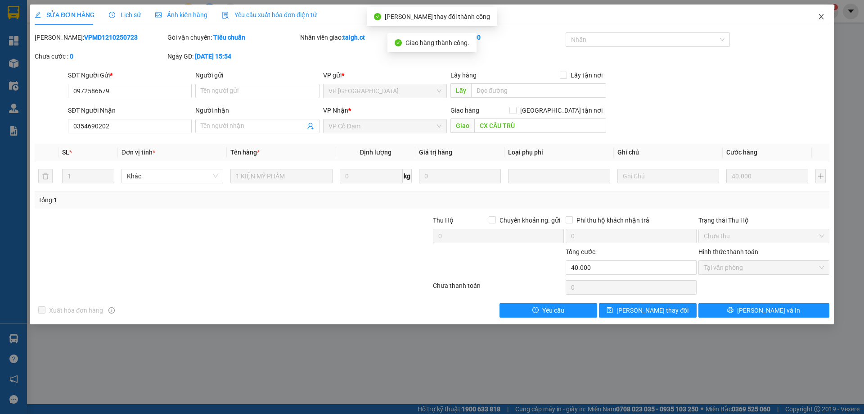
click at [821, 17] on icon "close" at bounding box center [821, 16] width 5 height 5
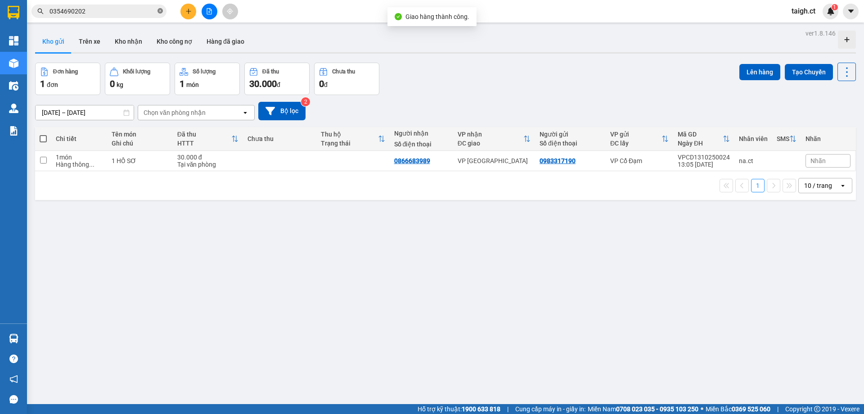
click at [160, 11] on icon "close-circle" at bounding box center [160, 10] width 5 height 5
click at [73, 11] on input "text" at bounding box center [103, 11] width 106 height 10
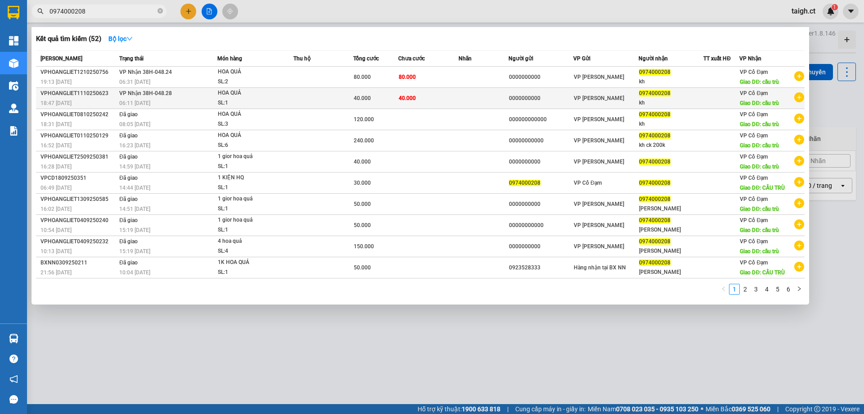
type input "0974000208"
click at [143, 96] on span "VP Nhận 38H-048.28" at bounding box center [145, 93] width 53 height 6
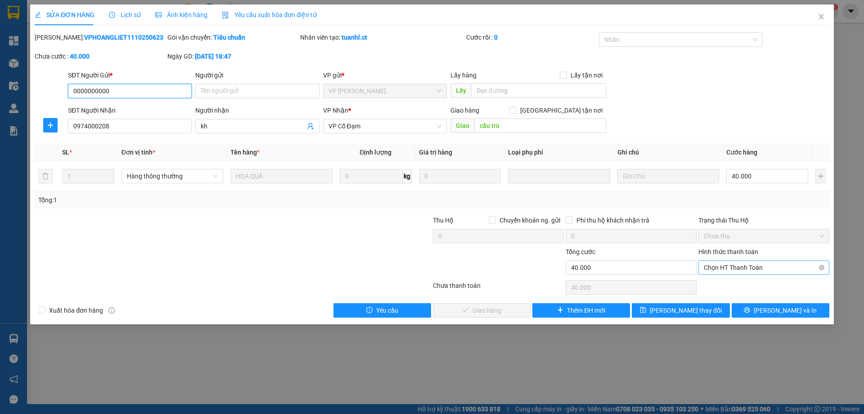
click at [719, 266] on span "Chọn HT Thanh Toán" at bounding box center [764, 268] width 120 height 14
click at [231, 129] on input "kh" at bounding box center [253, 126] width 104 height 10
click at [729, 267] on span "Chọn HT Thanh Toán" at bounding box center [764, 268] width 120 height 14
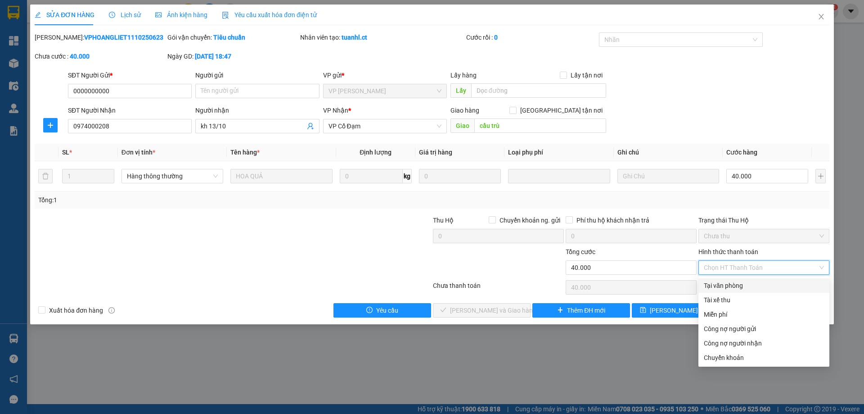
click at [732, 286] on div "Tại văn phòng" at bounding box center [764, 285] width 120 height 10
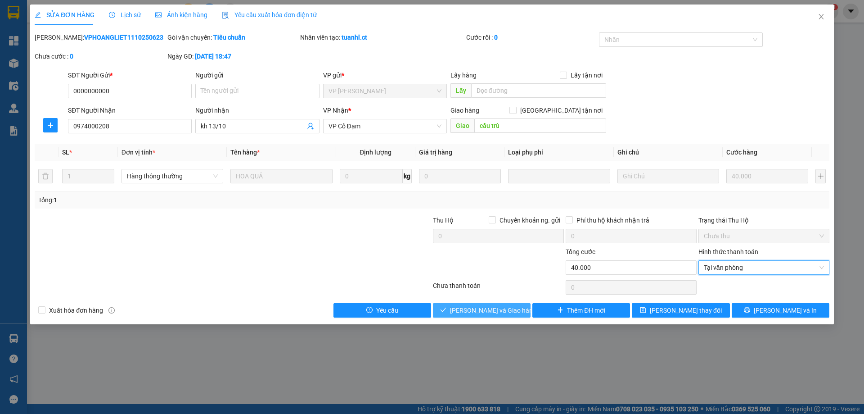
click at [498, 312] on span "[PERSON_NAME] và Giao hàng" at bounding box center [493, 310] width 86 height 10
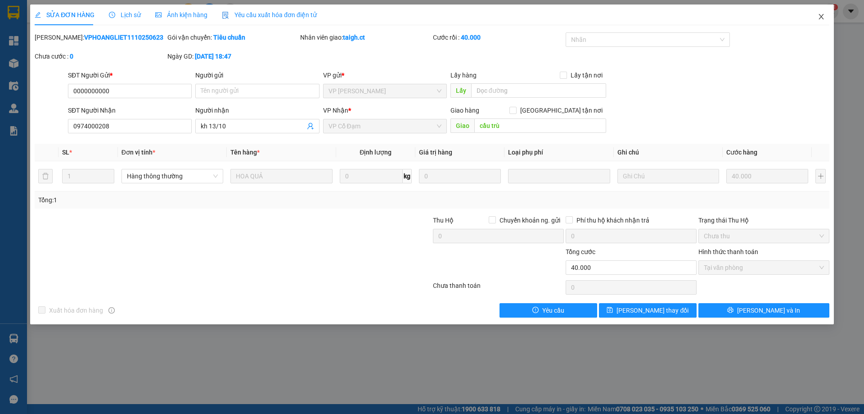
click at [819, 19] on icon "close" at bounding box center [821, 16] width 7 height 7
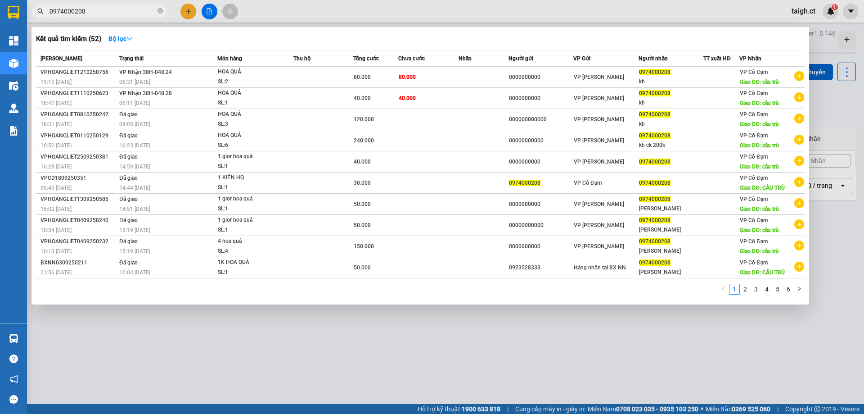
click at [106, 11] on input "0974000208" at bounding box center [103, 11] width 106 height 10
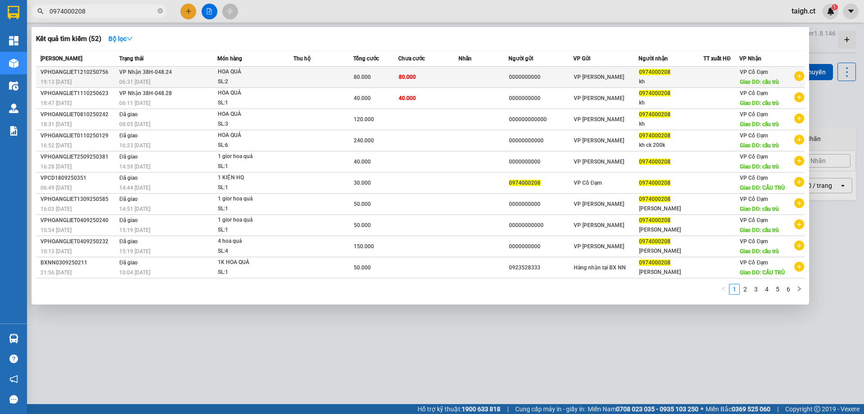
click at [206, 74] on td "VP Nhận 38H-048.24 06:31 [DATE]" at bounding box center [167, 77] width 100 height 21
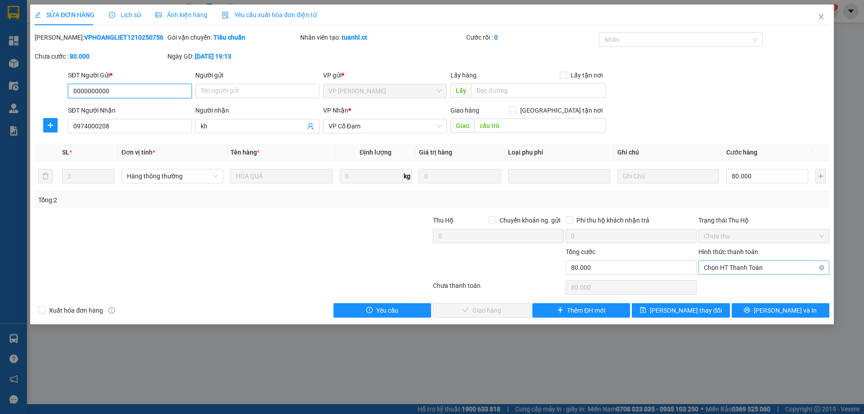
click at [730, 271] on span "Chọn HT Thanh Toán" at bounding box center [764, 268] width 120 height 14
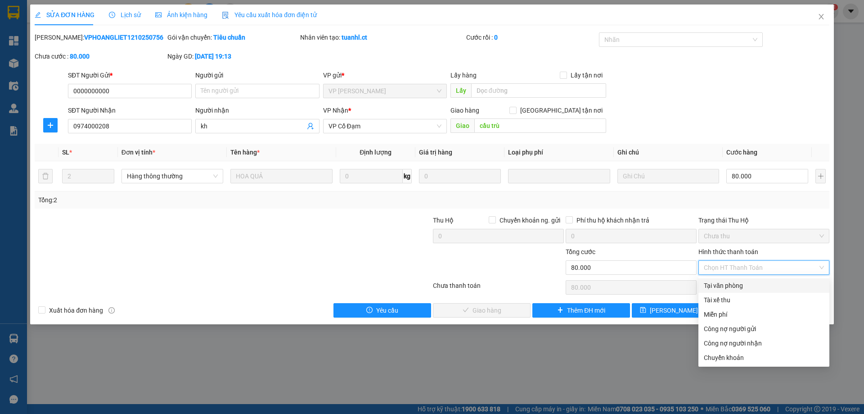
click at [721, 286] on div "Tại văn phòng" at bounding box center [764, 285] width 120 height 10
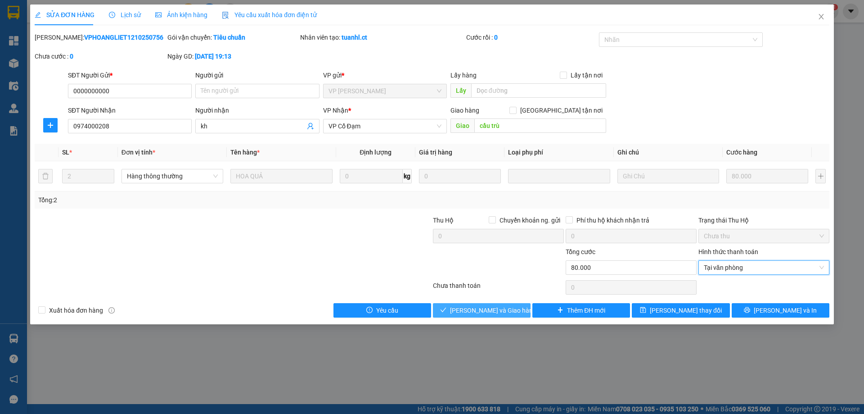
click at [468, 315] on span "[PERSON_NAME] và Giao hàng" at bounding box center [493, 310] width 86 height 10
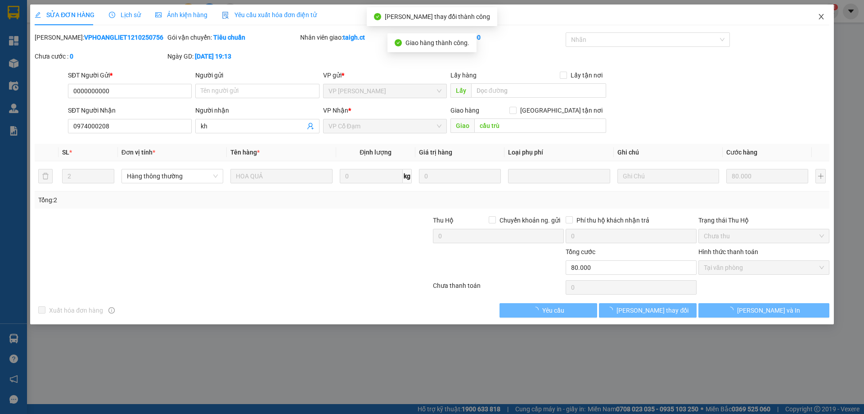
click at [820, 15] on icon "close" at bounding box center [821, 16] width 5 height 5
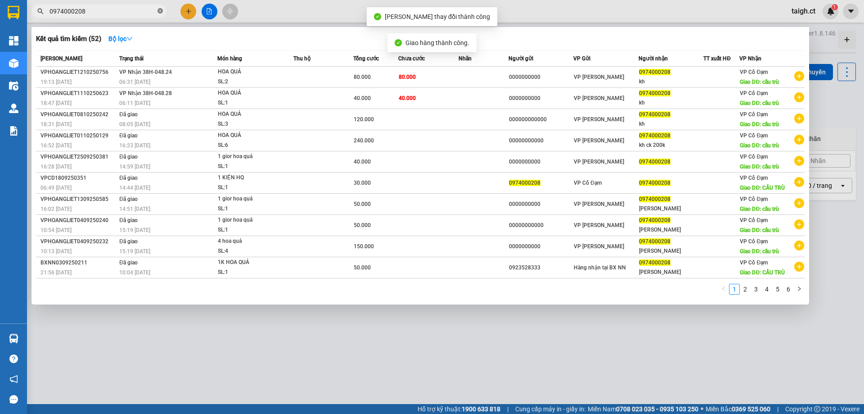
drag, startPoint x: 158, startPoint y: 9, endPoint x: 124, endPoint y: 11, distance: 33.8
click at [156, 10] on span "0974000208" at bounding box center [99, 12] width 135 height 14
click at [110, 12] on input "0974000208" at bounding box center [103, 11] width 106 height 10
click at [162, 12] on icon "close-circle" at bounding box center [160, 10] width 5 height 5
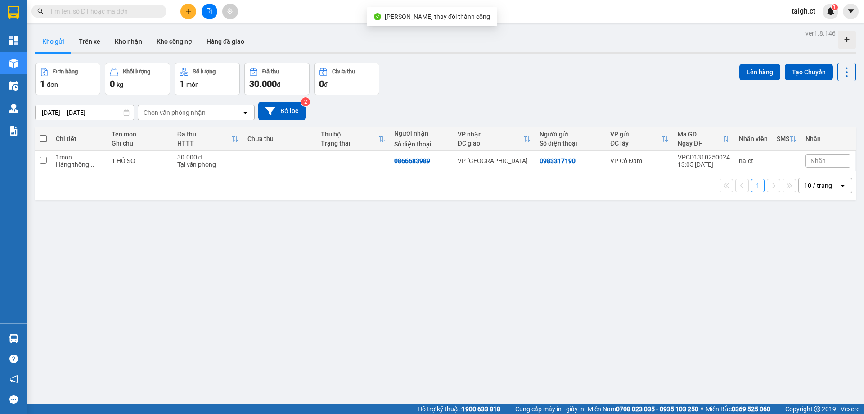
click at [102, 14] on input "text" at bounding box center [103, 11] width 106 height 10
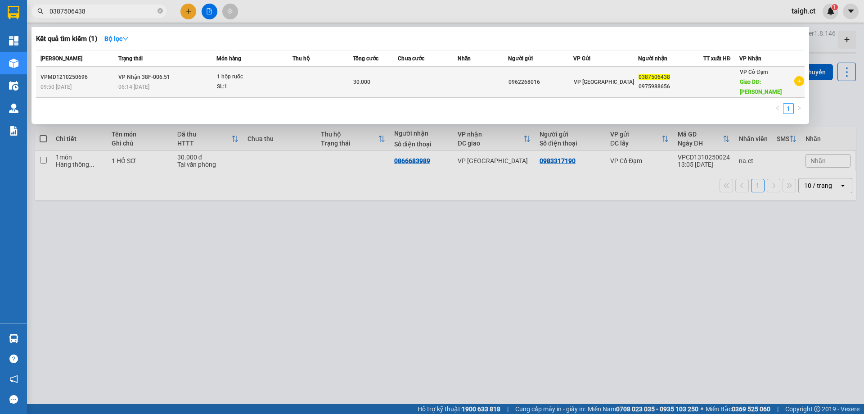
click at [196, 83] on div "06:14 [DATE]" at bounding box center [167, 87] width 98 height 10
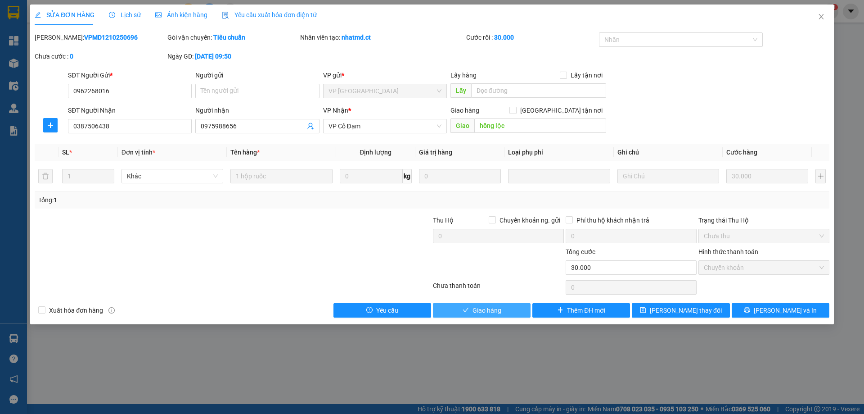
click at [481, 312] on span "Giao hàng" at bounding box center [487, 310] width 29 height 10
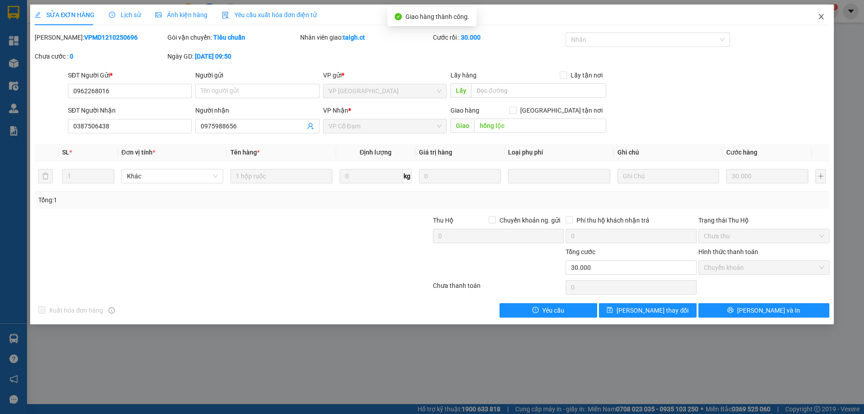
click at [821, 18] on icon "close" at bounding box center [821, 16] width 7 height 7
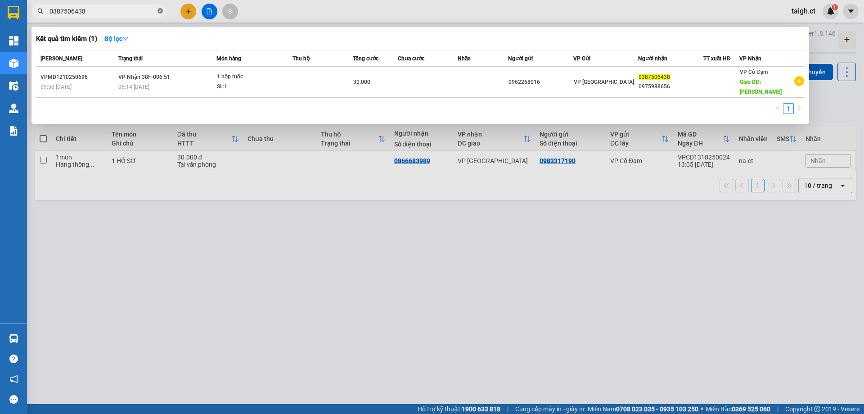
click at [161, 14] on icon "close-circle" at bounding box center [160, 10] width 5 height 5
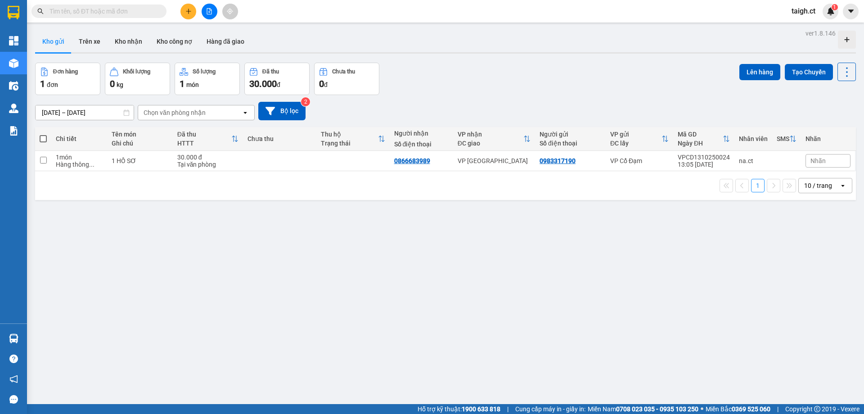
click at [80, 12] on input "text" at bounding box center [103, 11] width 106 height 10
click at [129, 12] on input "text" at bounding box center [103, 11] width 106 height 10
